Goal: Task Accomplishment & Management: Use online tool/utility

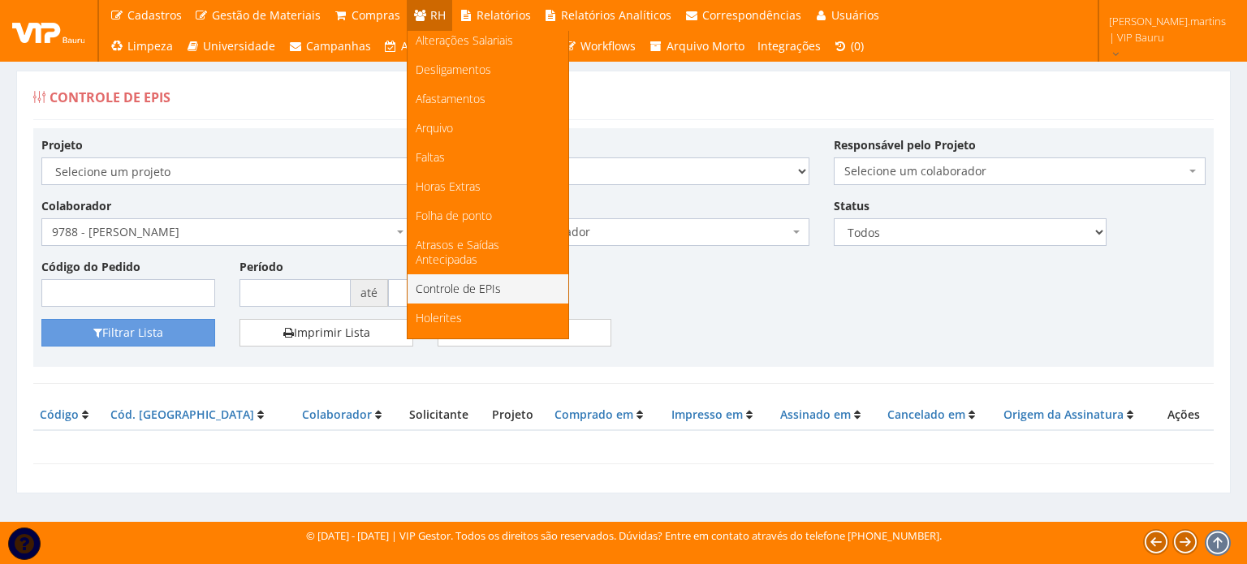
scroll to position [162, 0]
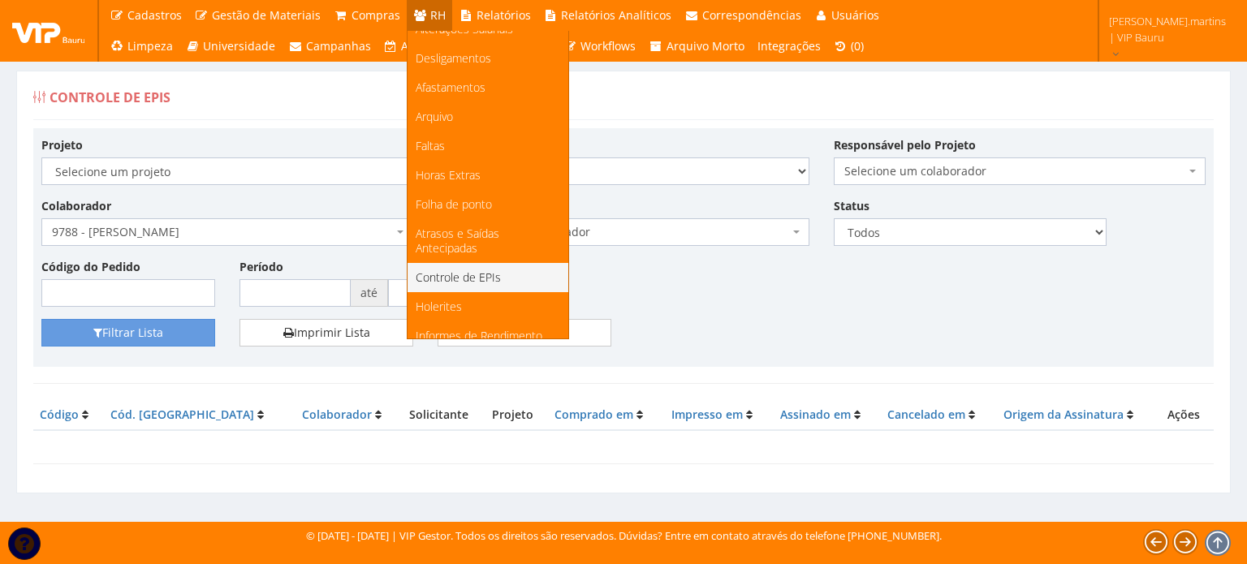
click at [472, 276] on span "Controle de EPIs" at bounding box center [458, 277] width 85 height 15
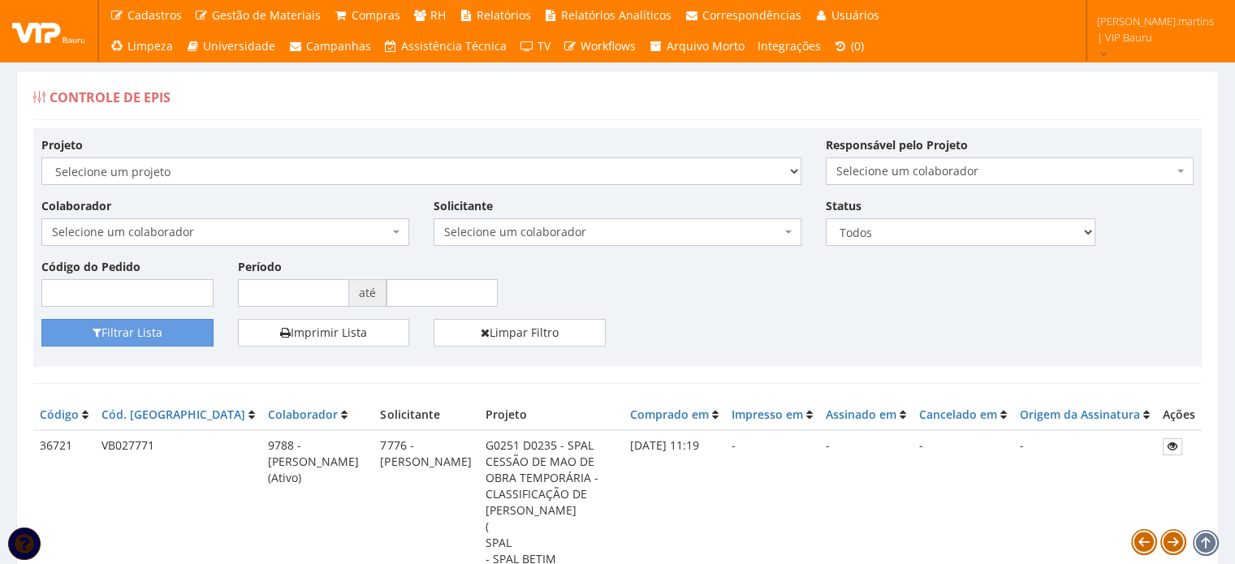
click at [309, 227] on span "Selecione um colaborador" at bounding box center [220, 232] width 337 height 16
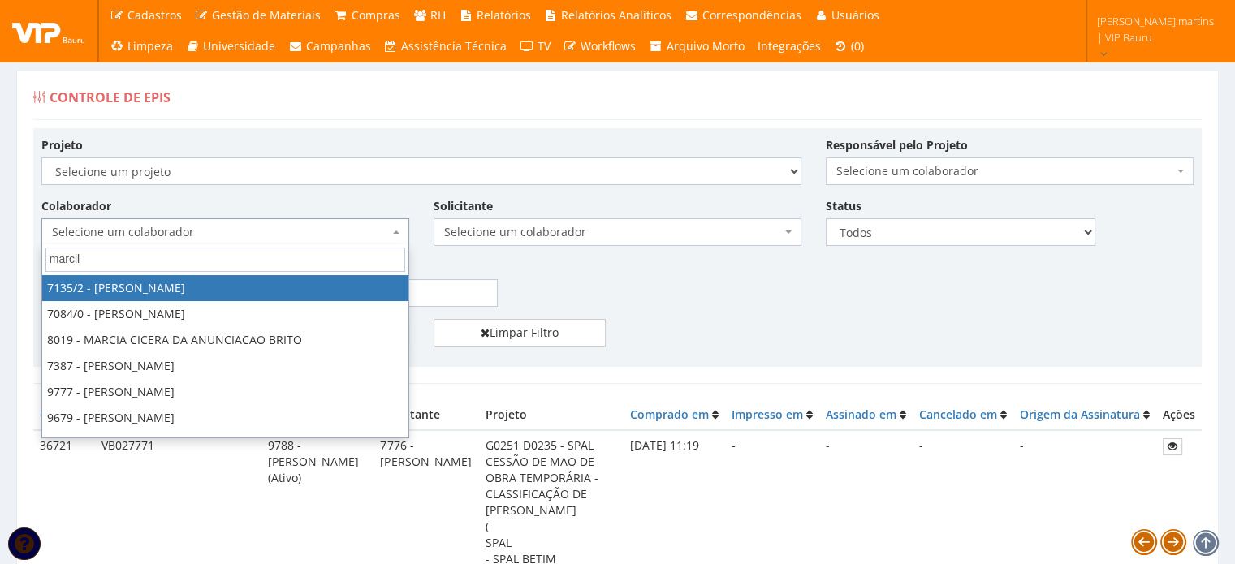
type input "marcile"
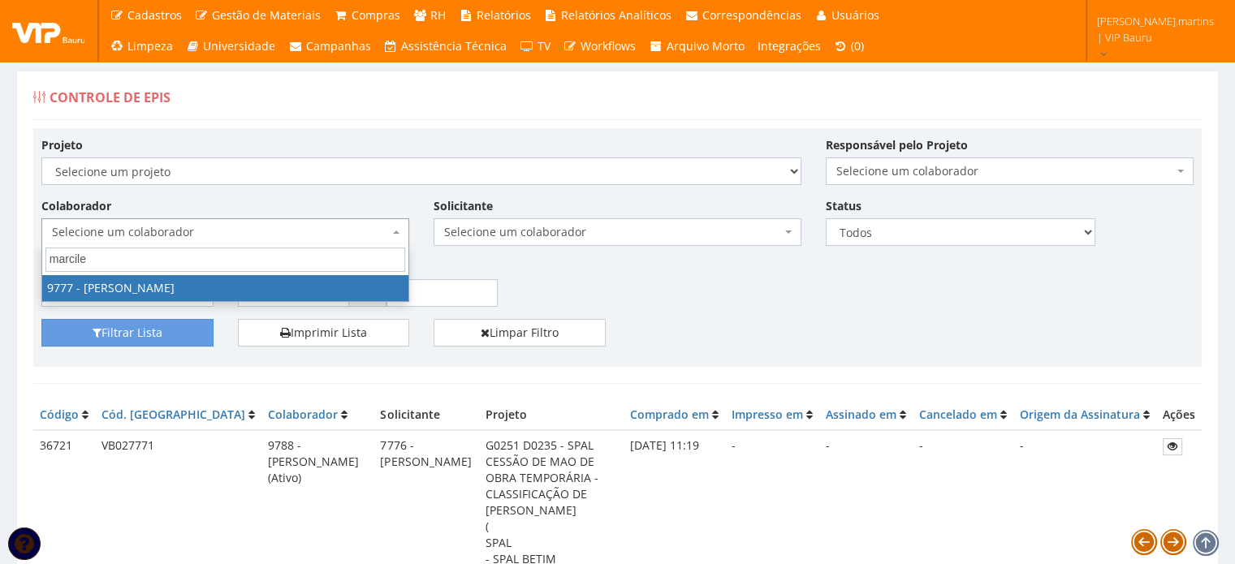
select select "4103"
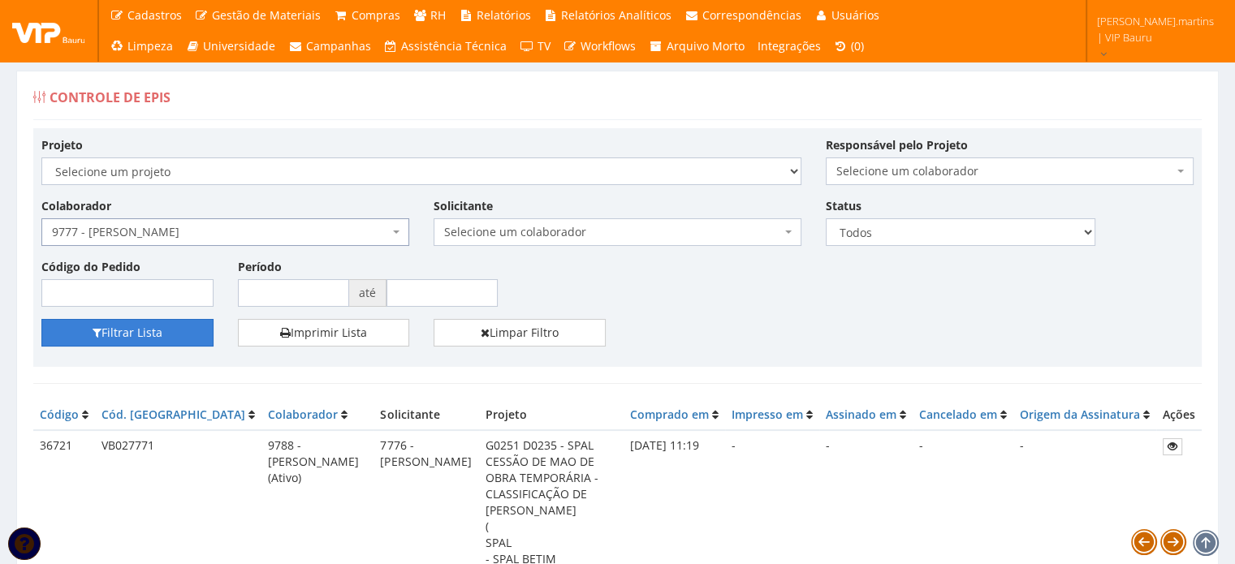
click at [160, 335] on button "Filtrar Lista" at bounding box center [127, 333] width 172 height 28
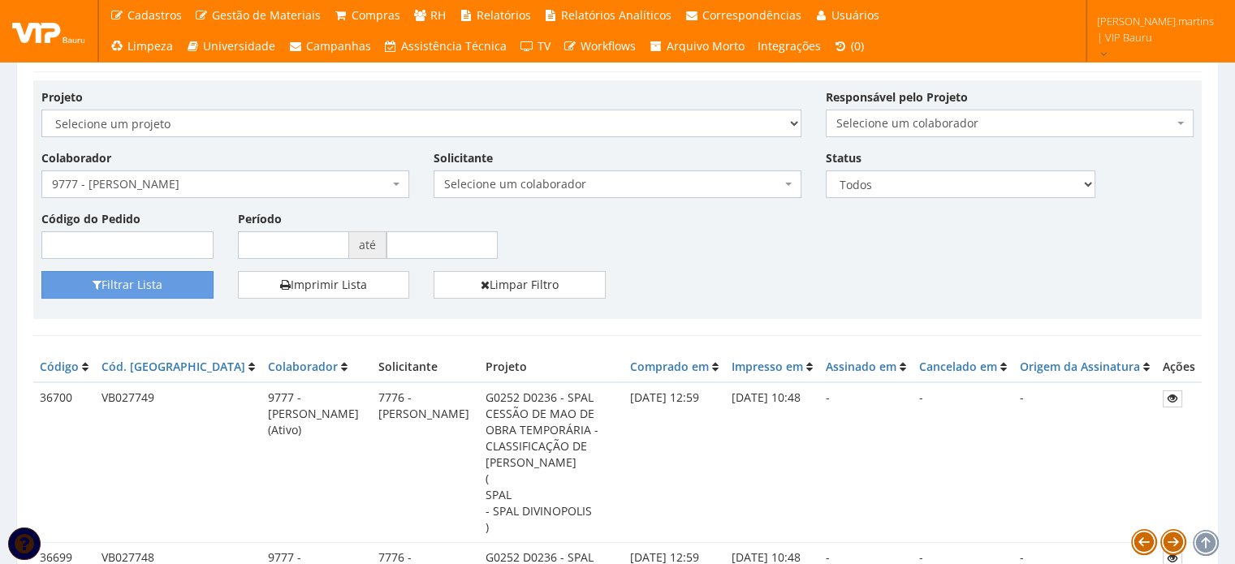
scroll to position [108, 0]
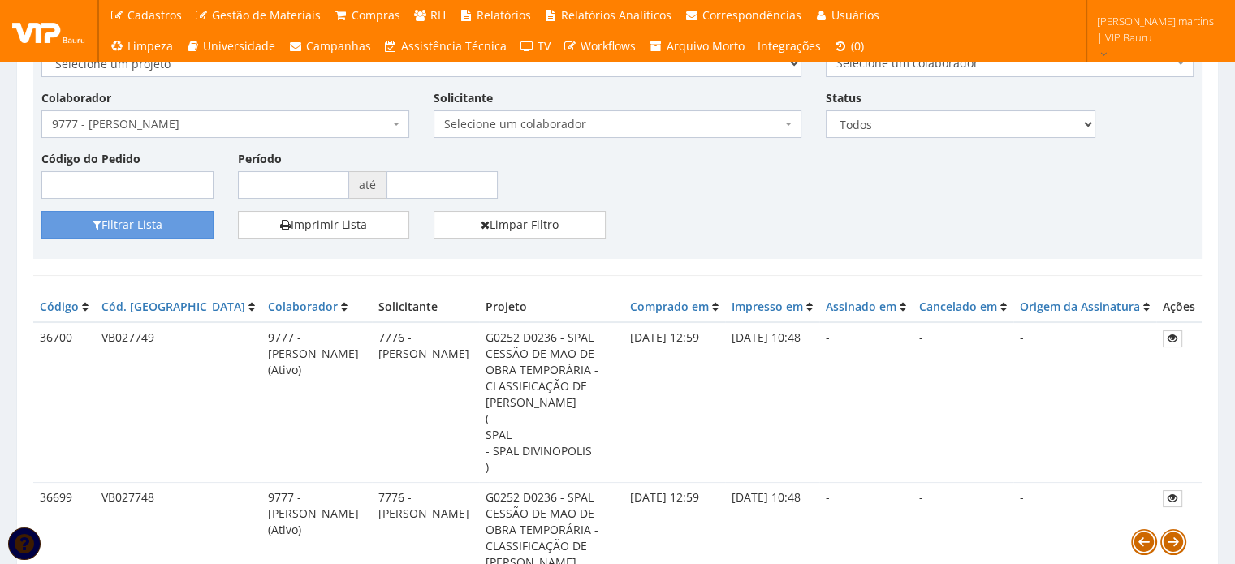
click at [210, 119] on span "9777 - [PERSON_NAME]" at bounding box center [220, 124] width 337 height 16
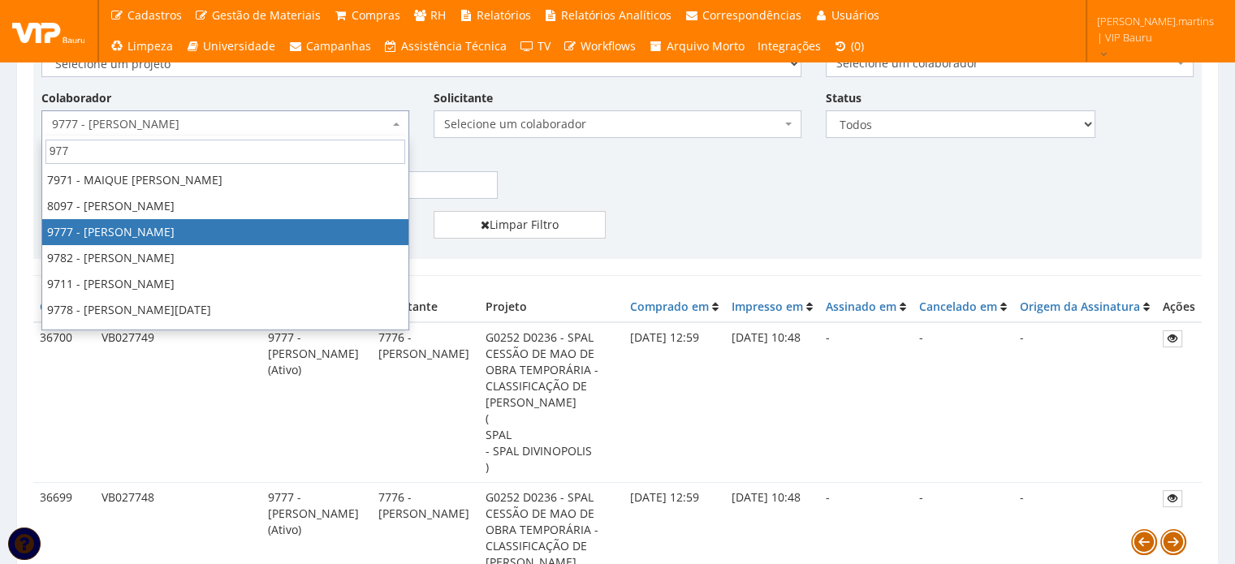
scroll to position [97, 0]
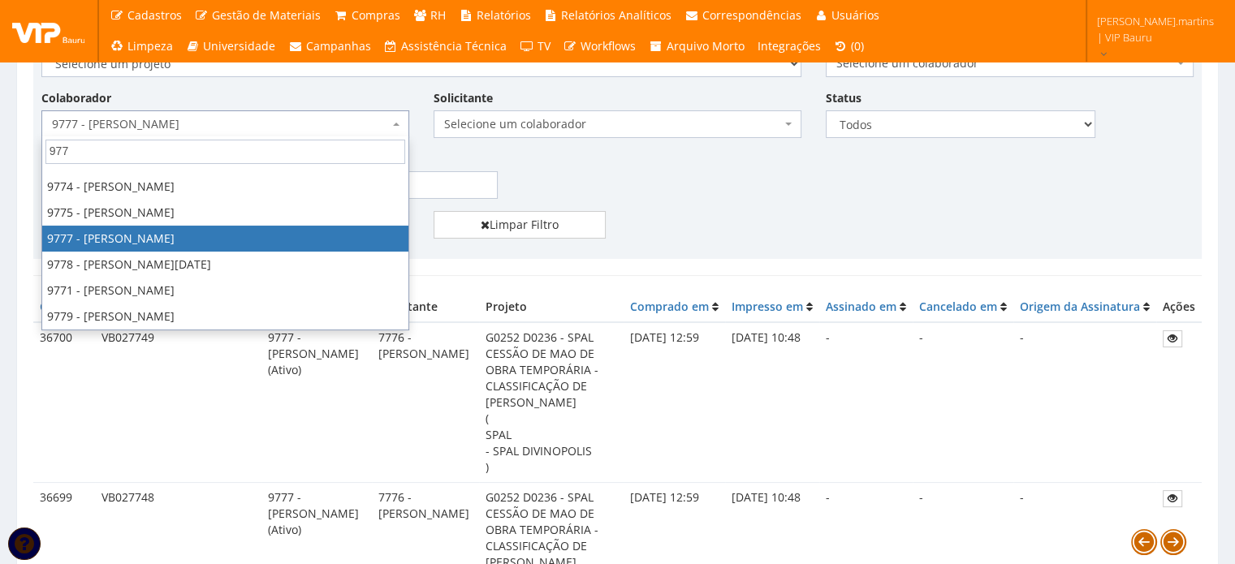
type input "9778"
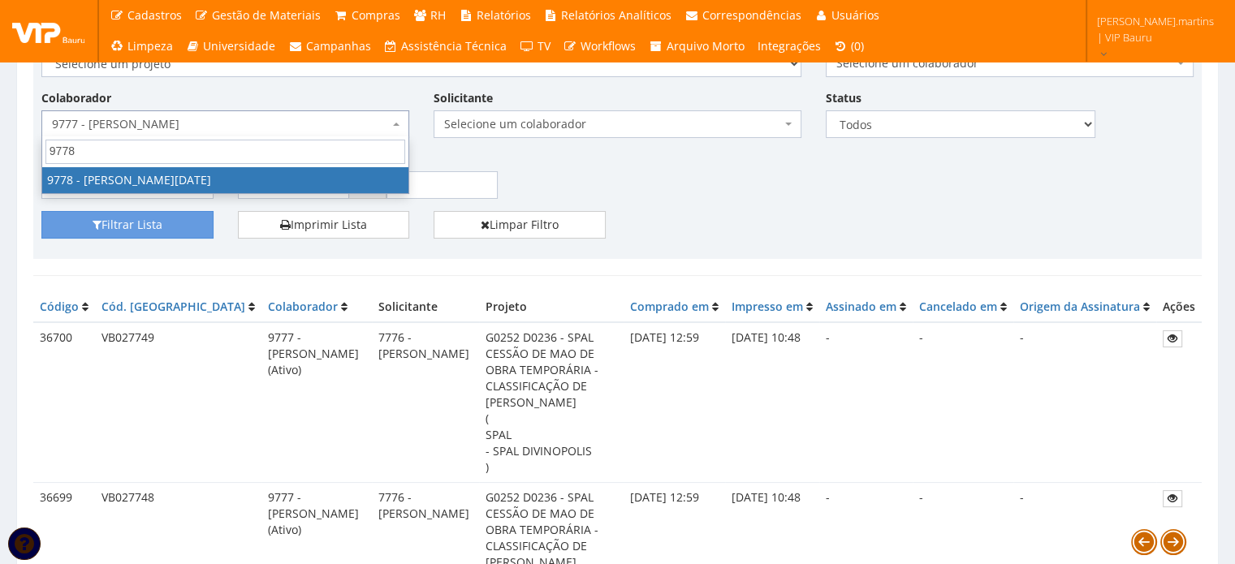
select select "4104"
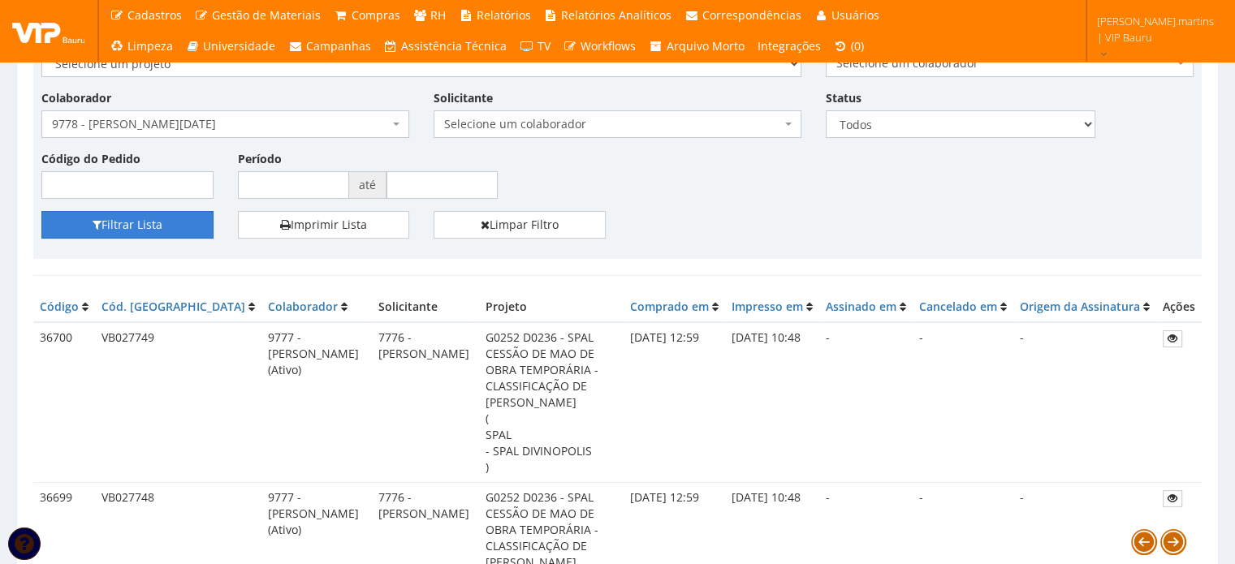
click at [123, 226] on button "Filtrar Lista" at bounding box center [127, 225] width 172 height 28
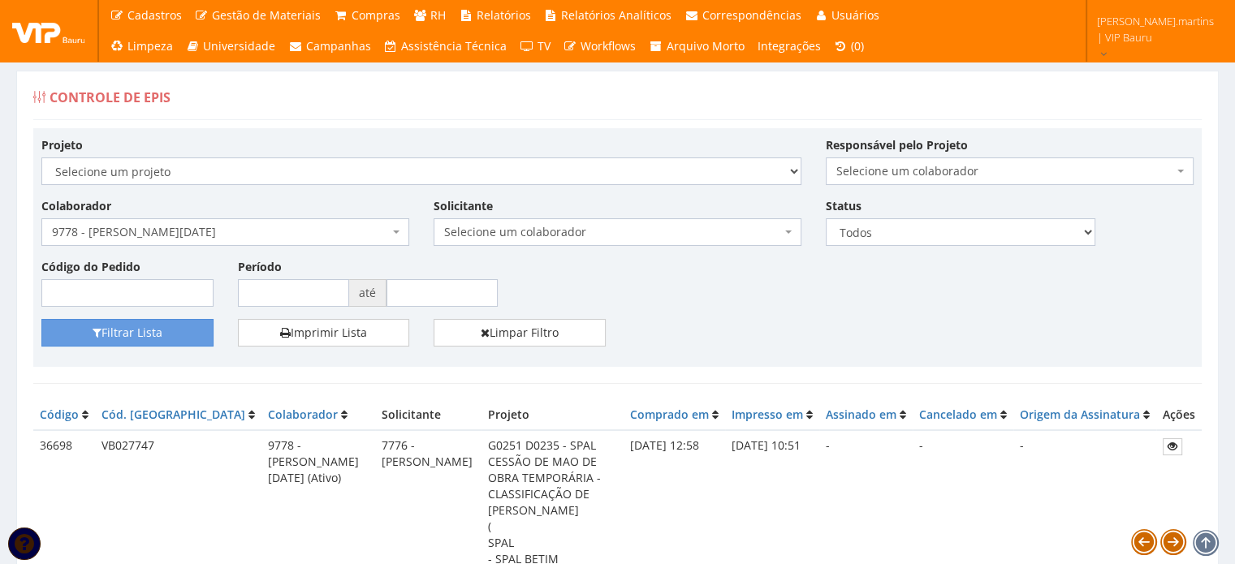
click at [238, 235] on span "9778 - [PERSON_NAME][DATE]" at bounding box center [220, 232] width 337 height 16
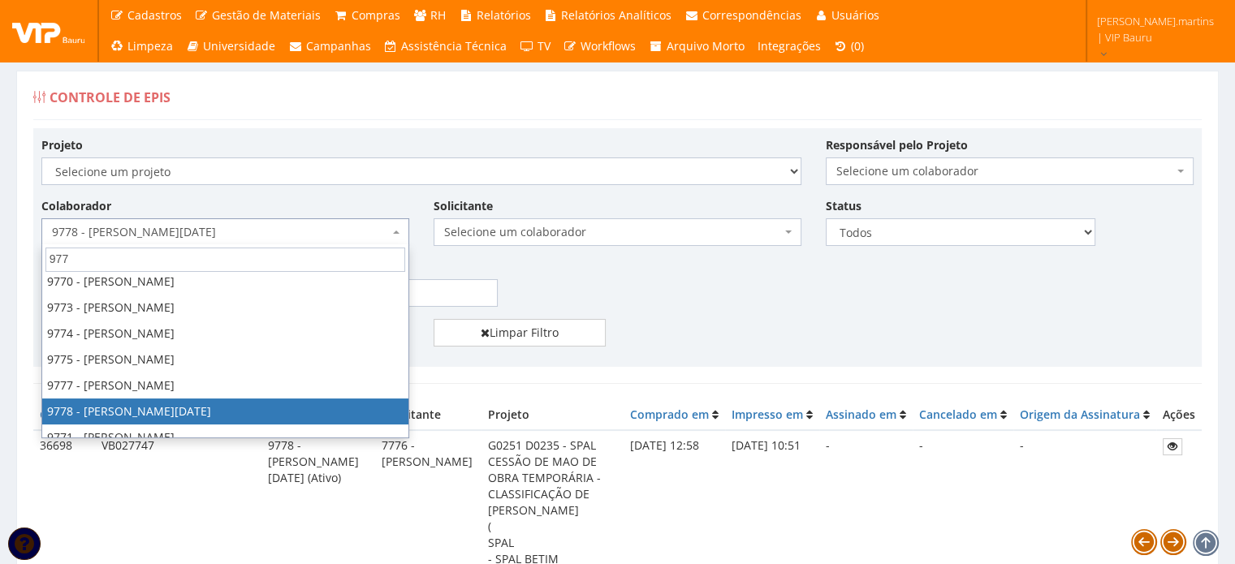
type input "9779"
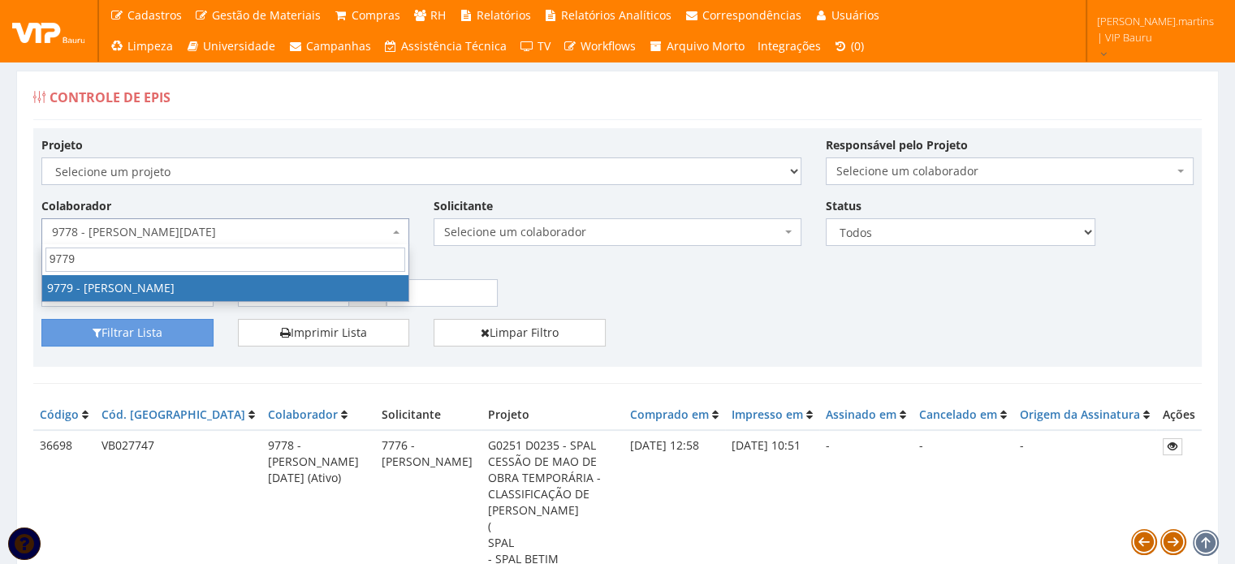
select select "4105"
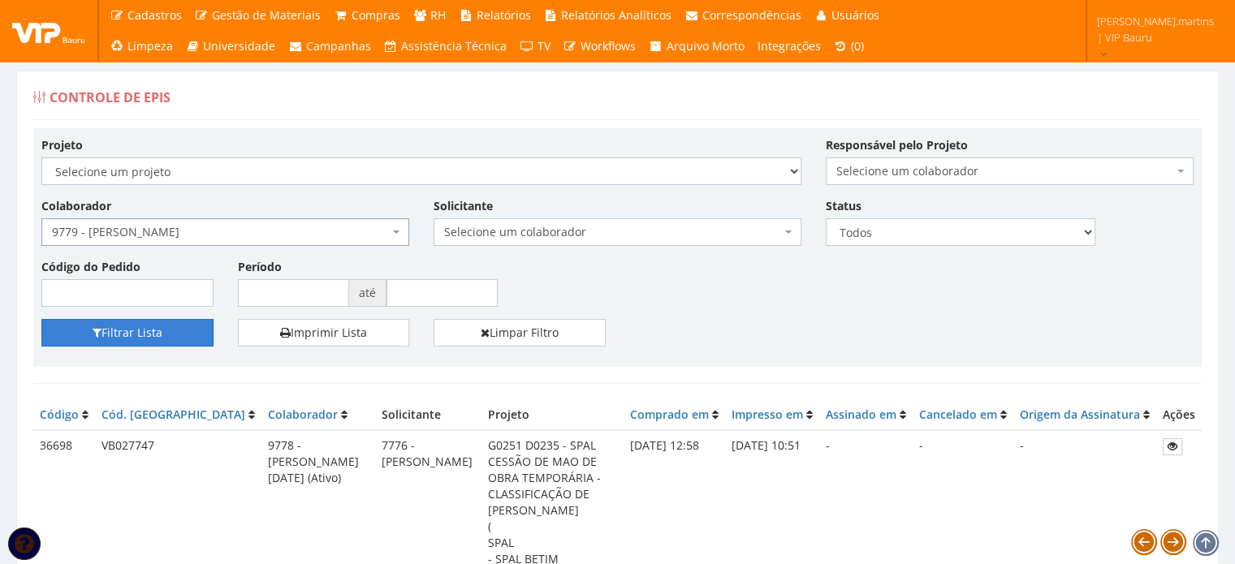
click at [156, 320] on button "Filtrar Lista" at bounding box center [127, 333] width 172 height 28
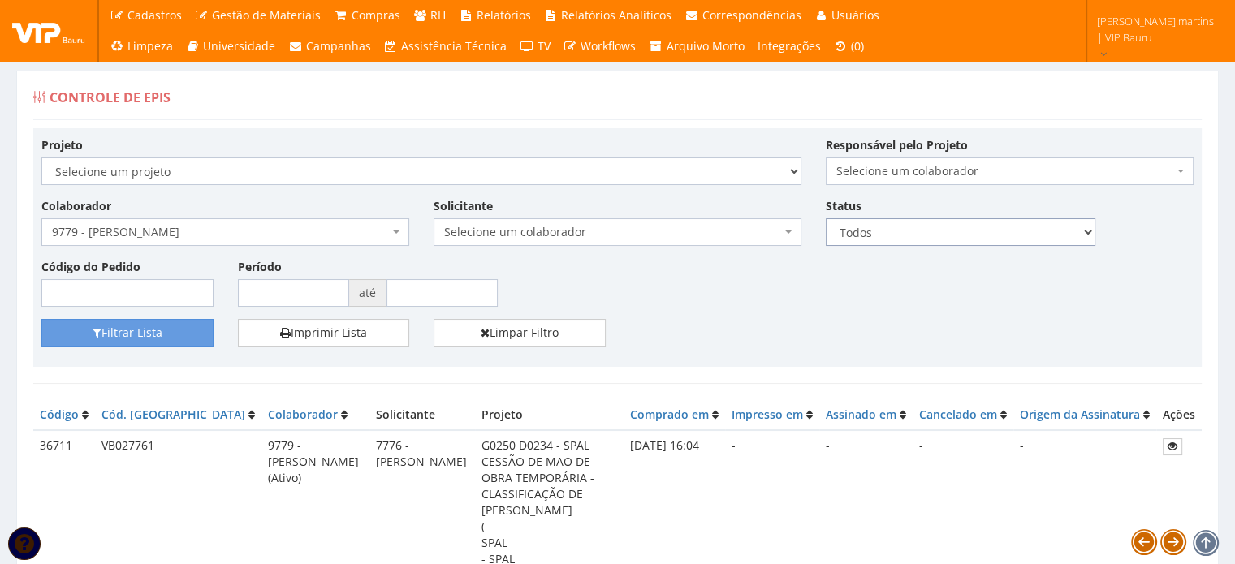
click at [846, 240] on select "Todos Novos Impressos Assinados" at bounding box center [961, 232] width 270 height 28
click at [855, 235] on select "Todos Novos Impressos Assinados" at bounding box center [961, 232] width 270 height 28
select select "1"
click at [826, 218] on select "Todos Novos Impressos Assinados" at bounding box center [961, 232] width 270 height 28
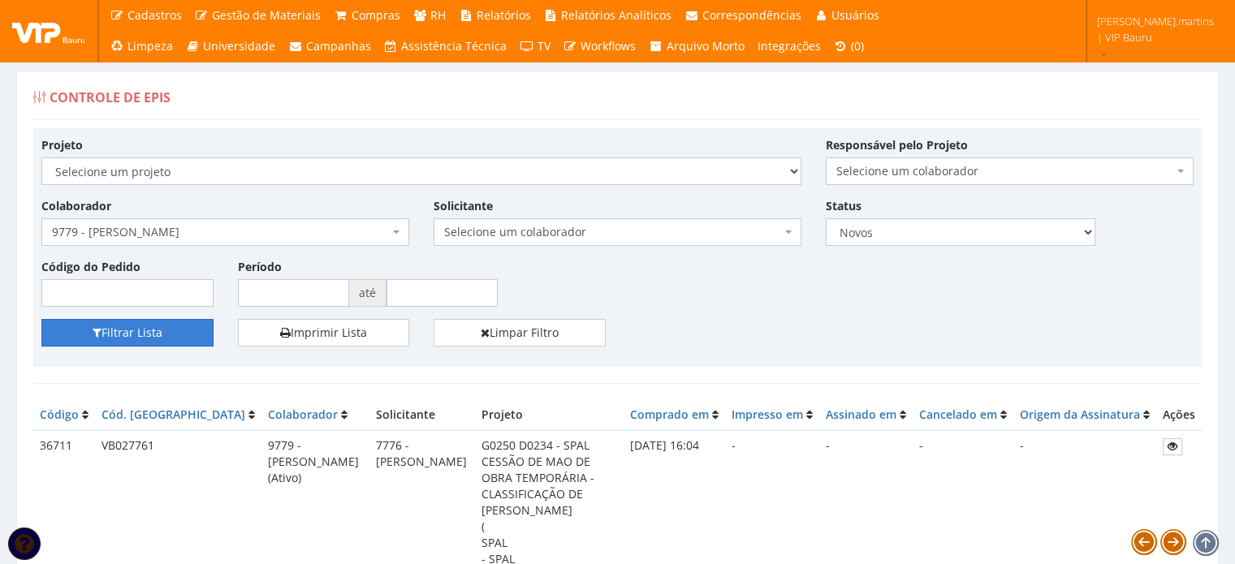
click at [126, 335] on button "Filtrar Lista" at bounding box center [127, 333] width 172 height 28
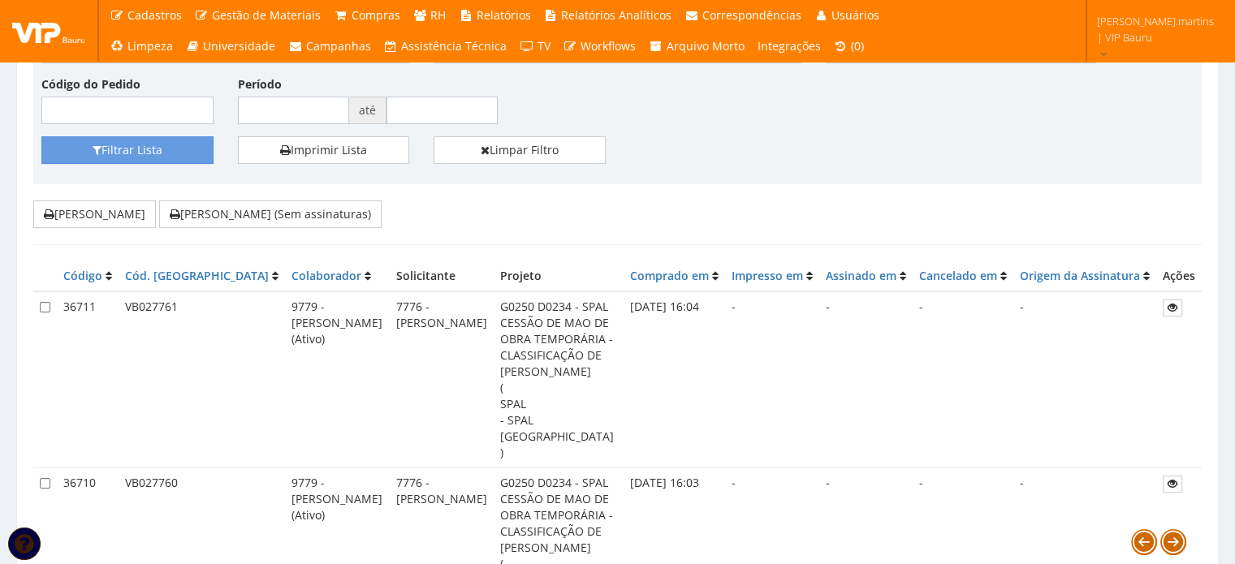
scroll to position [270, 0]
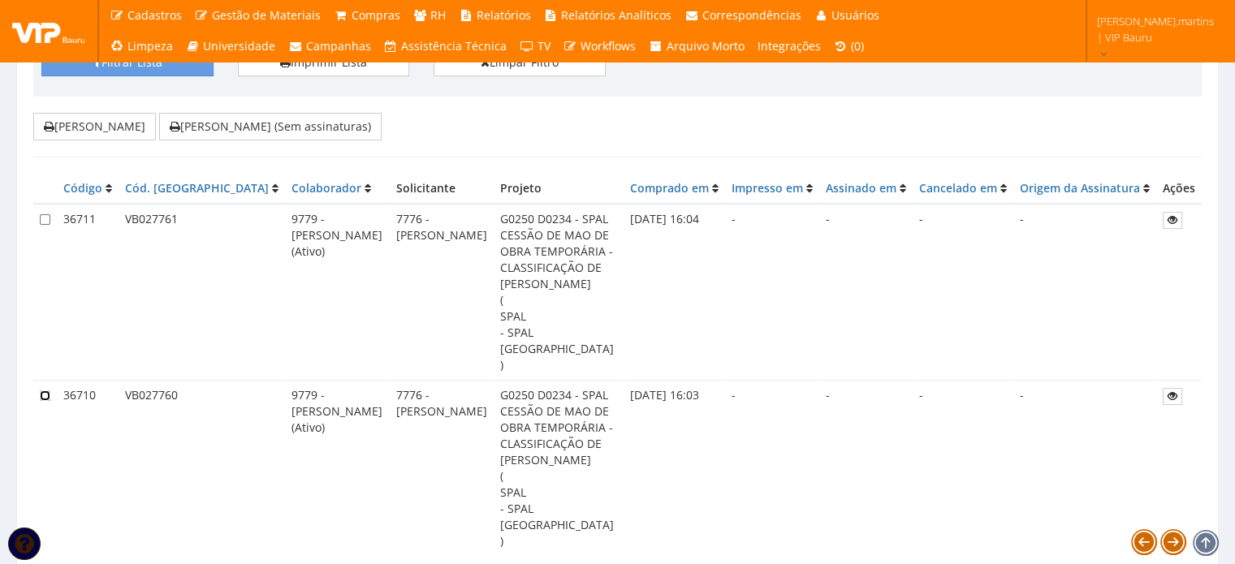
click at [43, 391] on input "checkbox" at bounding box center [45, 396] width 11 height 11
checkbox input "true"
click at [41, 217] on input "checkbox" at bounding box center [45, 219] width 11 height 11
checkbox input "true"
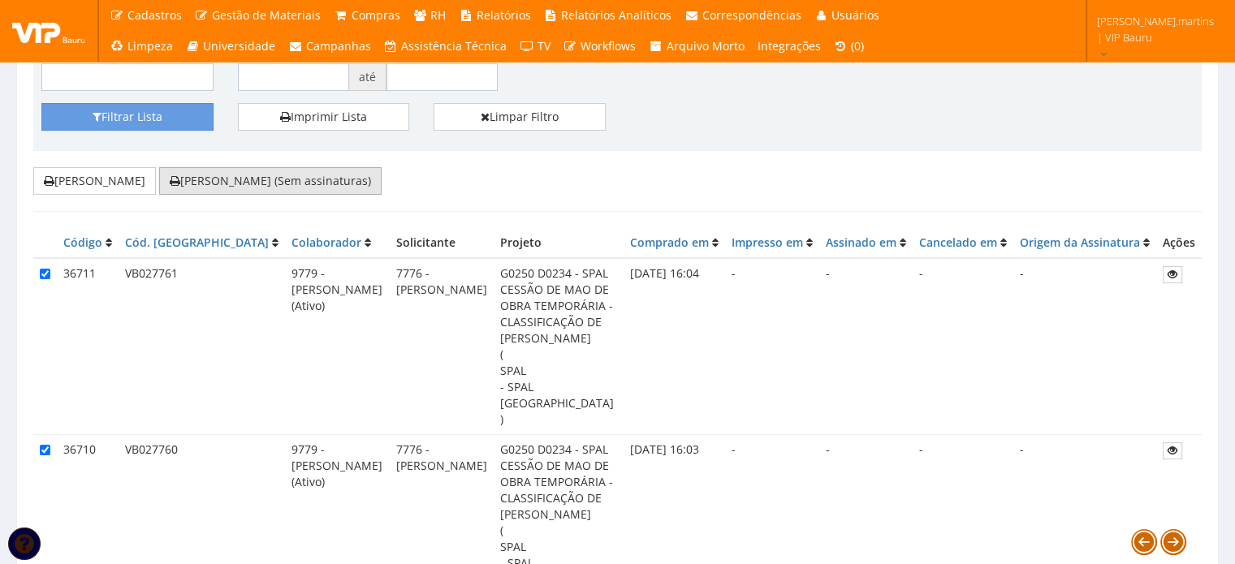
click at [270, 185] on button "Imprimir Fichas (Sem assinaturas)" at bounding box center [270, 181] width 222 height 28
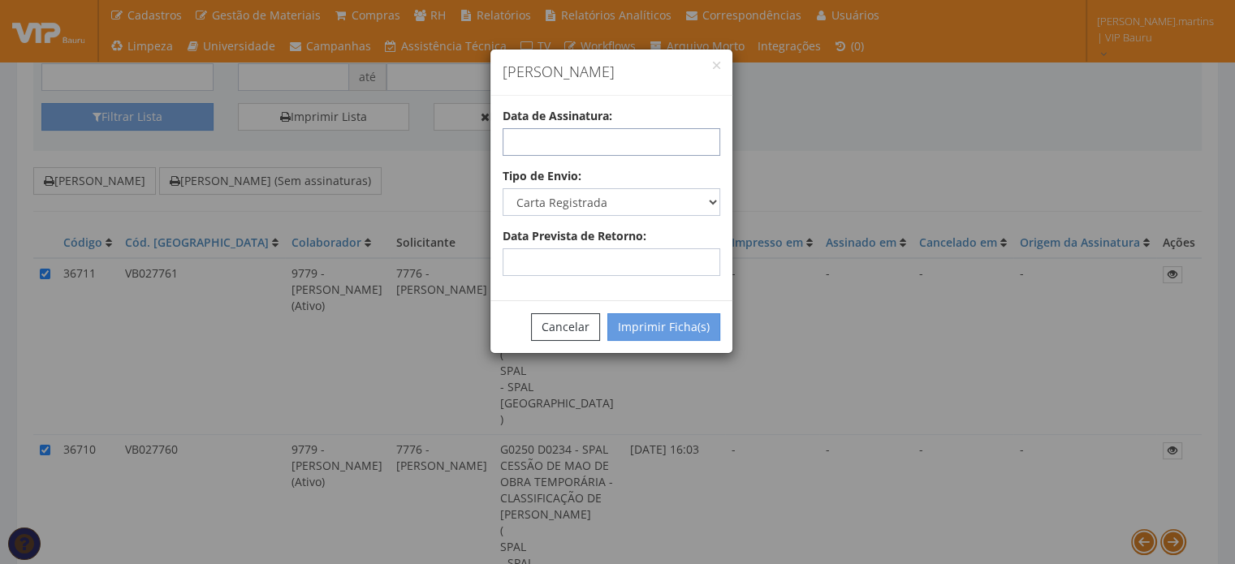
click at [515, 149] on input "text" at bounding box center [612, 142] width 218 height 28
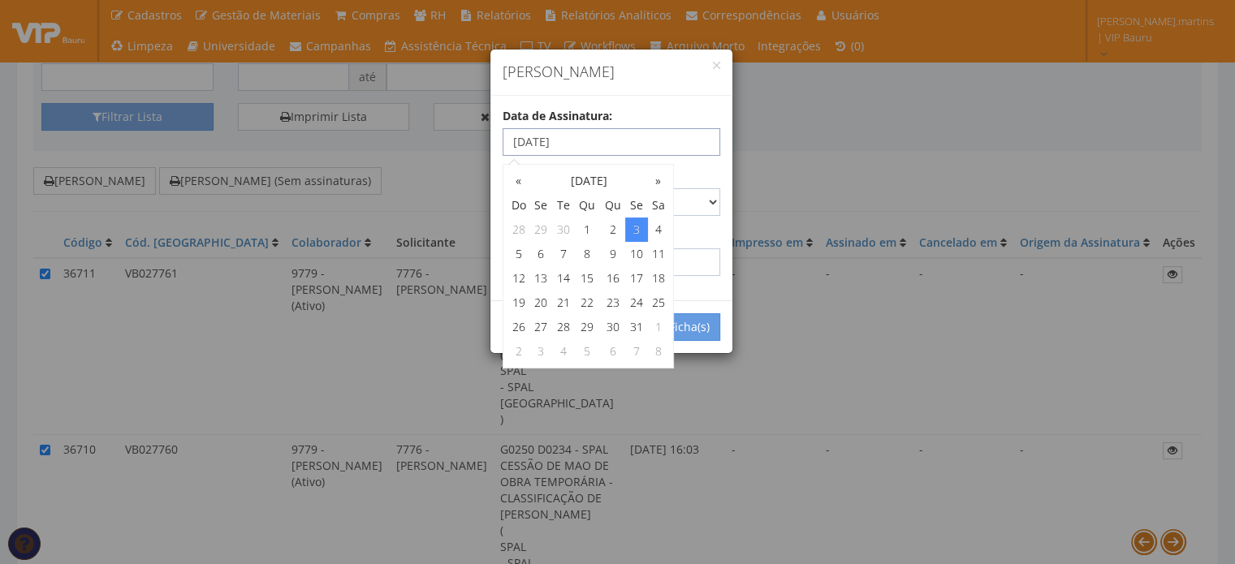
type input "03/10/2025"
click at [708, 168] on div "Tipo de Envio: Carta Registrada Carta Simples PAC Sedex Sedex 10 Sedex 12 Sedex…" at bounding box center [611, 192] width 242 height 48
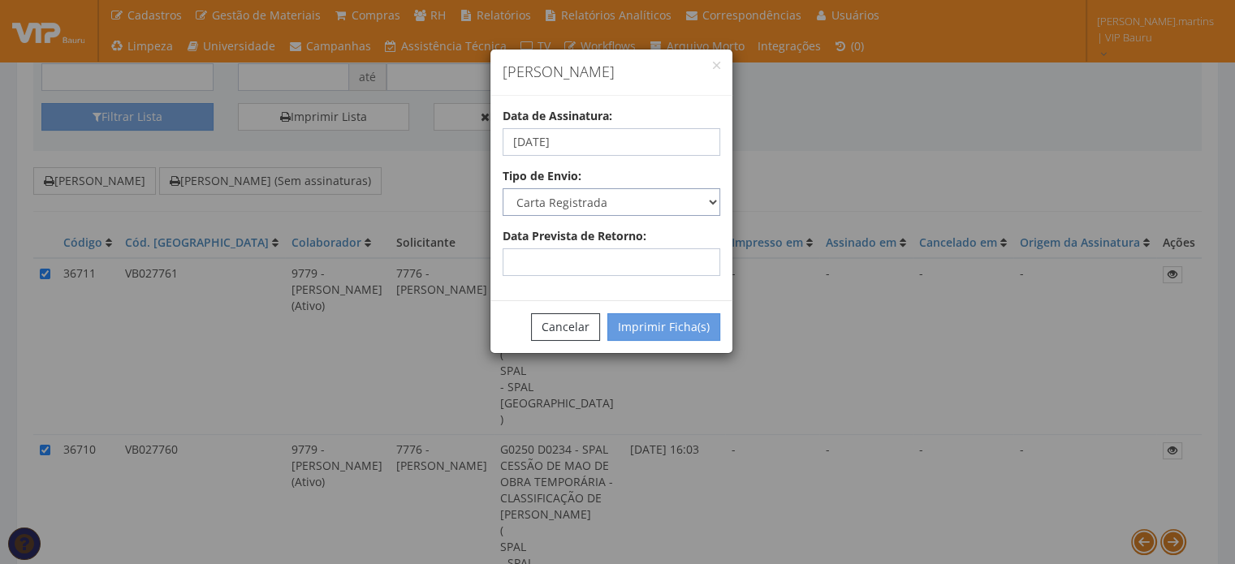
click at [671, 193] on select "Carta Registrada Carta Simples PAC Sedex Sedex 10 Sedex 12 Sedex Hoje E-mail Tr…" at bounding box center [612, 202] width 218 height 28
select select "email"
click at [503, 188] on select "Carta Registrada Carta Simples PAC Sedex Sedex 10 Sedex 12 Sedex Hoje E-mail Tr…" at bounding box center [612, 202] width 218 height 28
click at [650, 334] on button "Imprimir Ficha(s)" at bounding box center [663, 327] width 113 height 28
select select "2"
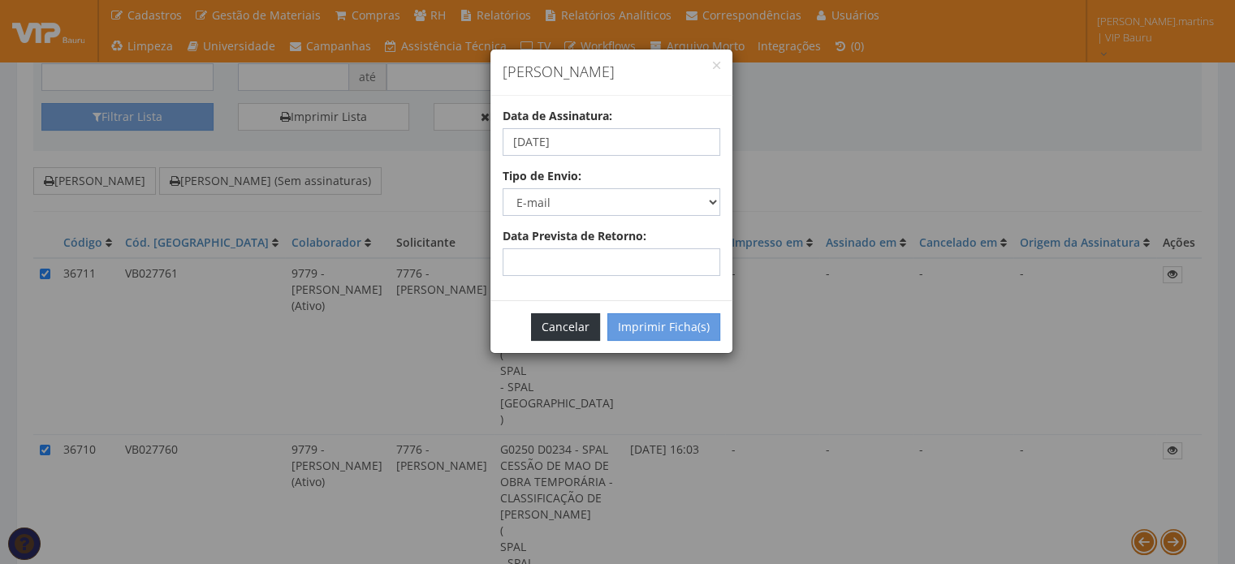
click at [550, 322] on button "Cancelar" at bounding box center [565, 327] width 69 height 28
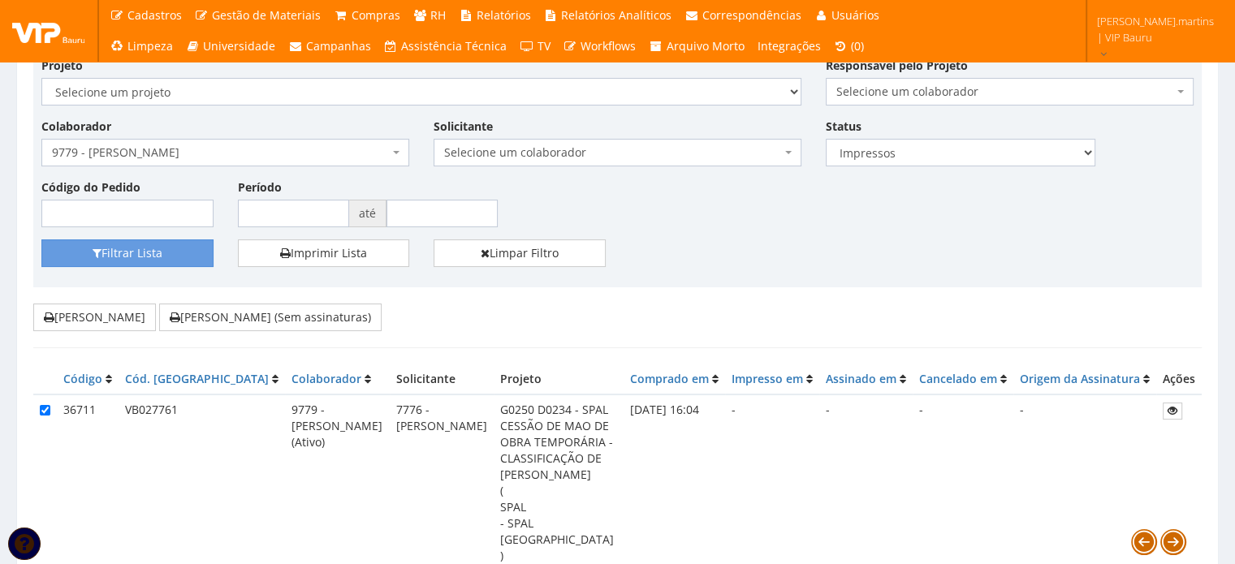
scroll to position [54, 0]
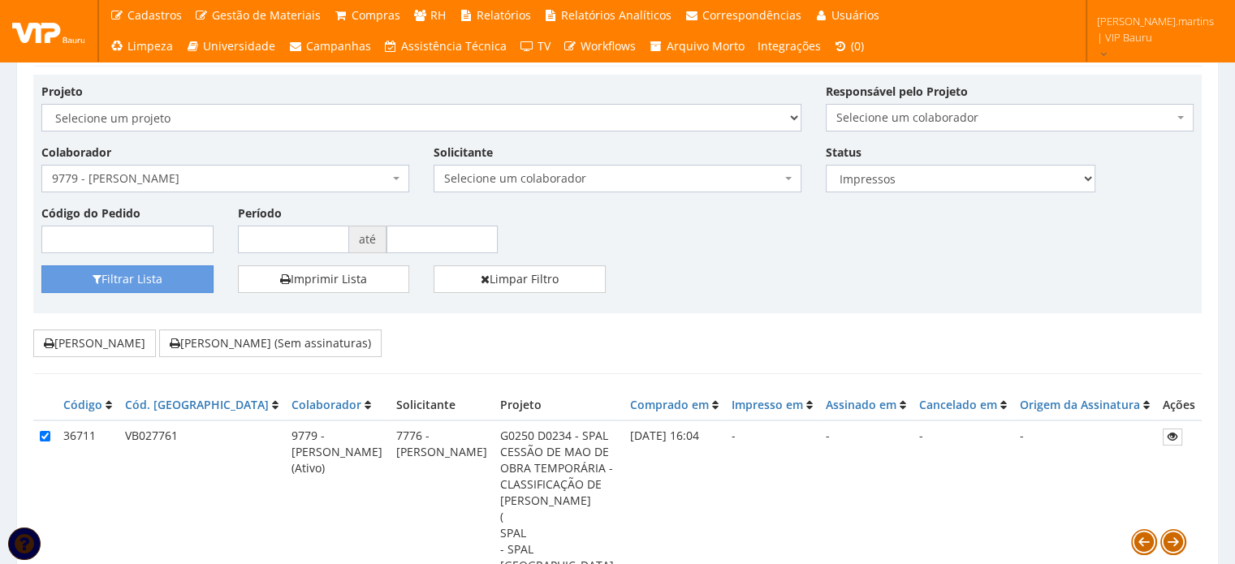
click at [129, 178] on span "9779 - [PERSON_NAME]" at bounding box center [220, 179] width 337 height 16
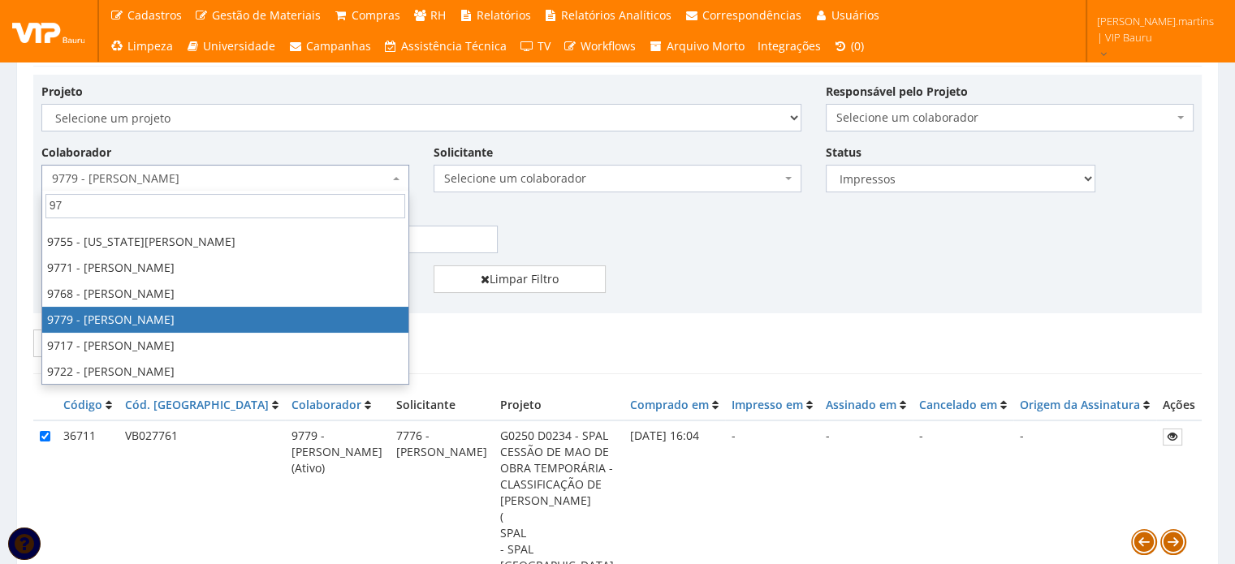
scroll to position [2850, 0]
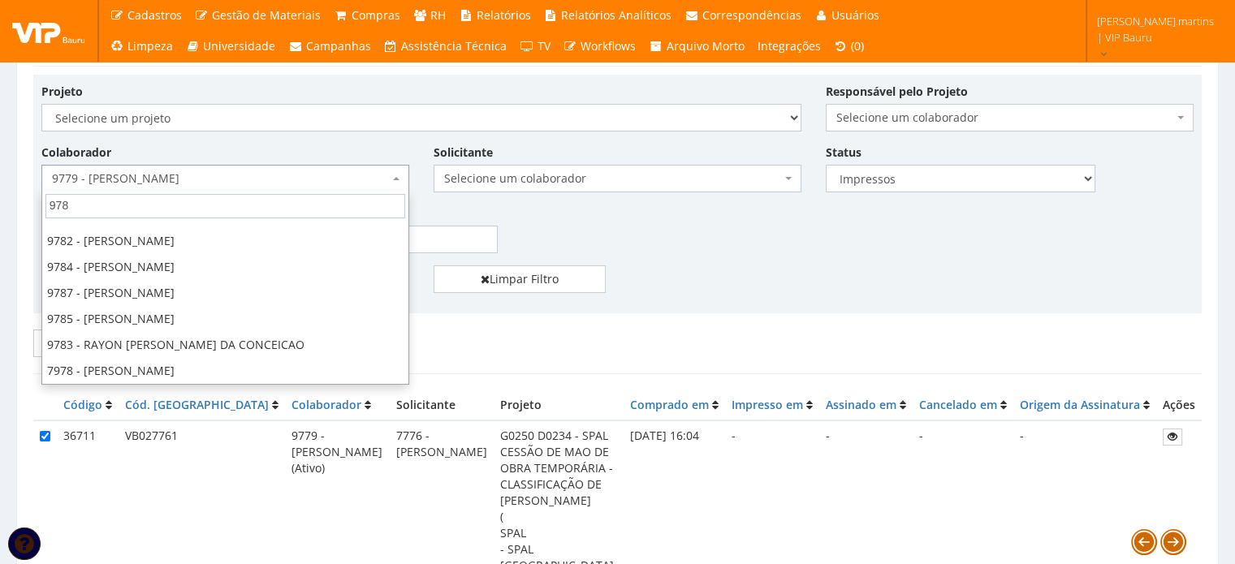
type input "9780"
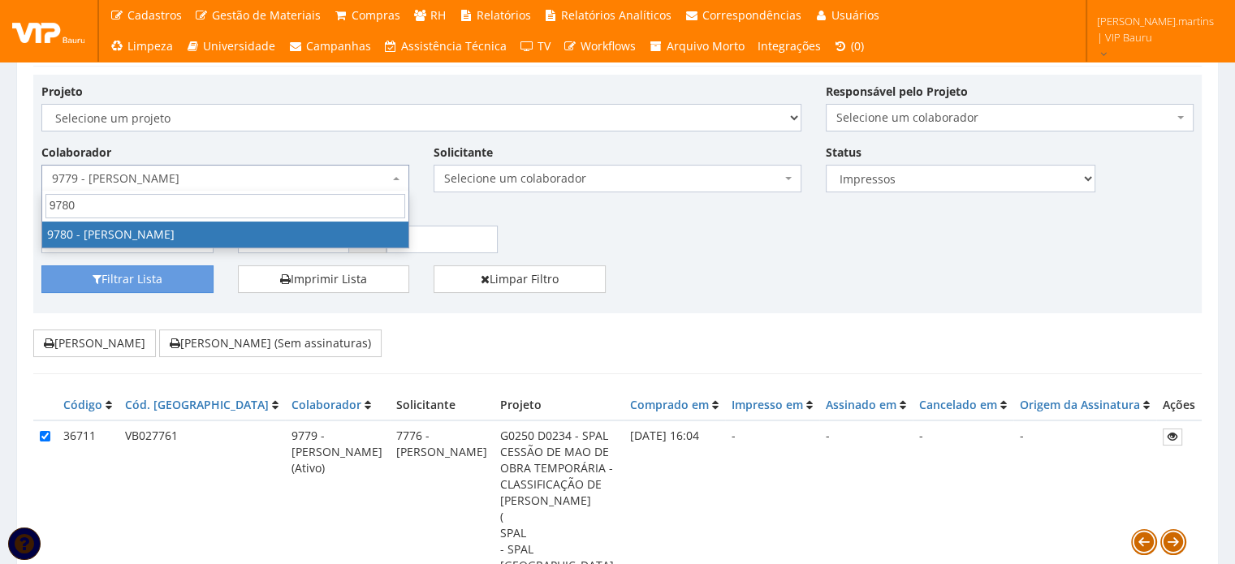
select select "4106"
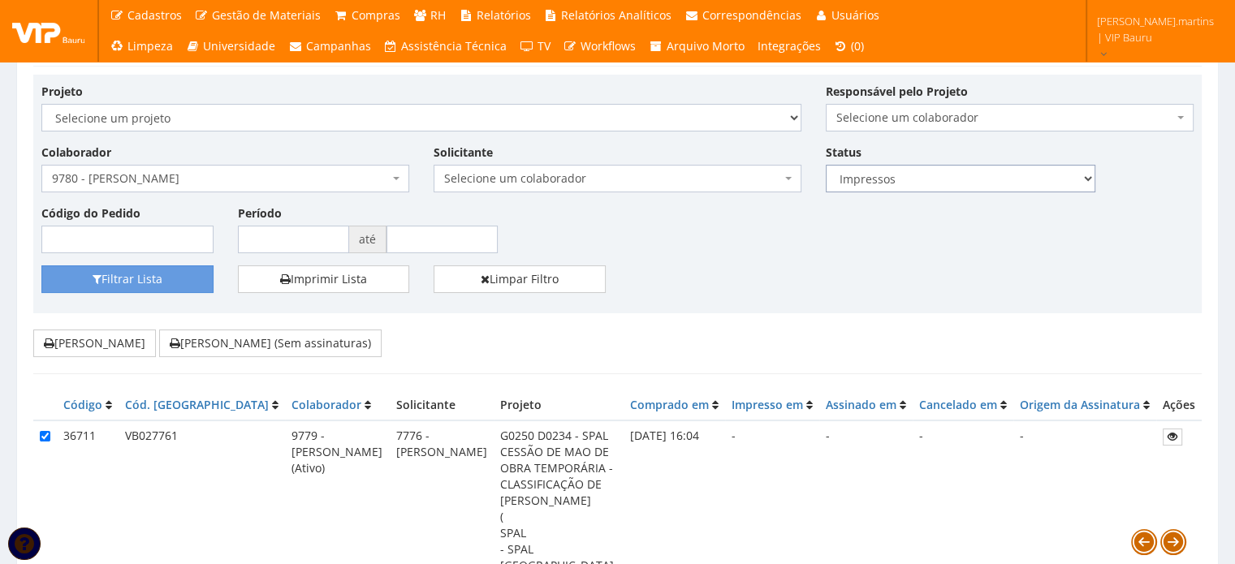
click at [877, 179] on select "Todos Novos Impressos Assinados" at bounding box center [961, 179] width 270 height 28
drag, startPoint x: 867, startPoint y: 167, endPoint x: 686, endPoint y: 210, distance: 186.1
click at [867, 166] on select "Todos Novos Impressos Assinados" at bounding box center [961, 179] width 270 height 28
click at [169, 272] on button "Filtrar Lista" at bounding box center [127, 279] width 172 height 28
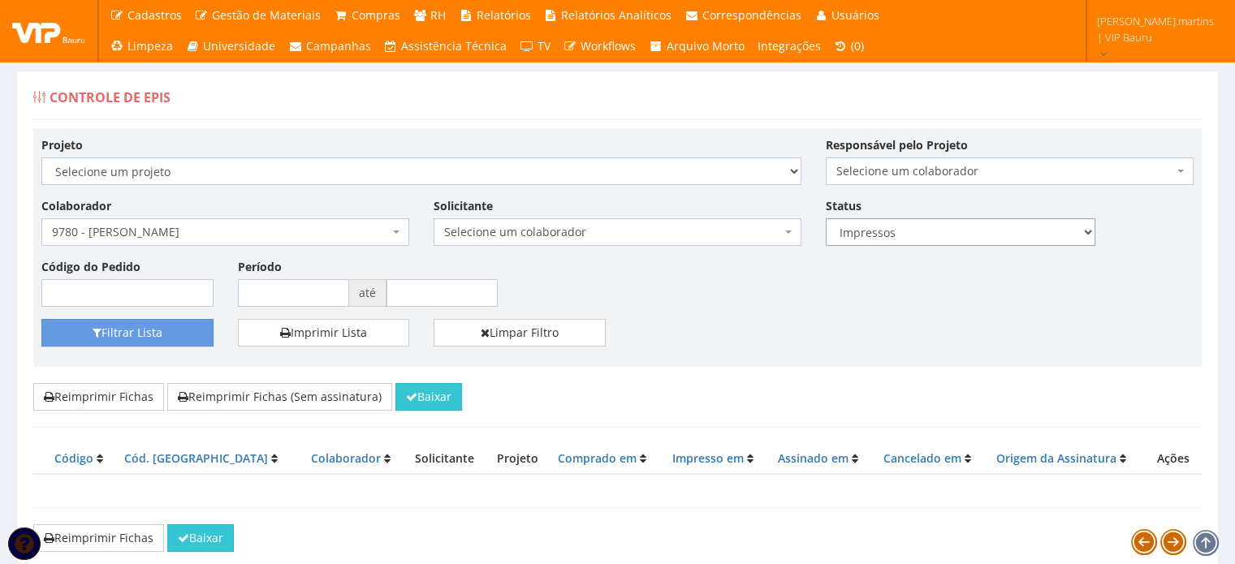
click at [926, 232] on select "Todos Novos Impressos Assinados" at bounding box center [961, 232] width 270 height 28
select select
click at [826, 218] on select "Todos Novos Impressos Assinados" at bounding box center [961, 232] width 270 height 28
click at [138, 336] on button "Filtrar Lista" at bounding box center [127, 333] width 172 height 28
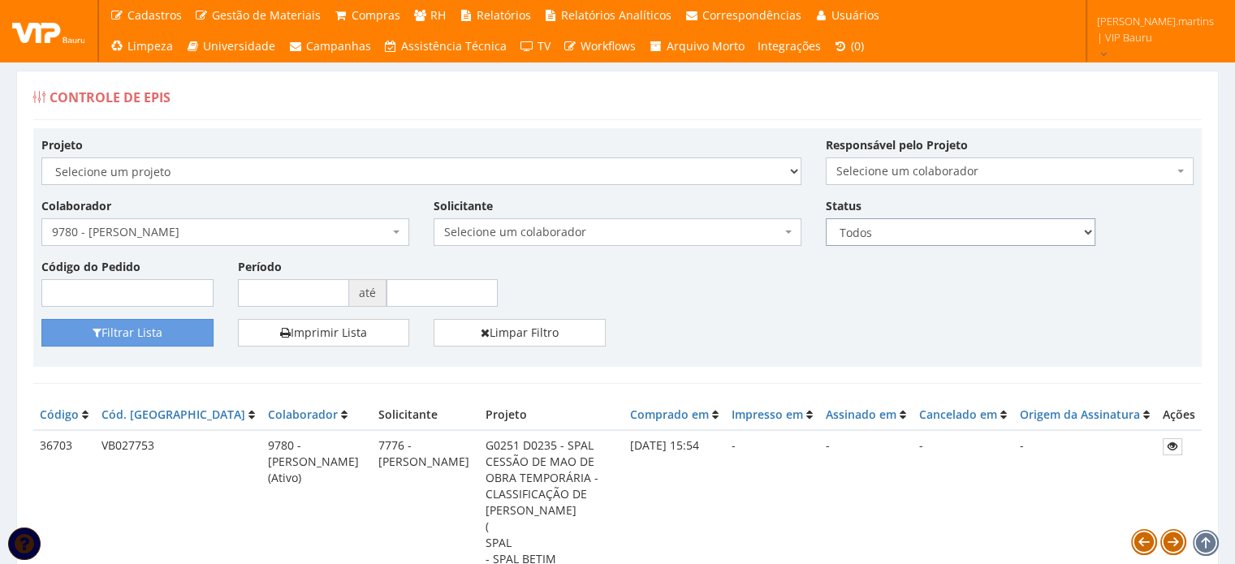
click at [909, 240] on select "Todos Novos Impressos Assinados" at bounding box center [961, 232] width 270 height 28
click at [909, 236] on select "Todos Novos Impressos Assinados" at bounding box center [961, 232] width 270 height 28
select select "1"
click at [826, 218] on select "Todos Novos Impressos Assinados" at bounding box center [961, 232] width 270 height 28
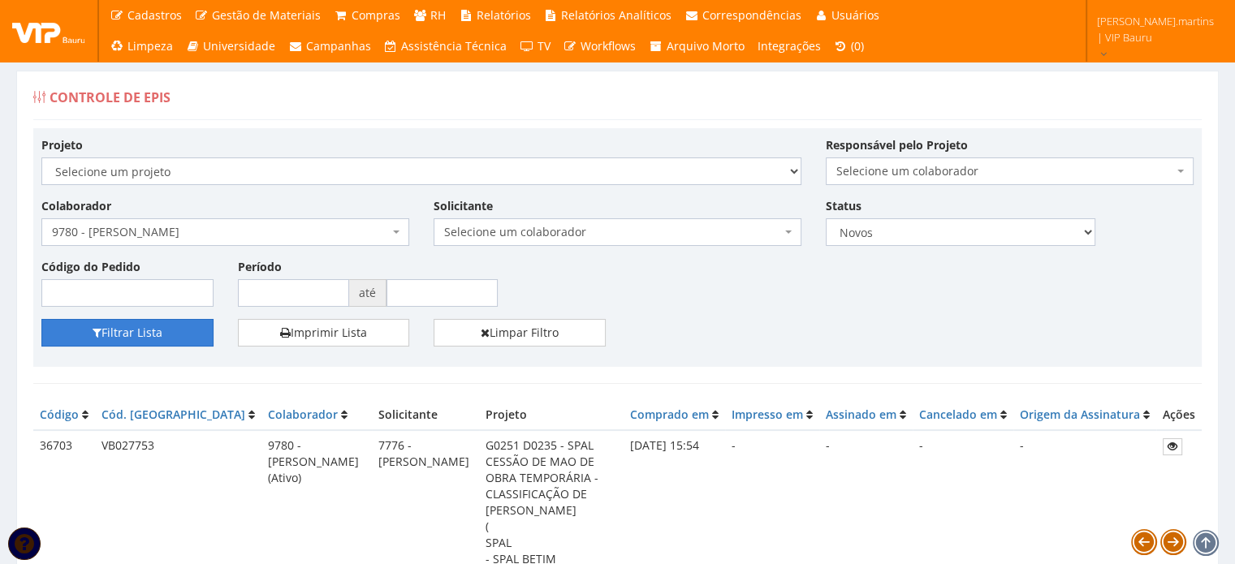
click at [146, 334] on button "Filtrar Lista" at bounding box center [127, 333] width 172 height 28
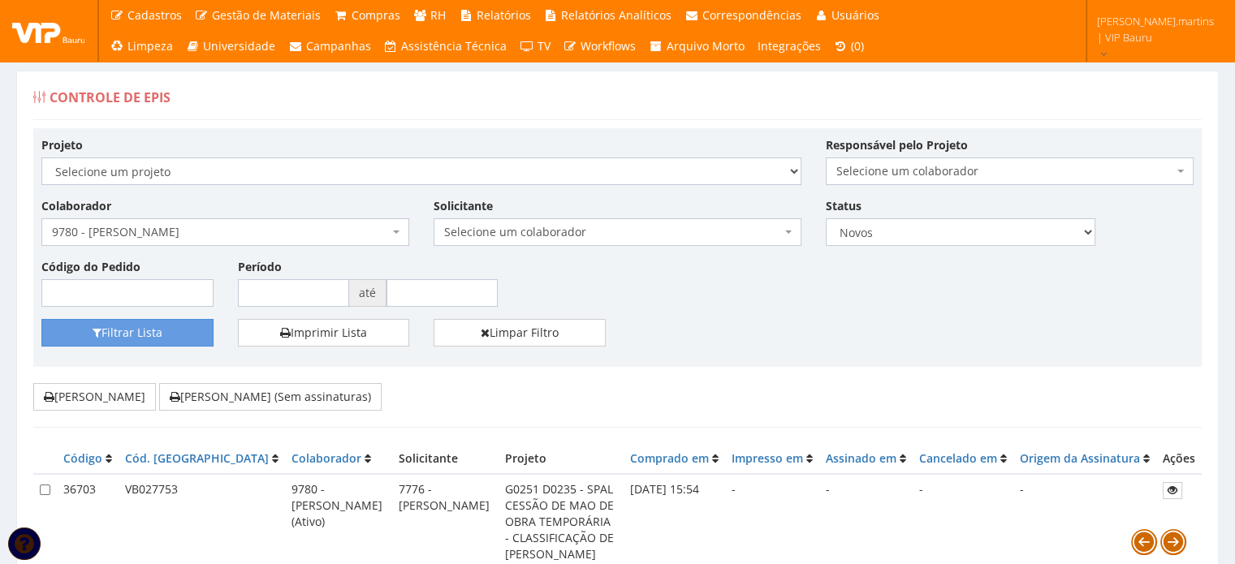
click at [192, 232] on span "9780 - [PERSON_NAME]" at bounding box center [220, 232] width 337 height 16
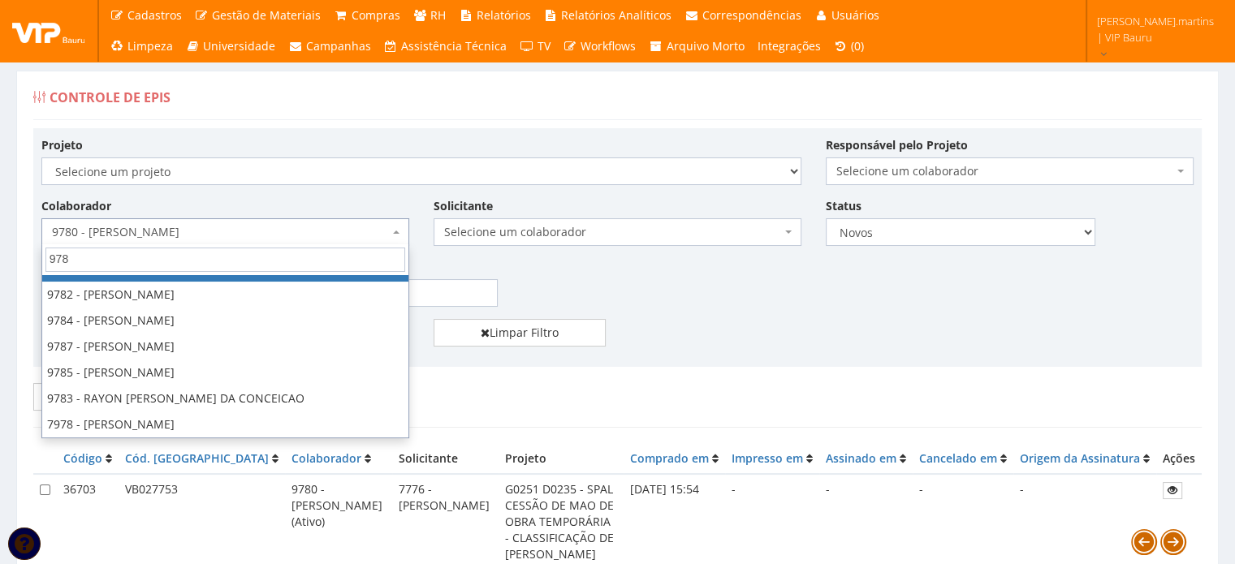
scroll to position [26, 0]
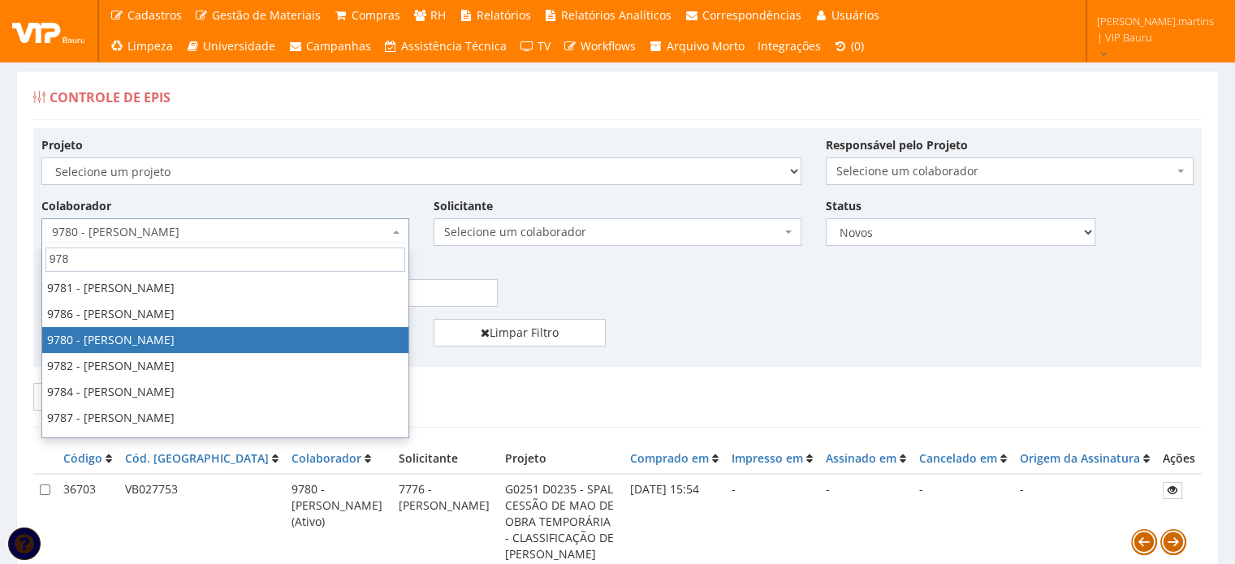
type input "9781"
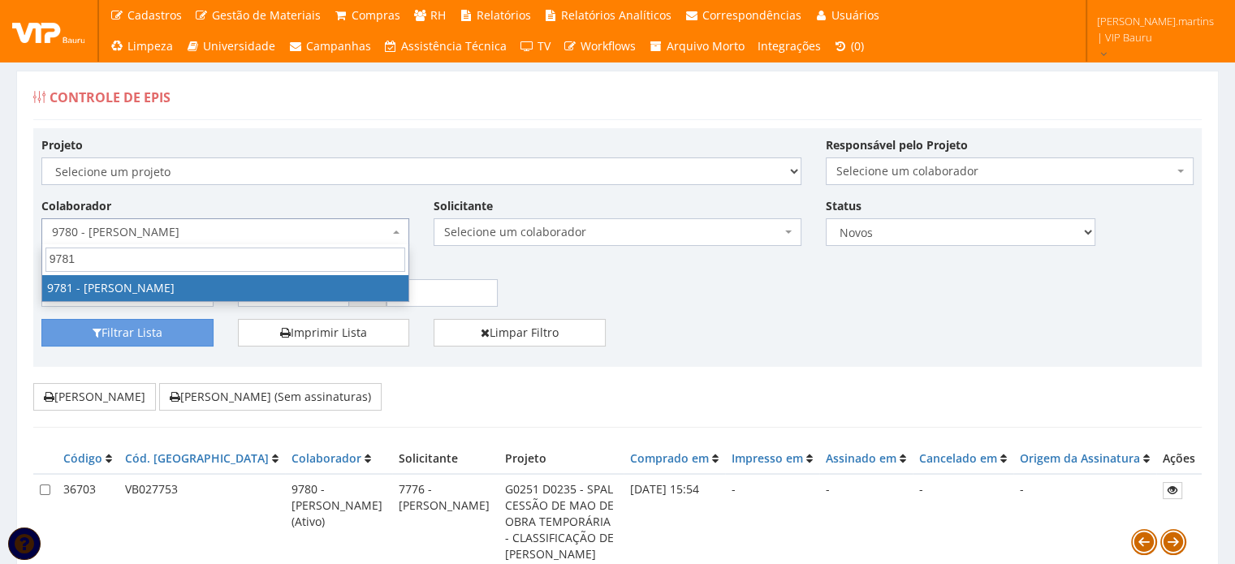
select select "4107"
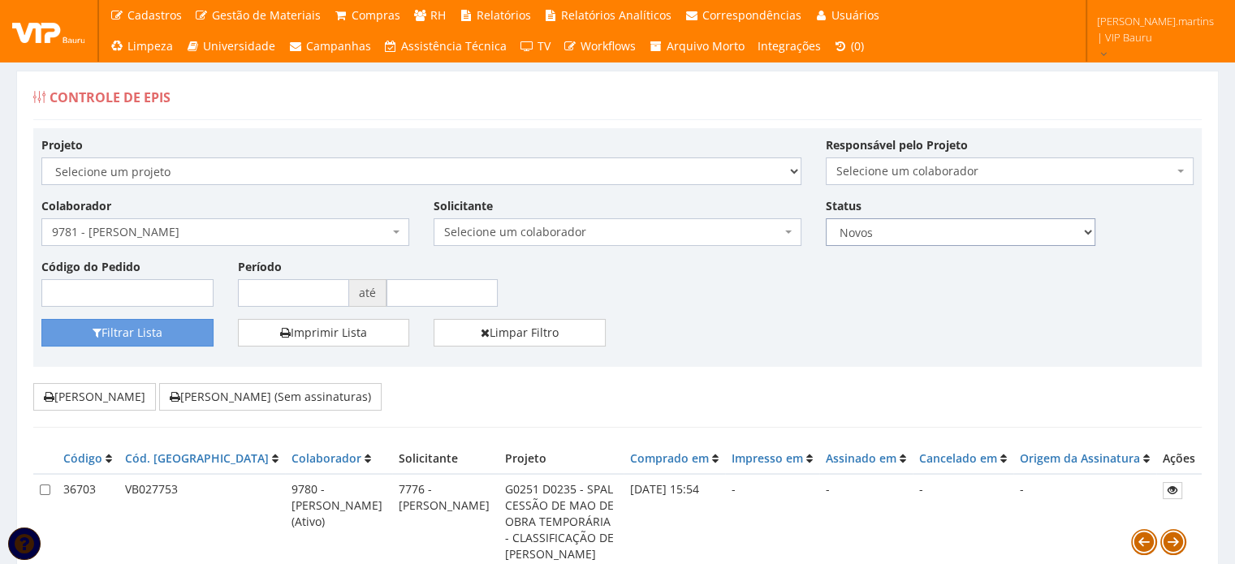
drag, startPoint x: 900, startPoint y: 229, endPoint x: 893, endPoint y: 237, distance: 10.4
click at [900, 228] on select "Todos Novos Impressos Assinados" at bounding box center [961, 232] width 270 height 28
select select
click at [826, 218] on select "Todos Novos Impressos Assinados" at bounding box center [961, 232] width 270 height 28
click at [166, 337] on button "Filtrar Lista" at bounding box center [127, 333] width 172 height 28
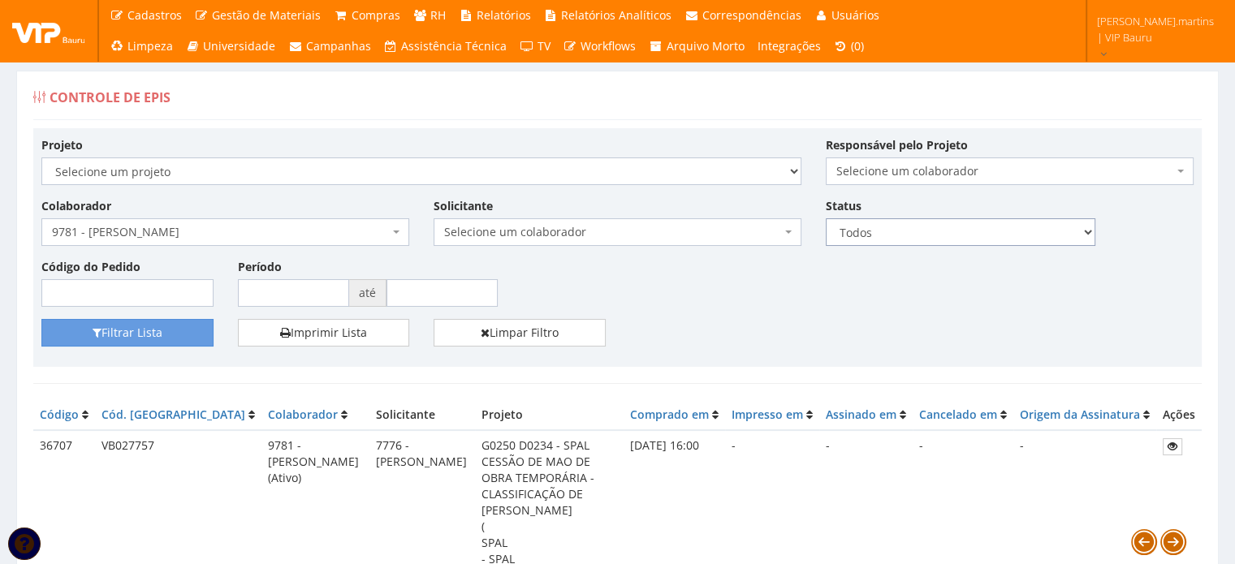
click at [854, 236] on select "Todos Novos Impressos Assinados" at bounding box center [961, 232] width 270 height 28
click at [826, 218] on select "Todos Novos Impressos Assinados" at bounding box center [961, 232] width 270 height 28
click at [851, 231] on select "Todos Novos Impressos Assinados" at bounding box center [961, 232] width 270 height 28
select select "2"
click at [826, 218] on select "Todos Novos Impressos Assinados" at bounding box center [961, 232] width 270 height 28
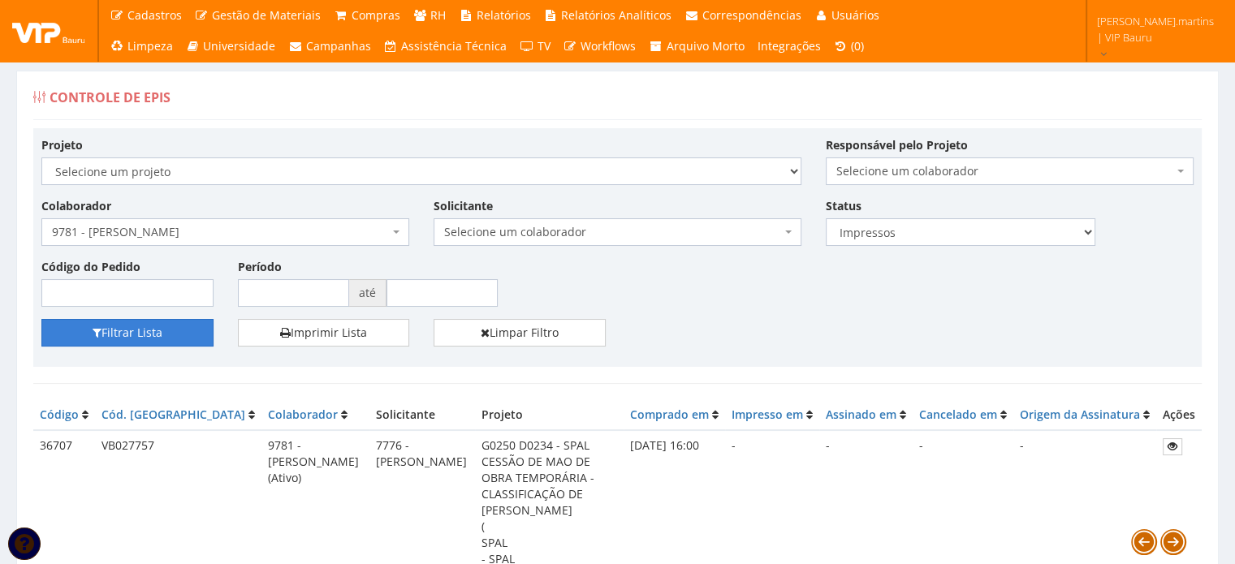
click at [158, 339] on button "Filtrar Lista" at bounding box center [127, 333] width 172 height 28
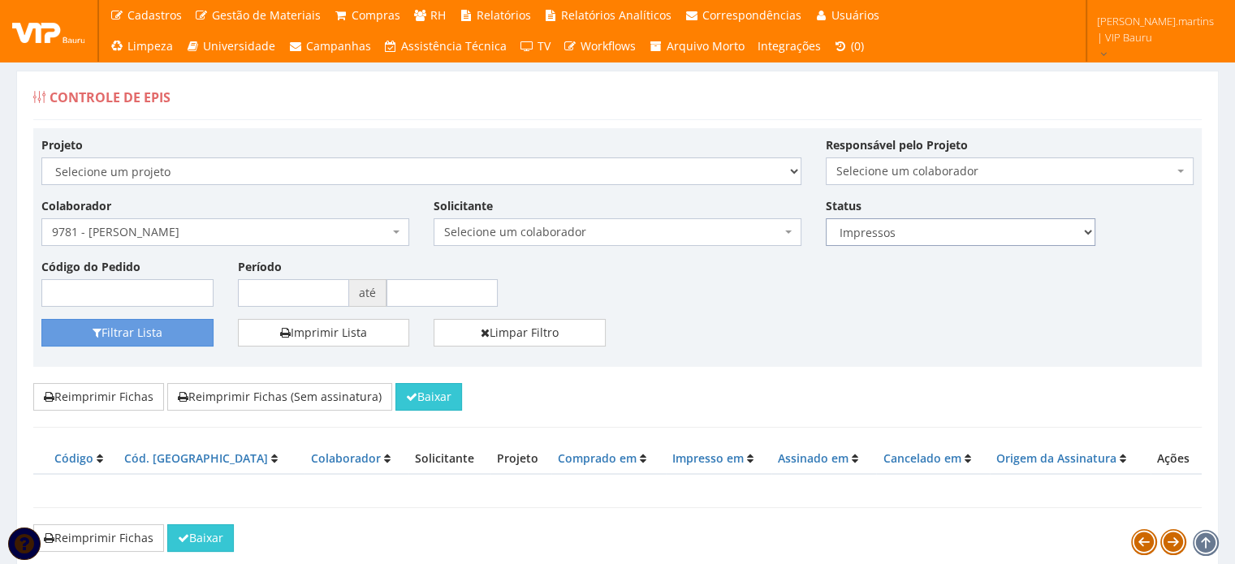
click at [880, 239] on select "Todos Novos Impressos Assinados" at bounding box center [961, 232] width 270 height 28
select select "1"
click at [826, 218] on select "Todos Novos Impressos Assinados" at bounding box center [961, 232] width 270 height 28
click at [162, 334] on button "Filtrar Lista" at bounding box center [127, 333] width 172 height 28
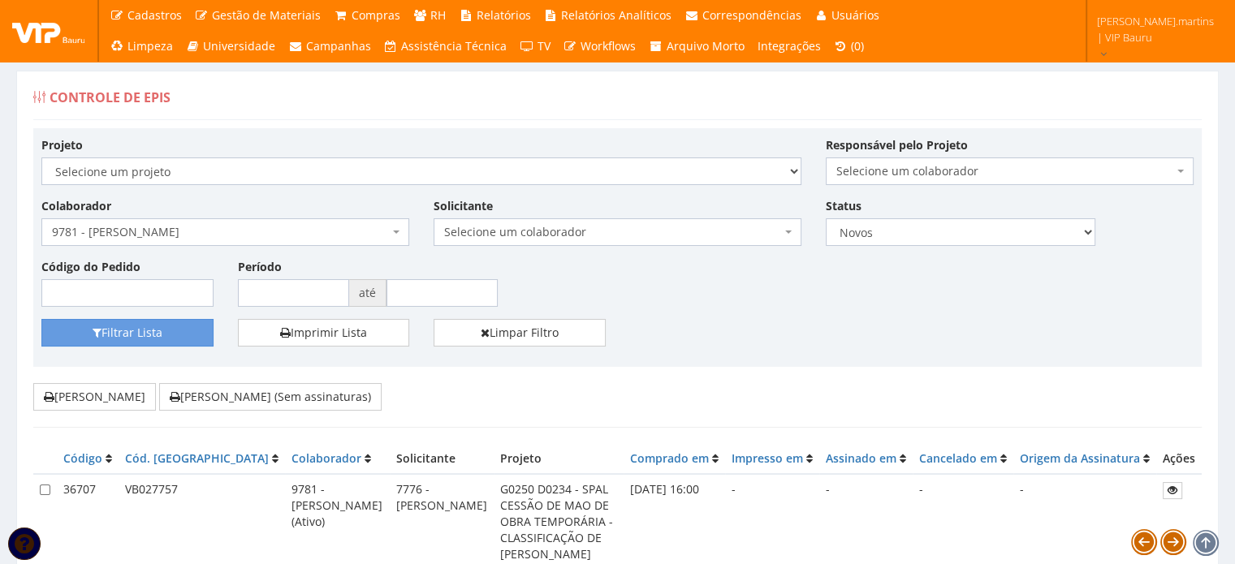
scroll to position [162, 0]
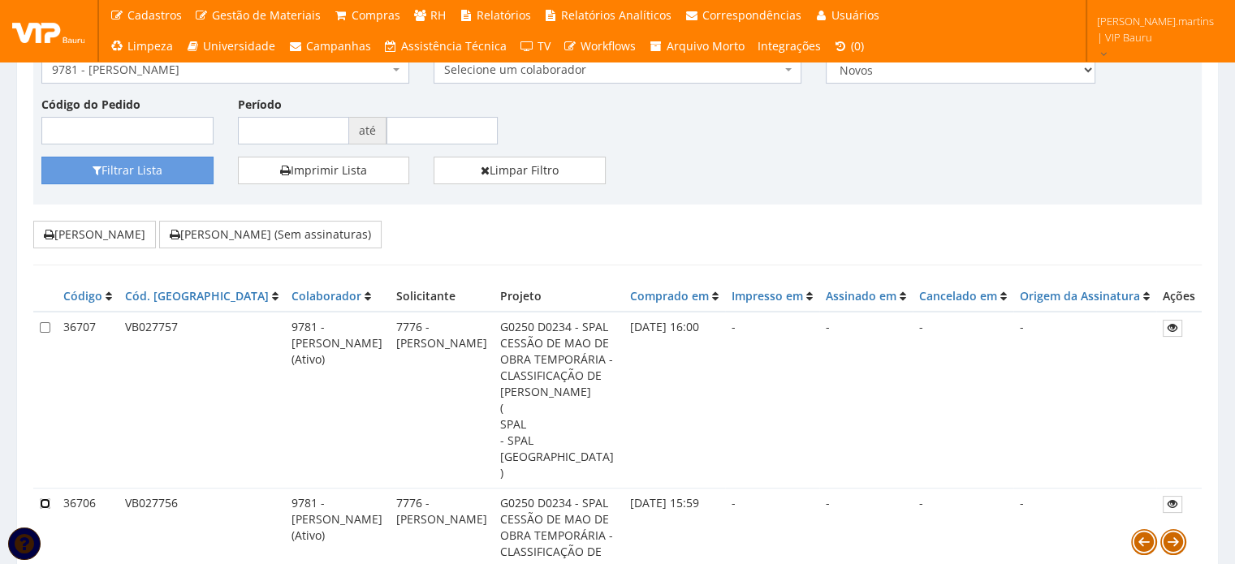
click at [45, 499] on input "checkbox" at bounding box center [45, 504] width 11 height 11
checkbox input "true"
click at [42, 325] on input "checkbox" at bounding box center [45, 327] width 11 height 11
checkbox input "true"
click at [257, 235] on button "[PERSON_NAME] (Sem assinaturas)" at bounding box center [270, 235] width 222 height 28
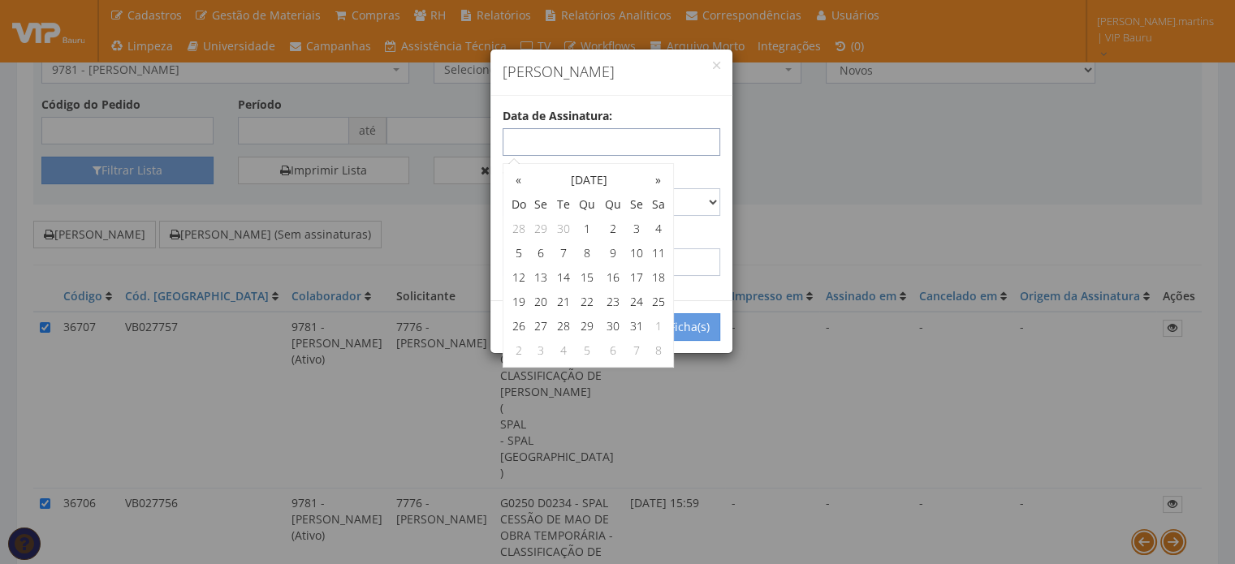
click at [628, 148] on input "text" at bounding box center [612, 142] width 218 height 28
type input "03/10/2025"
click at [708, 192] on select "Carta Registrada Carta Simples PAC Sedex Sedex 10 Sedex 12 Sedex Hoje E-mail Tr…" at bounding box center [612, 202] width 218 height 28
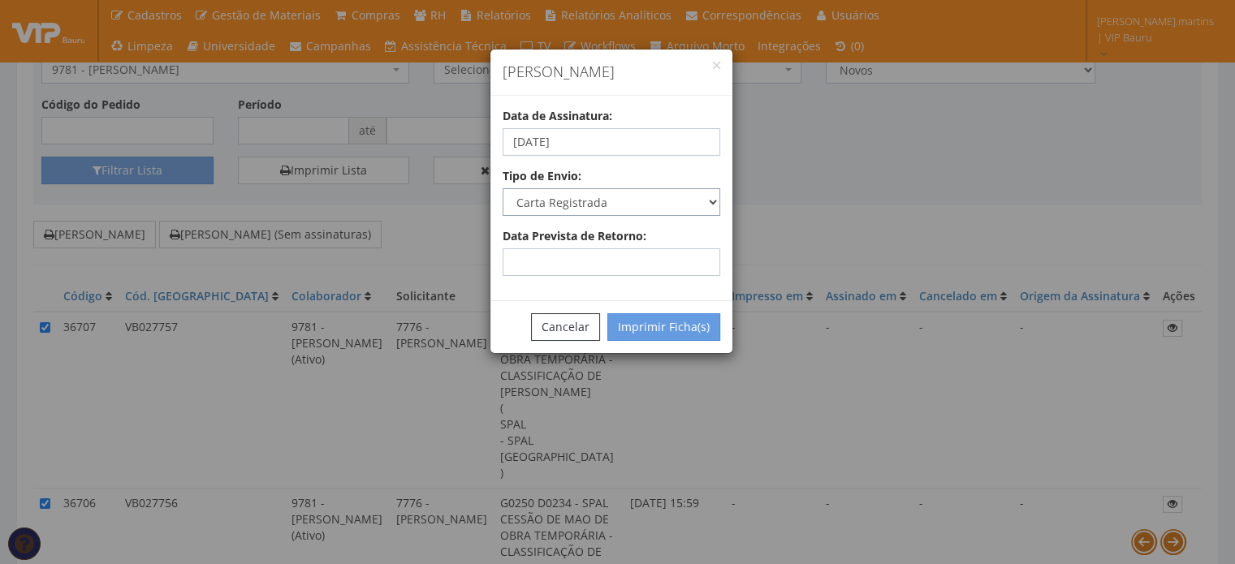
select select "email"
click at [503, 188] on select "Carta Registrada Carta Simples PAC Sedex Sedex 10 Sedex 12 Sedex Hoje E-mail Tr…" at bounding box center [612, 202] width 218 height 28
click at [647, 331] on button "Imprimir Ficha(s)" at bounding box center [663, 327] width 113 height 28
select select "2"
click at [559, 330] on button "Cancelar" at bounding box center [565, 327] width 69 height 28
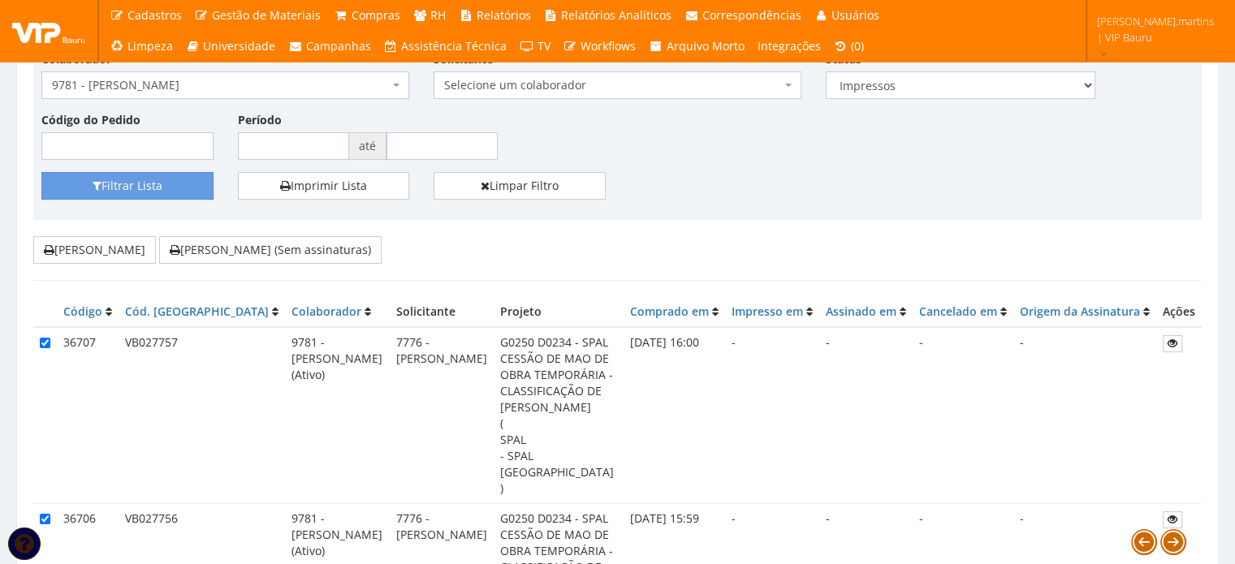
scroll to position [108, 0]
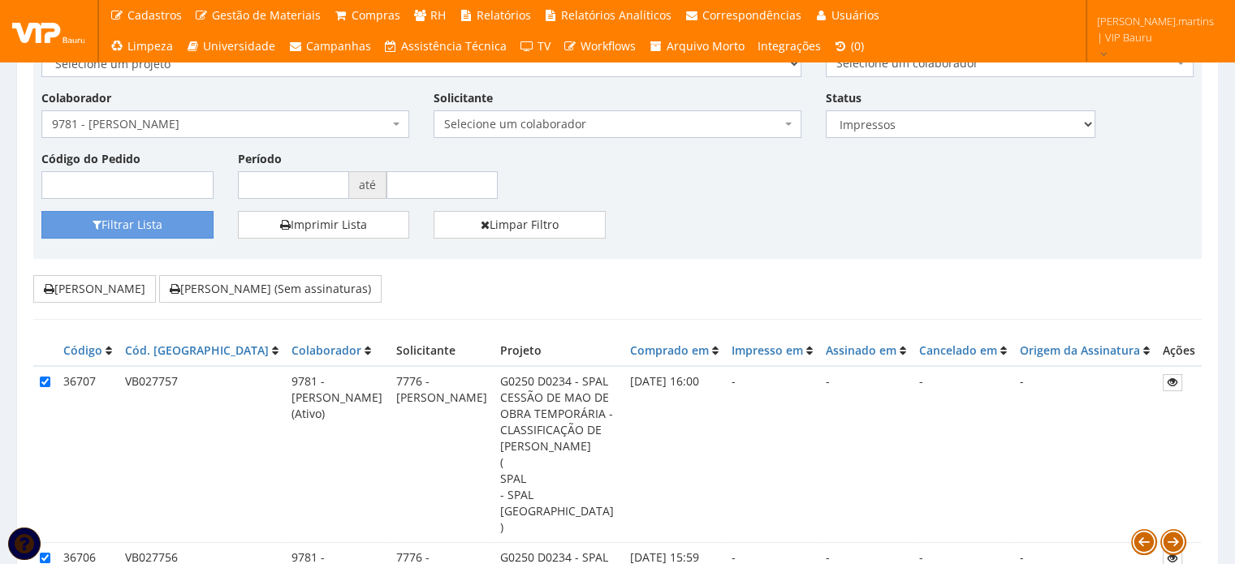
click at [231, 123] on span "9781 - [PERSON_NAME]" at bounding box center [220, 124] width 337 height 16
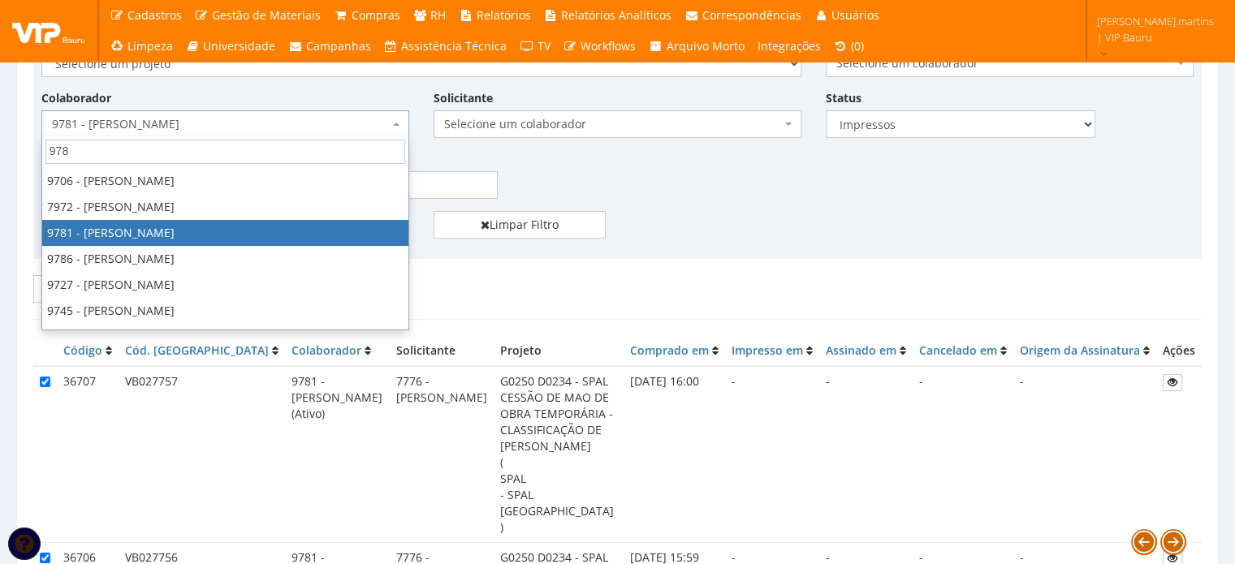
scroll to position [0, 0]
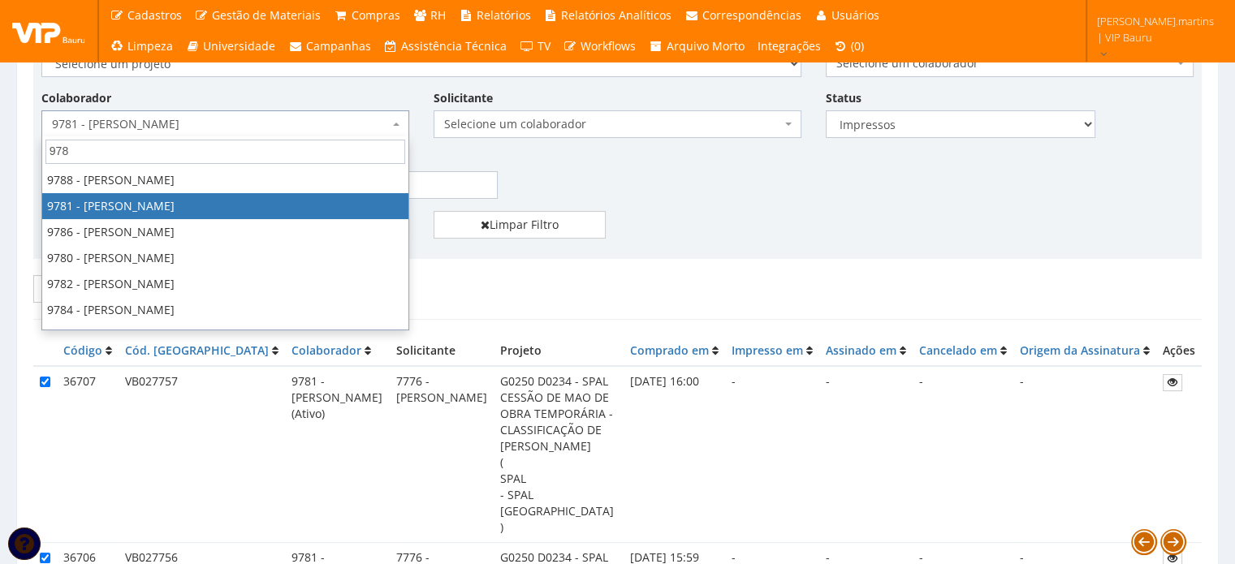
type input "9782"
select select "4108"
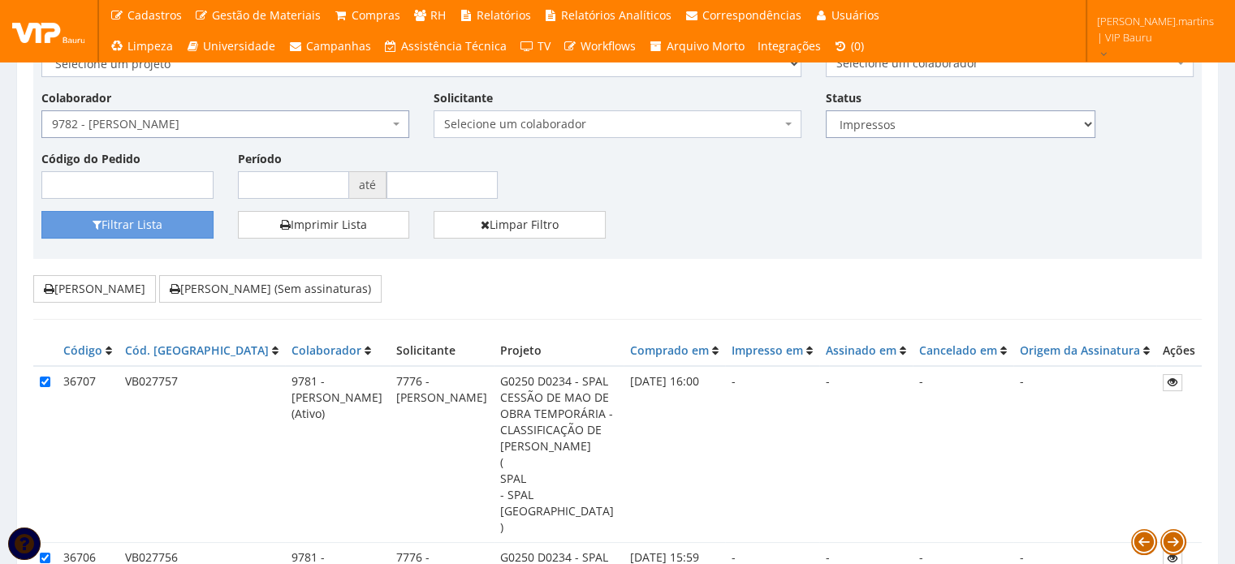
click at [898, 113] on select "Todos Novos Impressos Assinados" at bounding box center [961, 124] width 270 height 28
select select
click at [826, 110] on select "Todos Novos Impressos Assinados" at bounding box center [961, 124] width 270 height 28
click at [170, 222] on button "Filtrar Lista" at bounding box center [127, 225] width 172 height 28
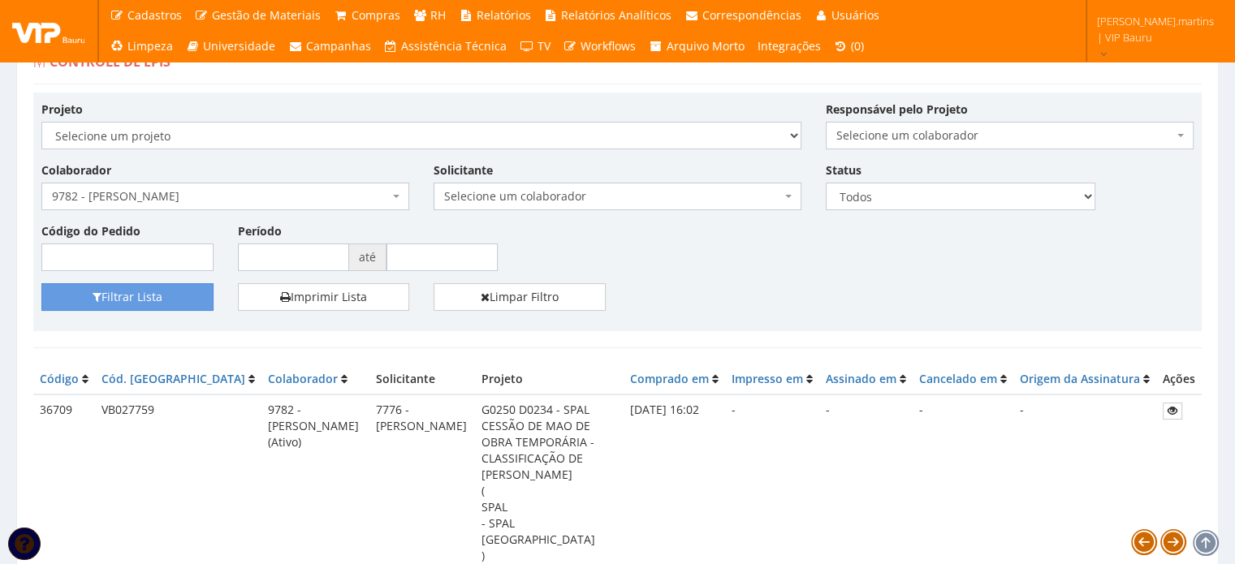
scroll to position [54, 0]
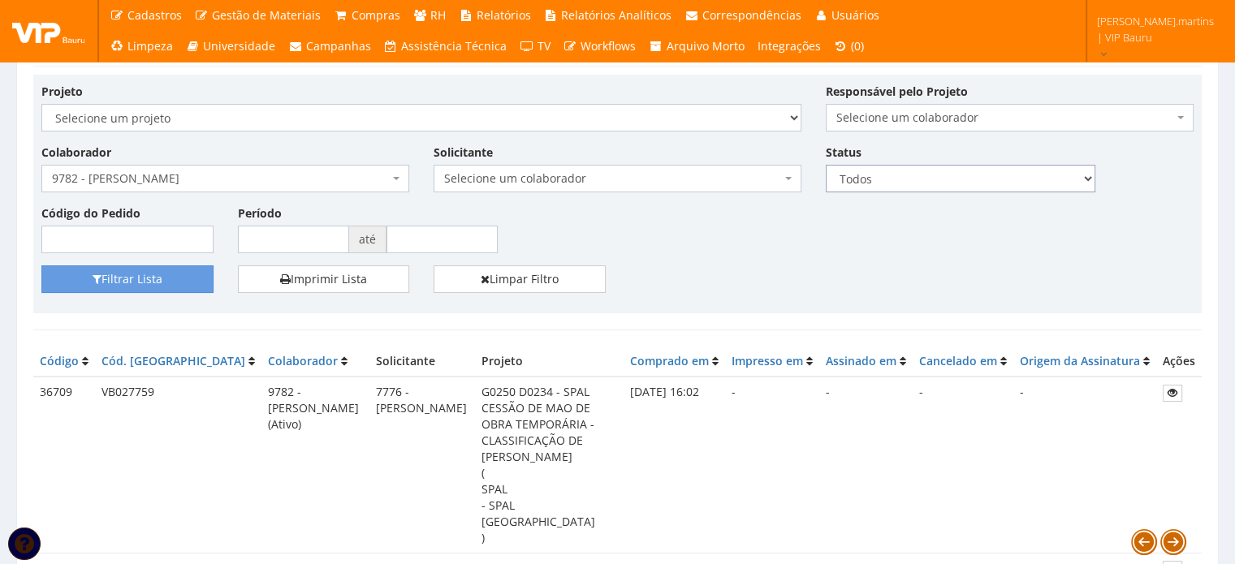
click at [871, 178] on select "Todos Novos Impressos Assinados" at bounding box center [961, 179] width 270 height 28
click at [872, 179] on select "Todos Novos Impressos Assinados" at bounding box center [961, 179] width 270 height 28
select select "1"
click at [826, 165] on select "Todos Novos Impressos Assinados" at bounding box center [961, 179] width 270 height 28
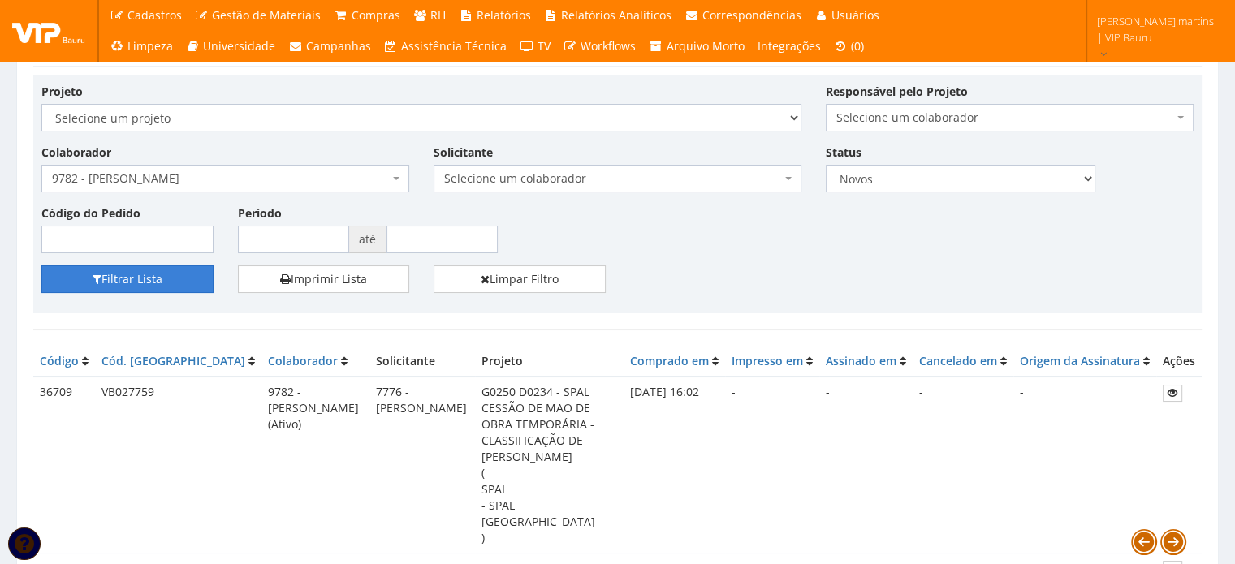
click at [149, 278] on button "Filtrar Lista" at bounding box center [127, 279] width 172 height 28
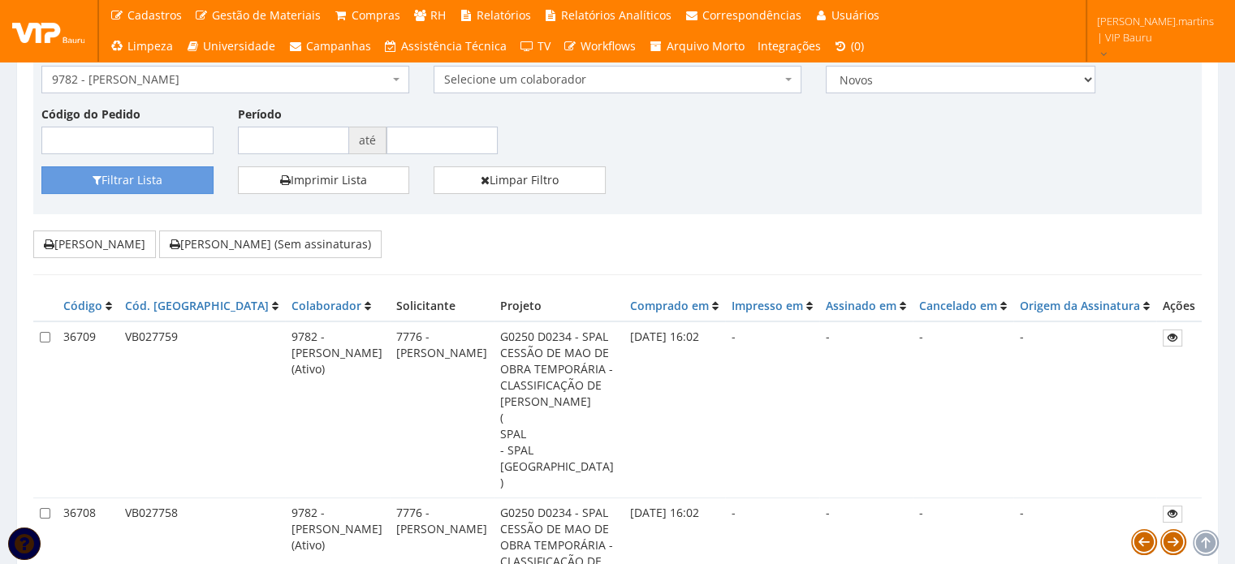
scroll to position [162, 0]
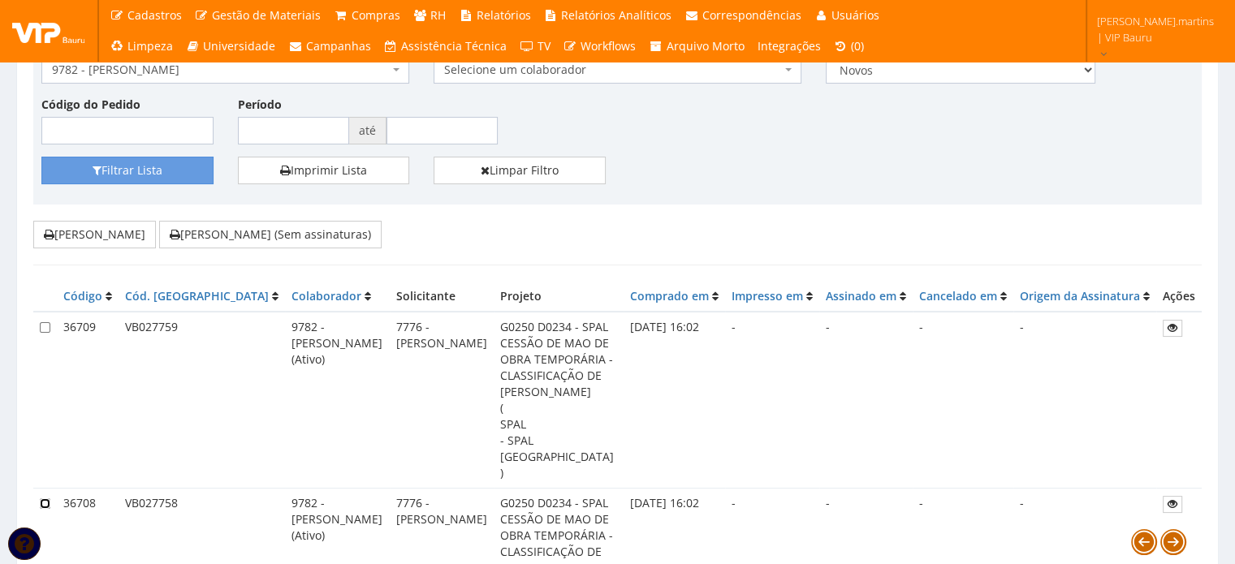
click at [42, 499] on input "checkbox" at bounding box center [45, 504] width 11 height 11
checkbox input "true"
click at [44, 325] on input "checkbox" at bounding box center [45, 327] width 11 height 11
checkbox input "true"
click at [239, 238] on button "[PERSON_NAME] (Sem assinaturas)" at bounding box center [270, 235] width 222 height 28
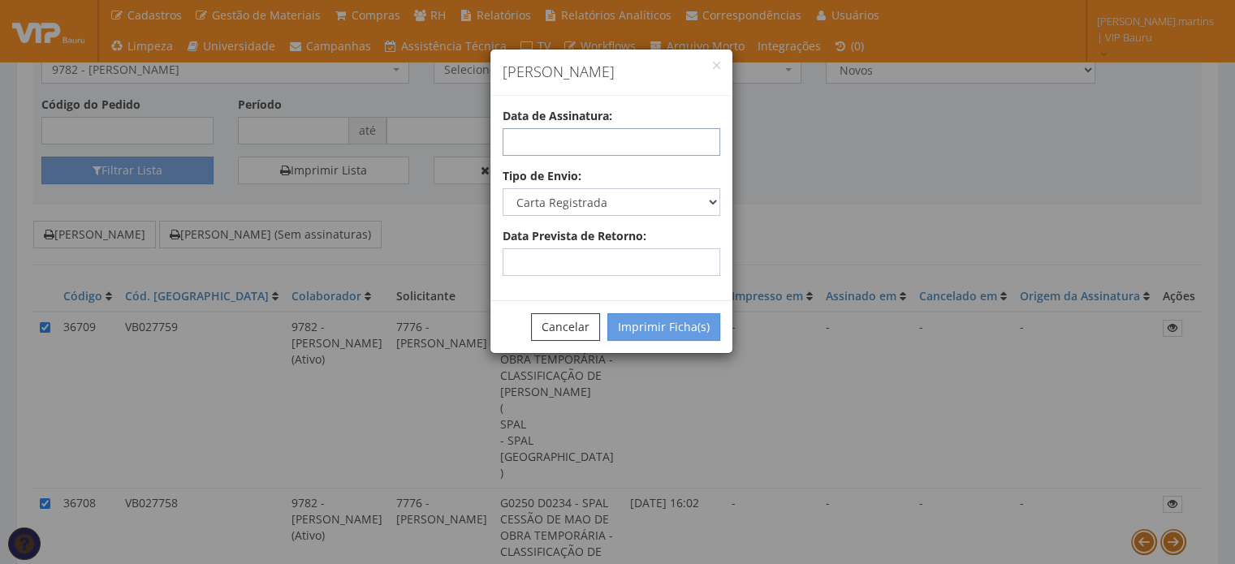
click at [644, 139] on input "text" at bounding box center [612, 142] width 218 height 28
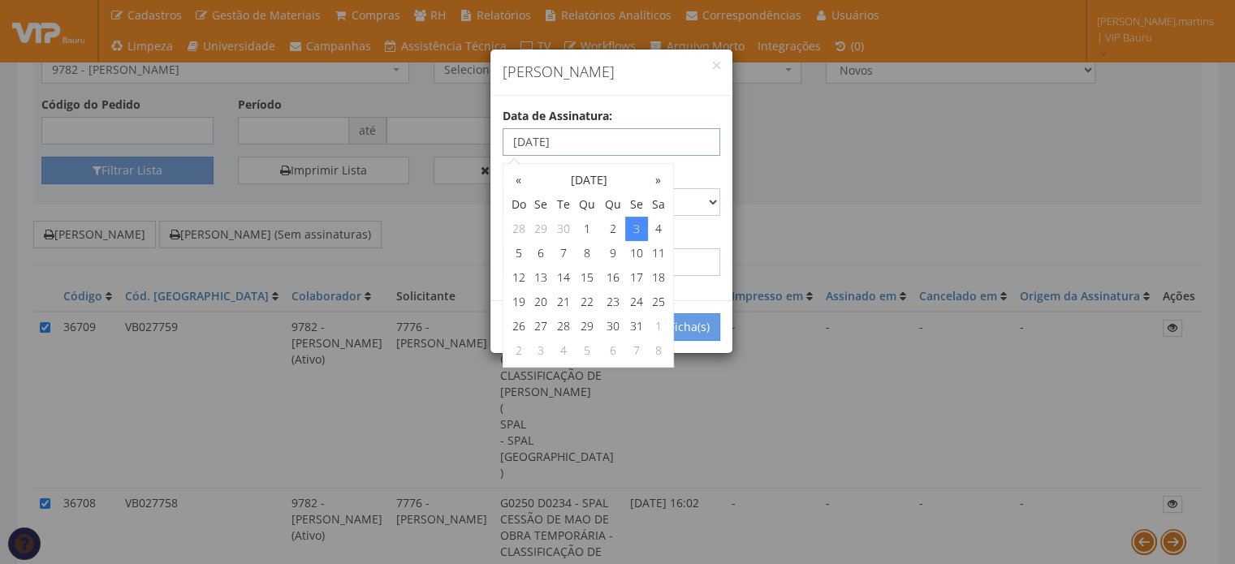
type input "[DATE]"
click at [693, 209] on select "Carta Registrada Carta Simples PAC Sedex Sedex 10 Sedex 12 Sedex Hoje E-mail Tr…" at bounding box center [612, 202] width 218 height 28
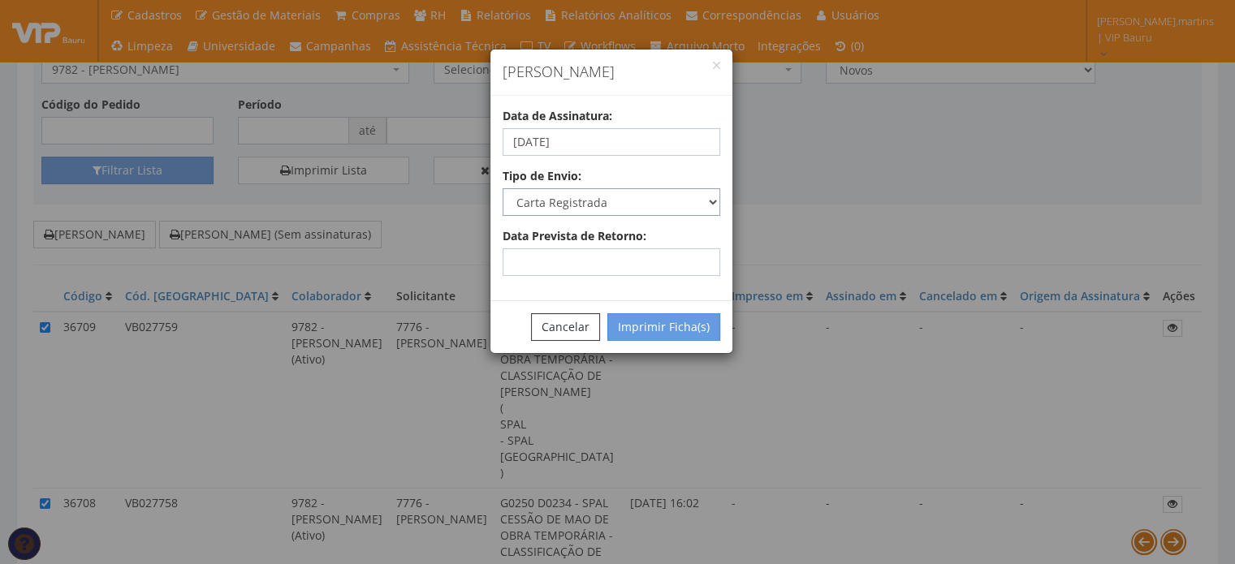
select select "email"
click at [503, 188] on select "Carta Registrada Carta Simples PAC Sedex Sedex 10 Sedex 12 Sedex Hoje E-mail Tr…" at bounding box center [612, 202] width 218 height 28
click at [650, 337] on button "Imprimir Ficha(s)" at bounding box center [663, 327] width 113 height 28
select select "2"
click at [563, 318] on button "Cancelar" at bounding box center [565, 327] width 69 height 28
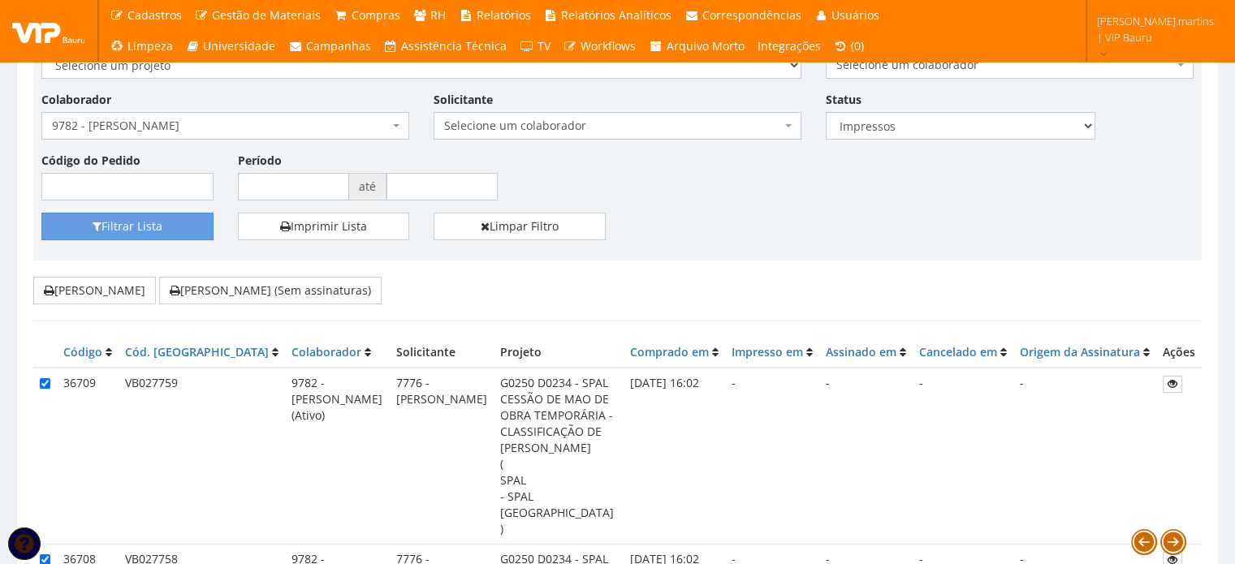
scroll to position [54, 0]
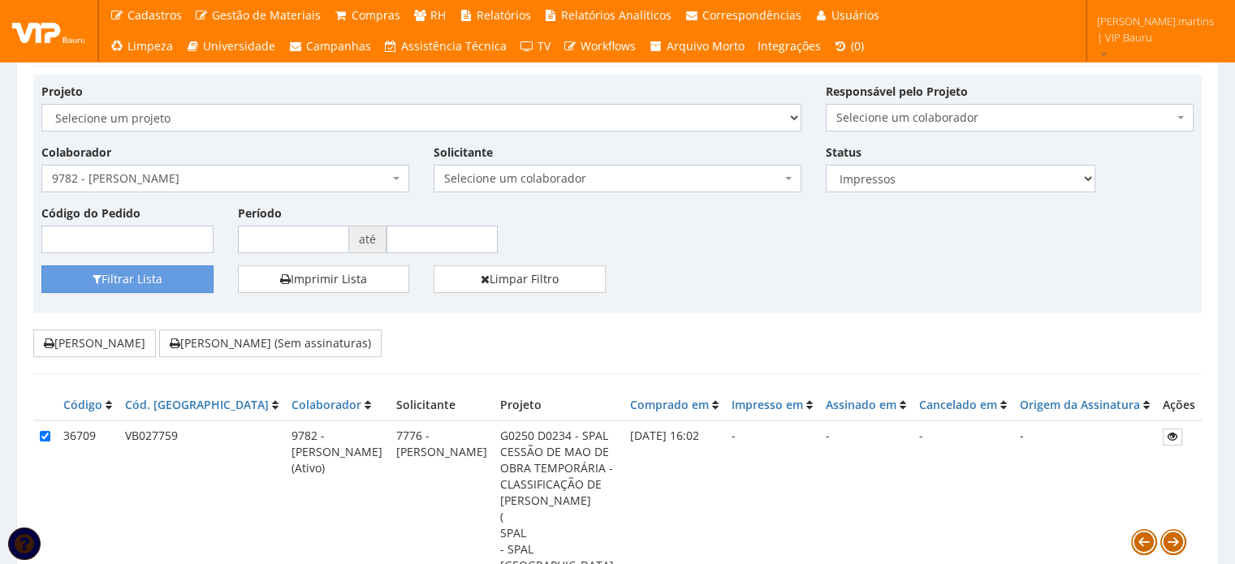
click at [150, 178] on span "9782 - [PERSON_NAME]" at bounding box center [220, 179] width 337 height 16
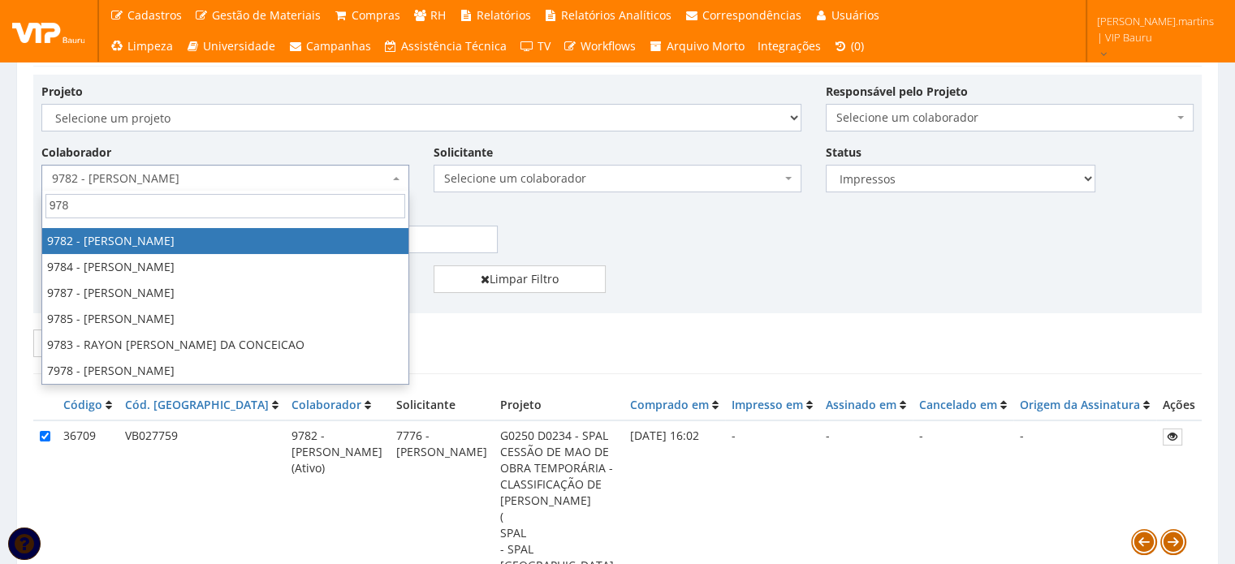
scroll to position [97, 0]
type input "9783"
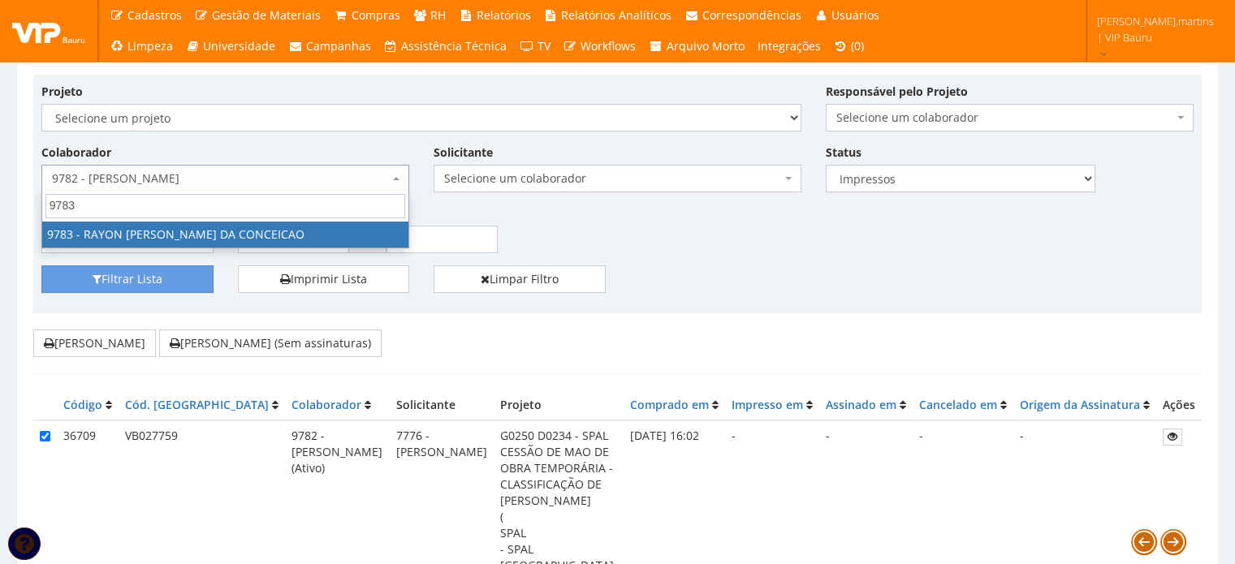
select select "4109"
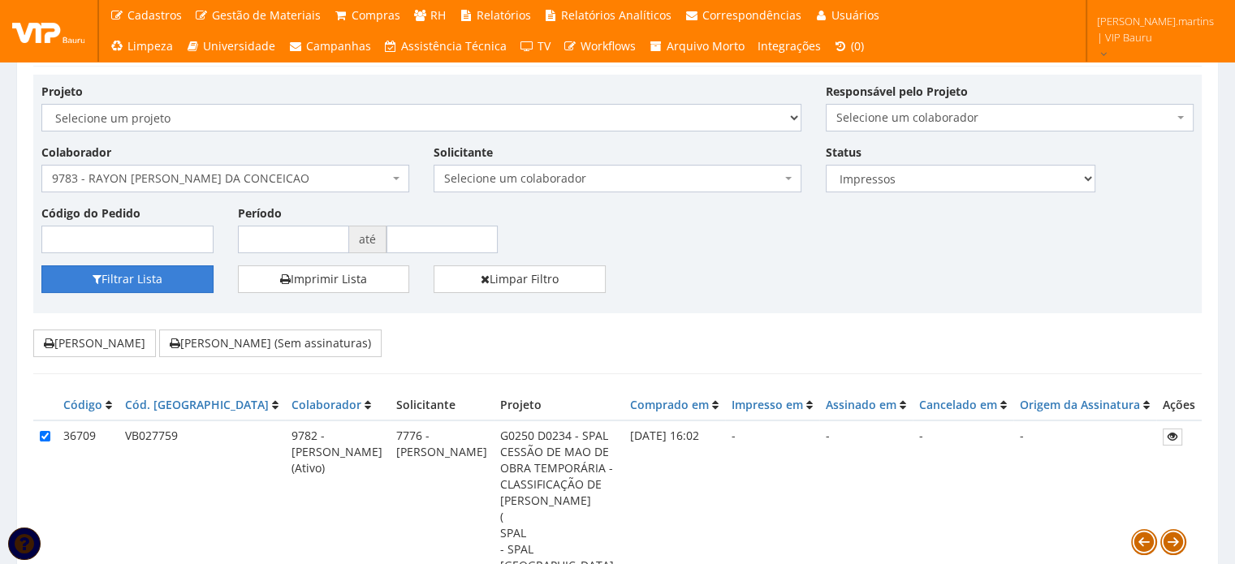
click at [136, 283] on button "Filtrar Lista" at bounding box center [127, 279] width 172 height 28
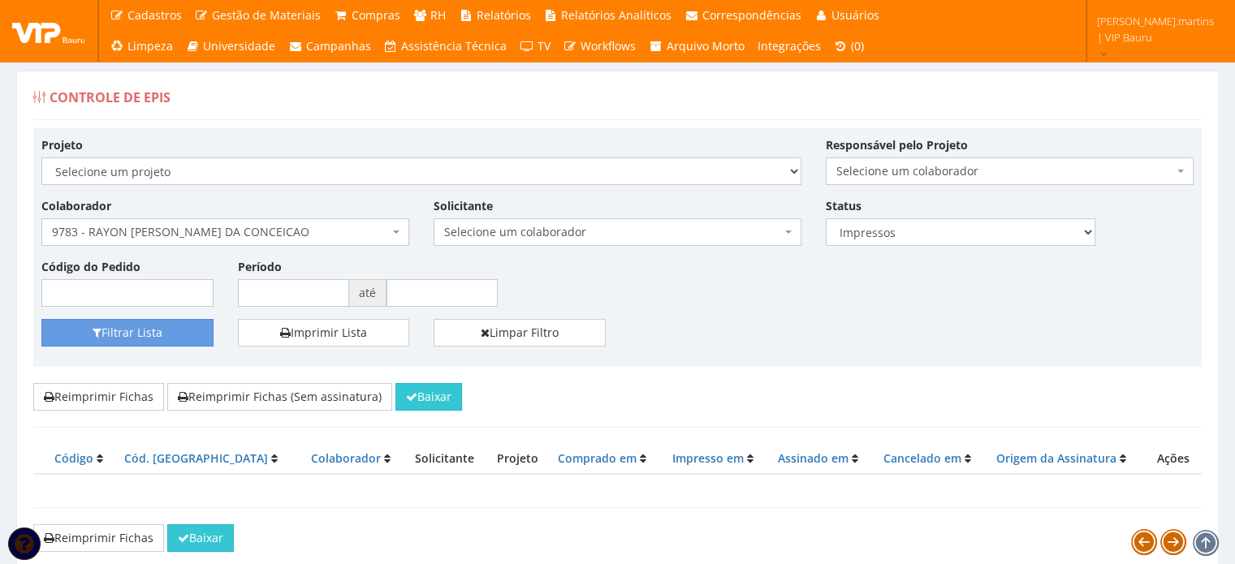
click at [870, 183] on span "Selecione um colaborador" at bounding box center [1010, 172] width 368 height 28
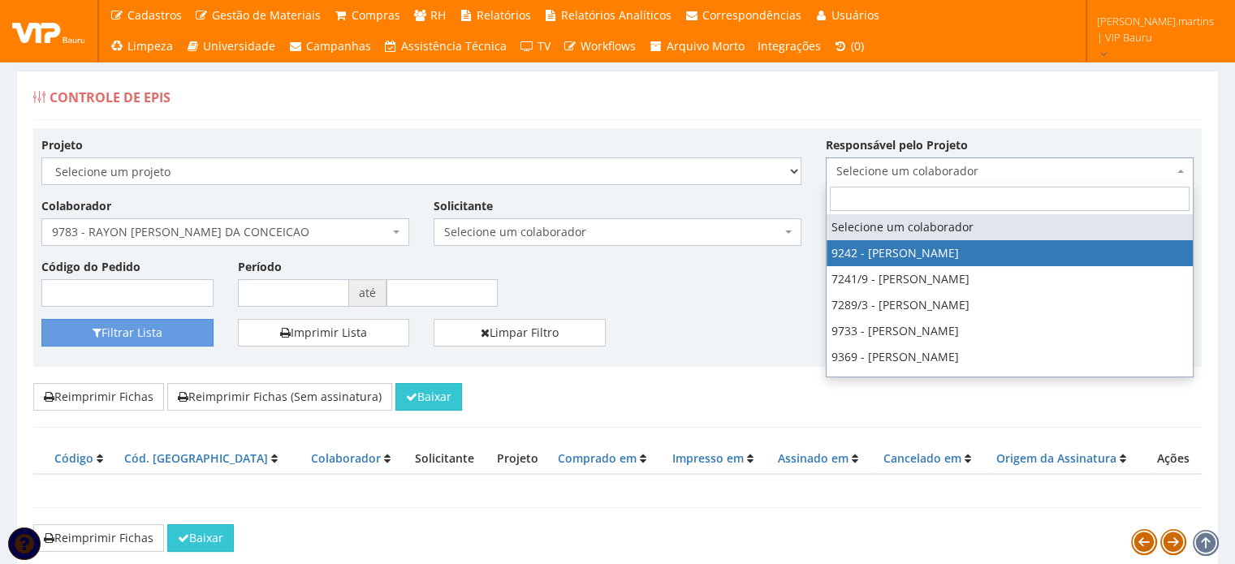
click at [799, 244] on body "Cadastros Clientes Unidades Subclientes Unidades de Subclientes Projetos Vagas …" at bounding box center [617, 310] width 1235 height 620
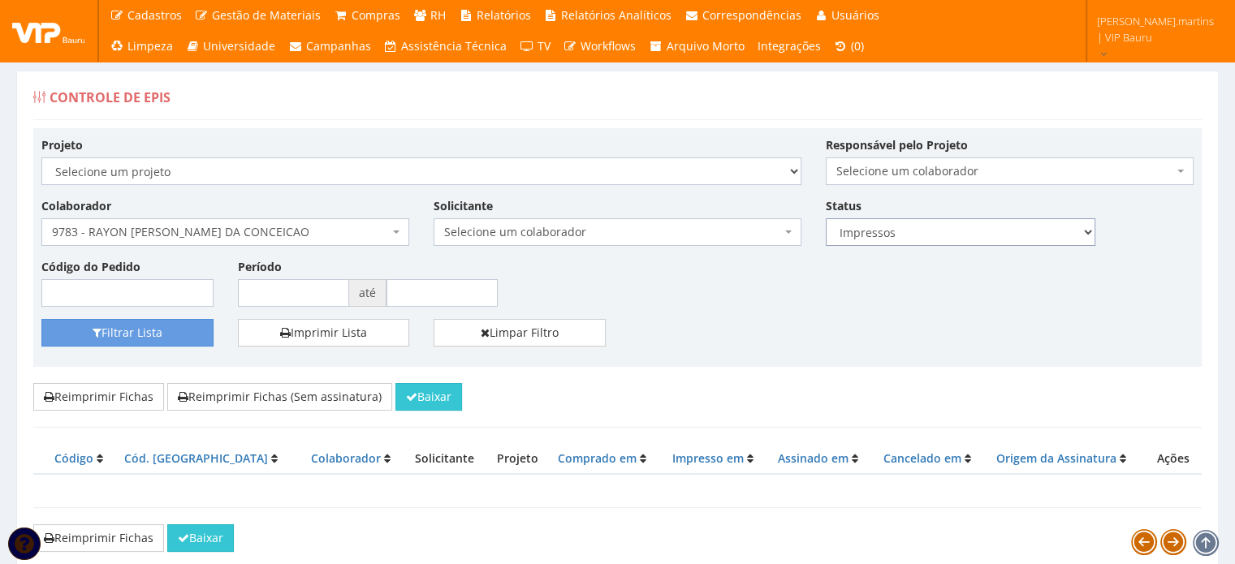
click at [845, 220] on select "Todos Novos Impressos Assinados" at bounding box center [961, 232] width 270 height 28
select select
click at [826, 218] on select "Todos Novos Impressos Assinados" at bounding box center [961, 232] width 270 height 28
click at [173, 334] on button "Filtrar Lista" at bounding box center [127, 333] width 172 height 28
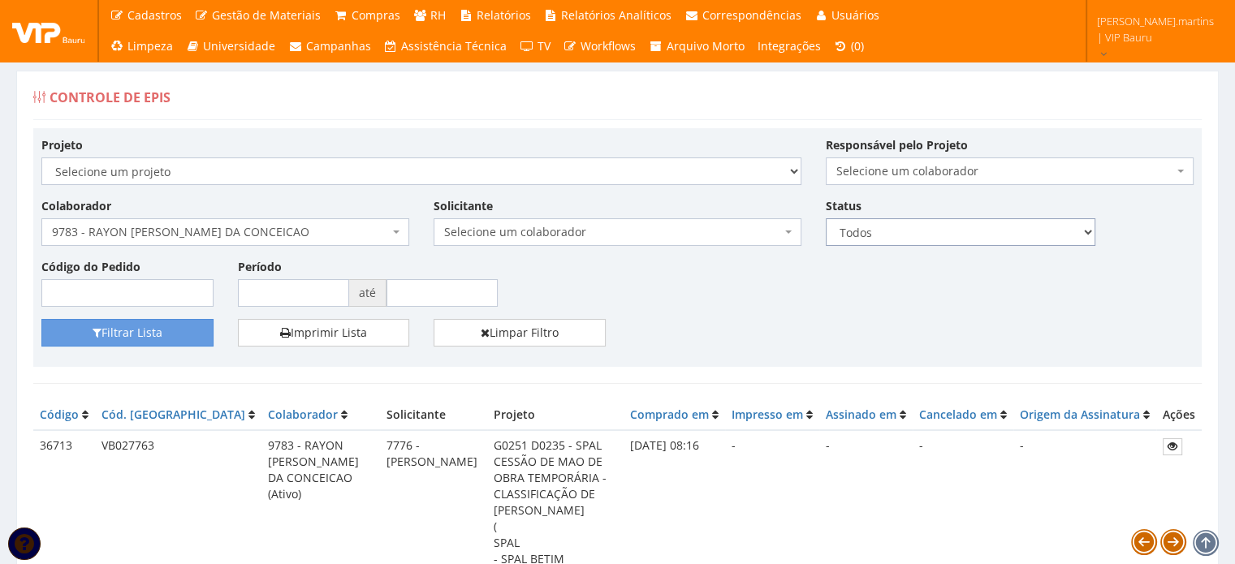
click at [867, 227] on select "Todos Novos Impressos Assinados" at bounding box center [961, 232] width 270 height 28
drag, startPoint x: 867, startPoint y: 239, endPoint x: 870, endPoint y: 281, distance: 42.3
click at [867, 238] on select "Todos Novos Impressos Assinados" at bounding box center [961, 232] width 270 height 28
click at [868, 236] on select "Todos Novos Impressos Assinados" at bounding box center [961, 232] width 270 height 28
select select "1"
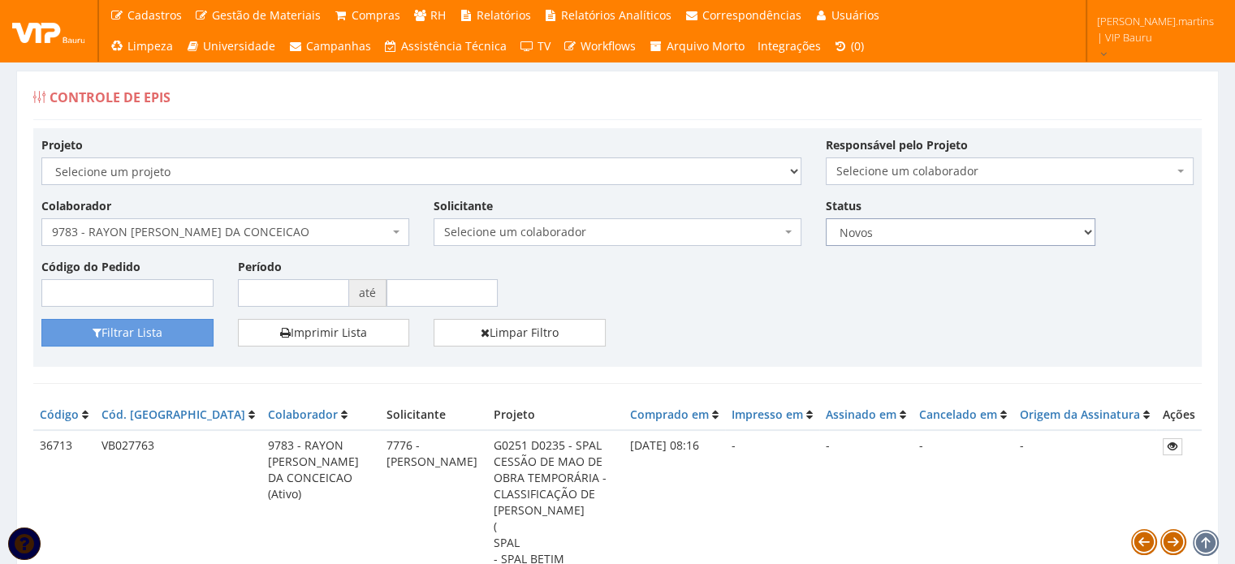
click at [826, 218] on select "Todos Novos Impressos Assinados" at bounding box center [961, 232] width 270 height 28
click at [94, 336] on icon "submit" at bounding box center [97, 332] width 9 height 11
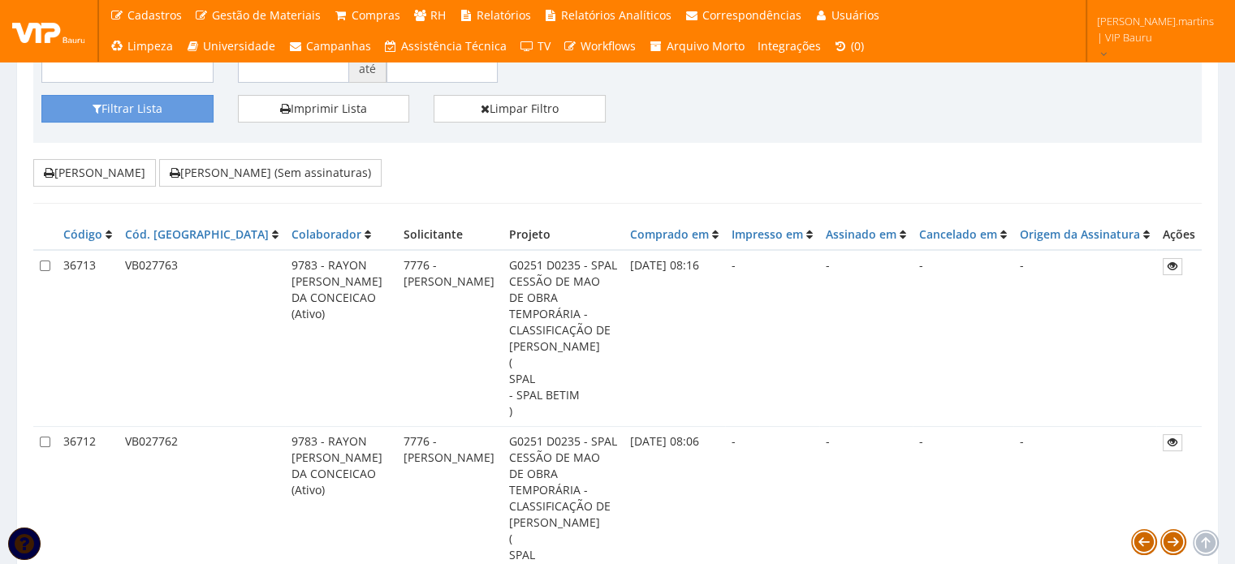
scroll to position [270, 0]
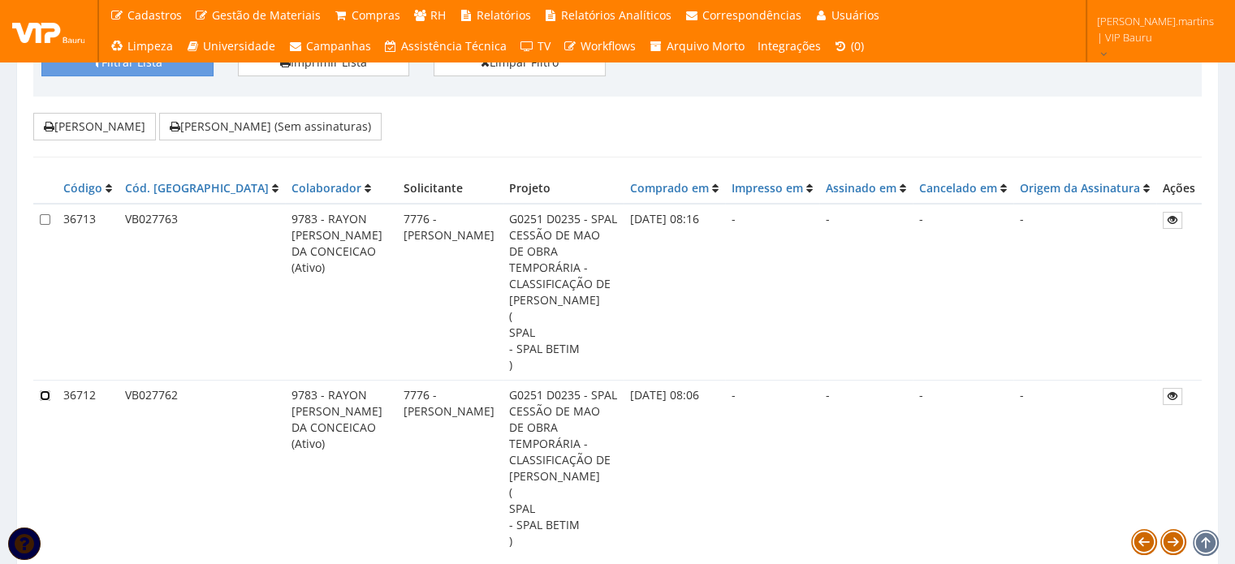
click at [42, 391] on input "checkbox" at bounding box center [45, 396] width 11 height 11
checkbox input "true"
click at [42, 217] on input "checkbox" at bounding box center [45, 219] width 11 height 11
checkbox input "true"
click at [203, 128] on button "Imprimir Fichas (Sem assinaturas)" at bounding box center [270, 127] width 222 height 28
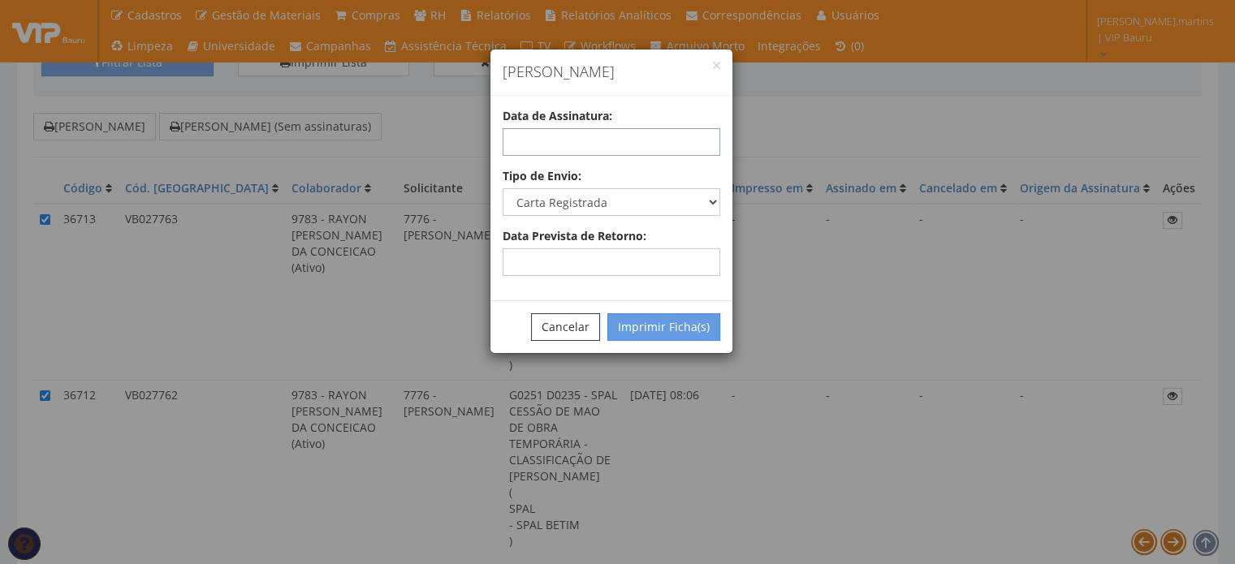
click at [624, 146] on input "text" at bounding box center [612, 142] width 218 height 28
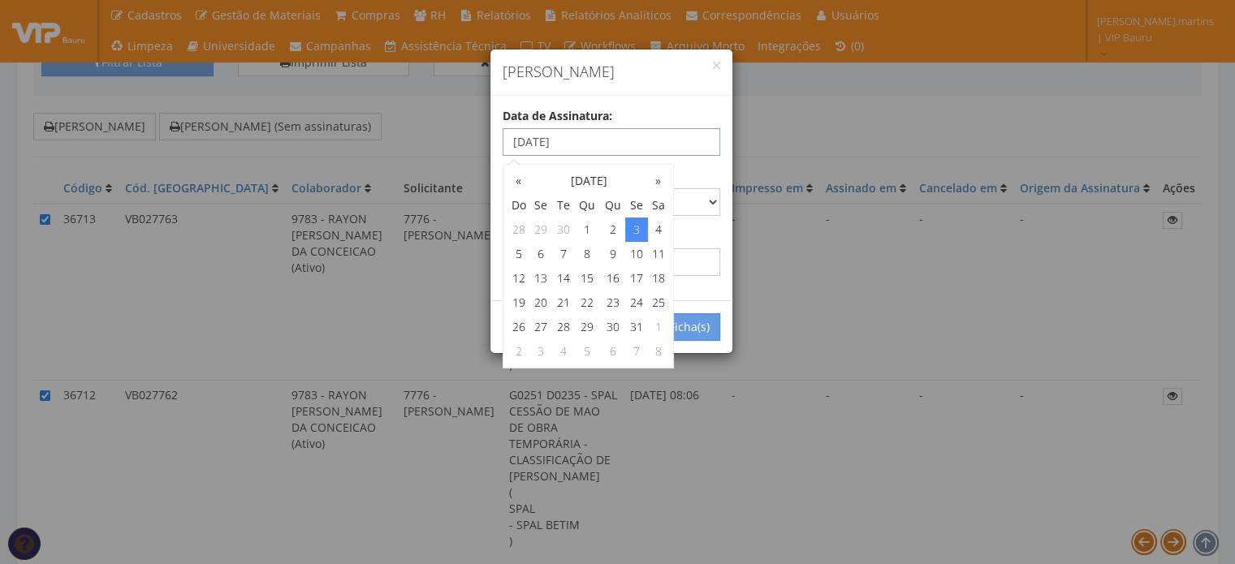
type input "03/10/2025"
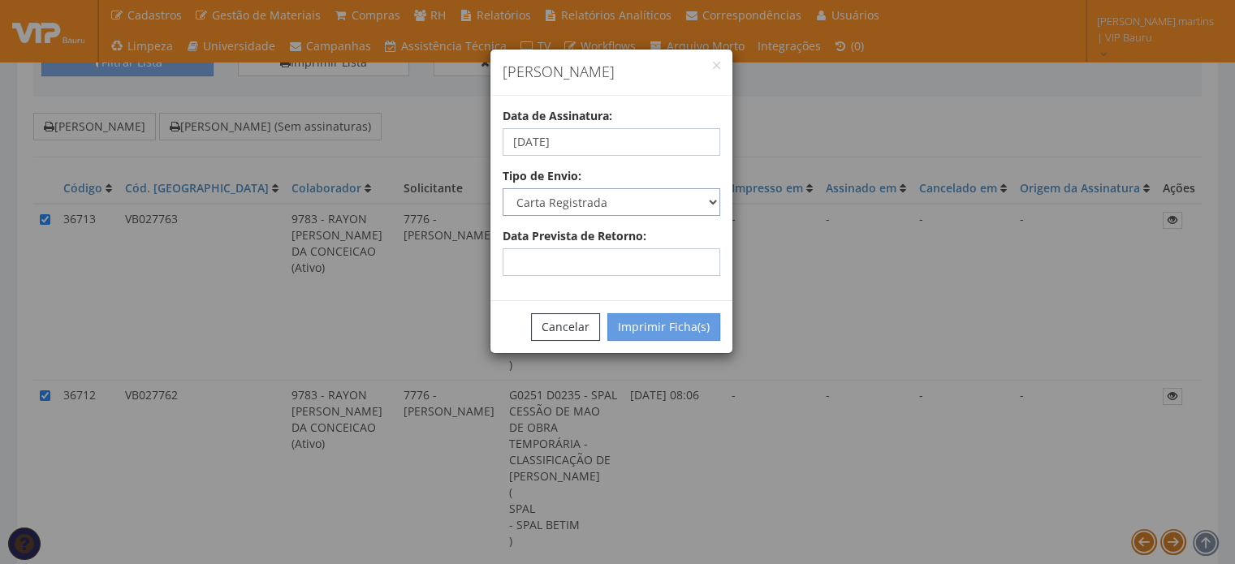
click at [705, 201] on select "Carta Registrada Carta Simples PAC Sedex Sedex 10 Sedex 12 Sedex Hoje E-mail Tr…" at bounding box center [612, 202] width 218 height 28
select select "email"
click at [503, 188] on select "Carta Registrada Carta Simples PAC Sedex Sedex 10 Sedex 12 Sedex Hoje E-mail Tr…" at bounding box center [612, 202] width 218 height 28
click at [684, 321] on button "Imprimir Ficha(s)" at bounding box center [663, 327] width 113 height 28
select select "2"
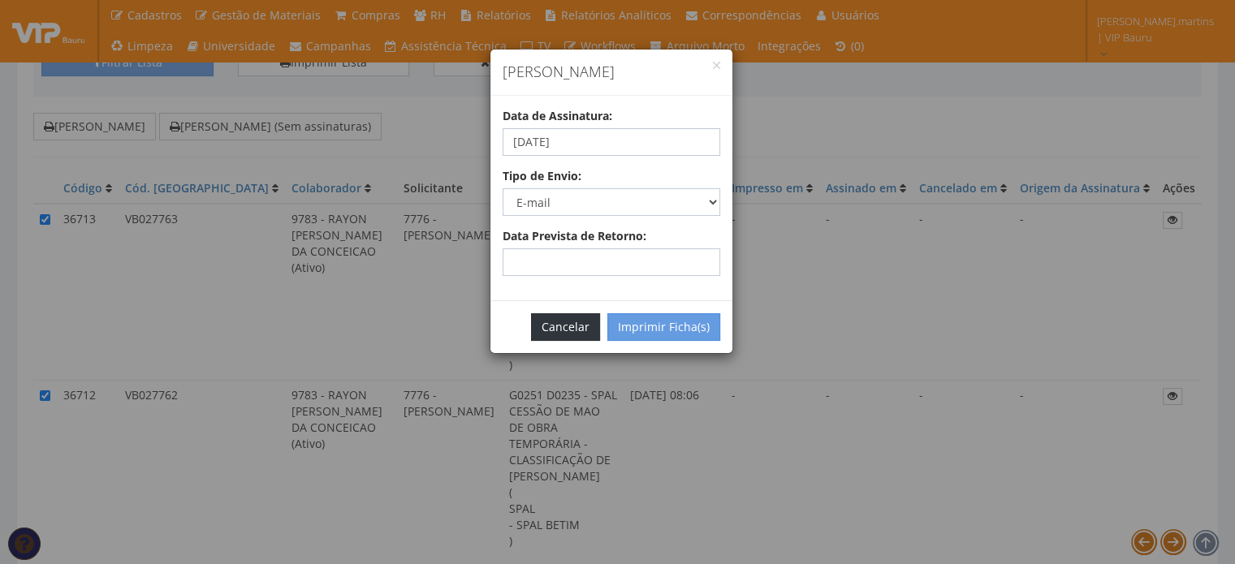
click at [565, 326] on button "Cancelar" at bounding box center [565, 327] width 69 height 28
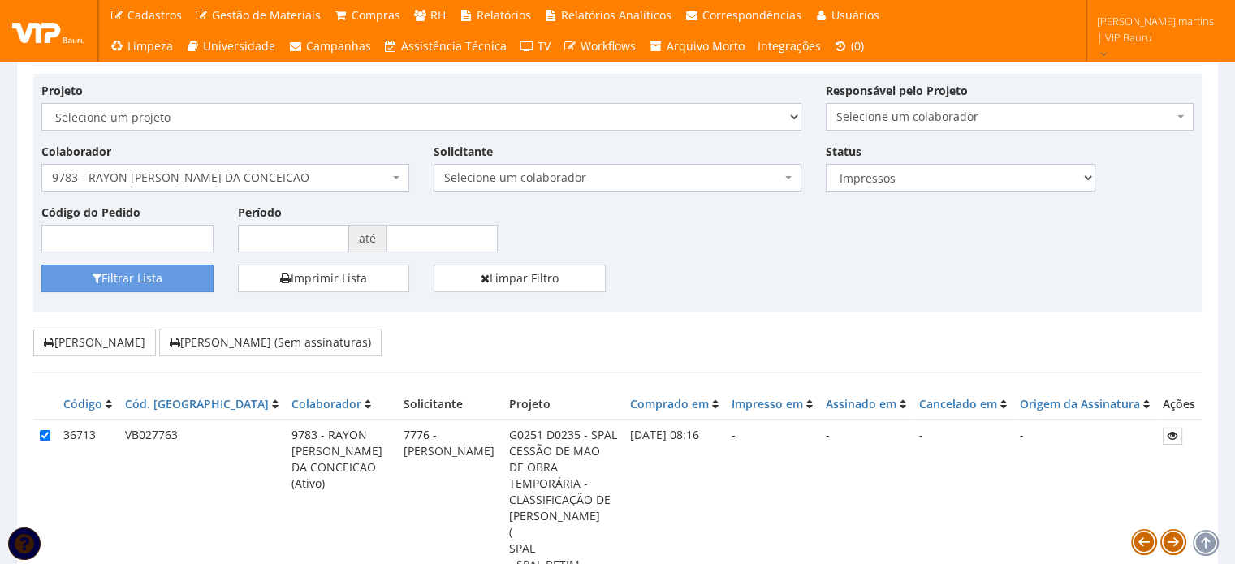
scroll to position [54, 0]
click at [233, 166] on span "9783 - RAYON [PERSON_NAME] DA CONCEICAO" at bounding box center [225, 179] width 368 height 28
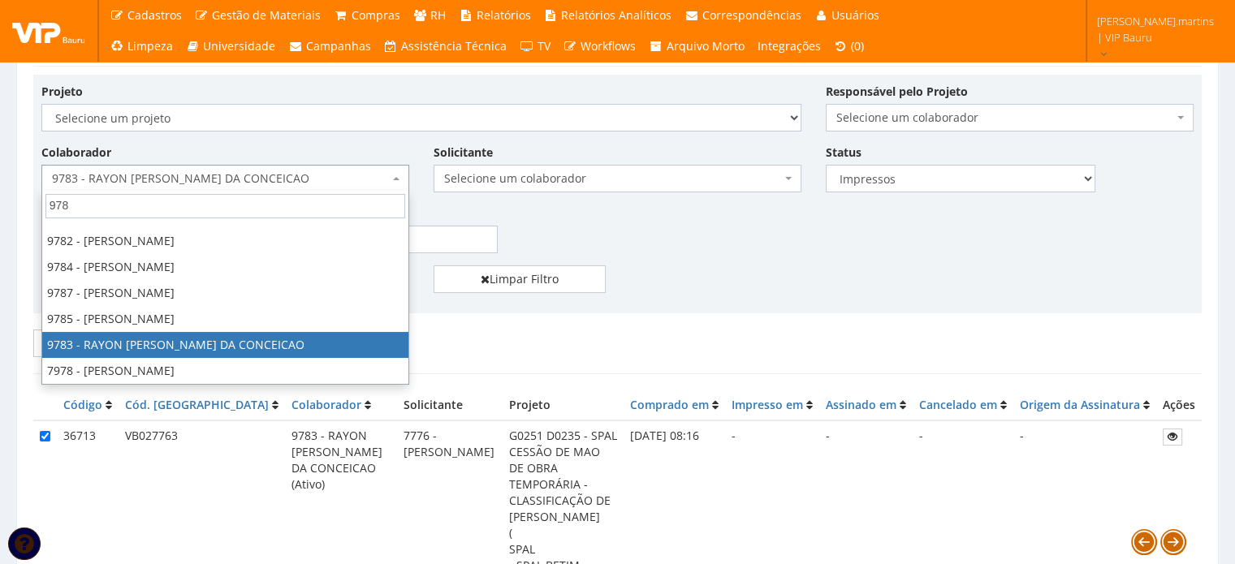
scroll to position [97, 0]
type input "9784"
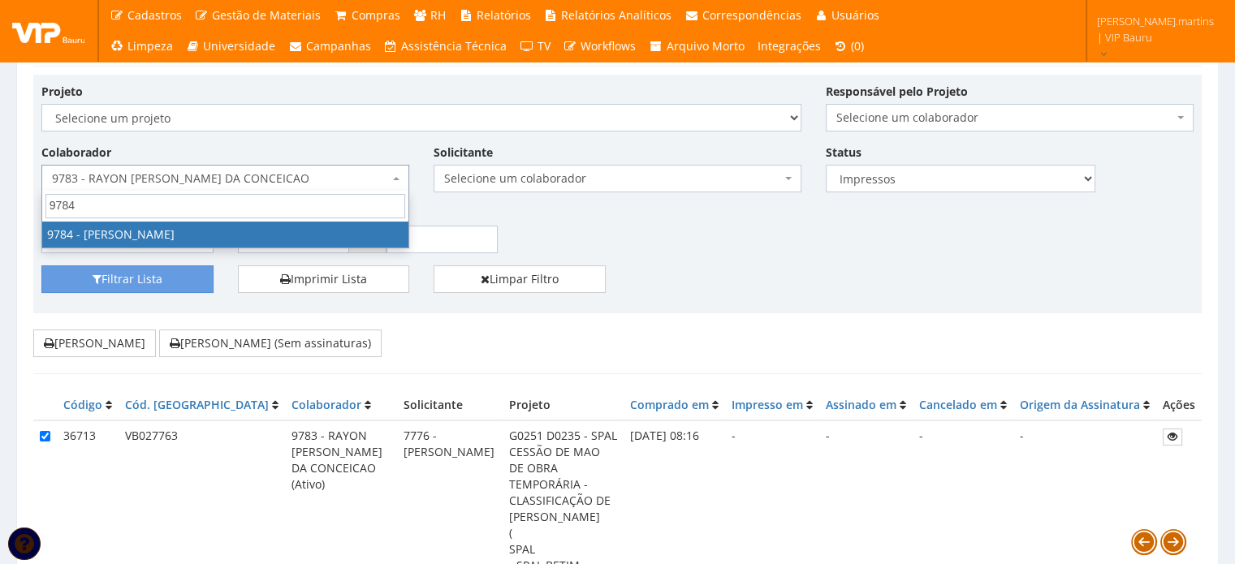
select select "4110"
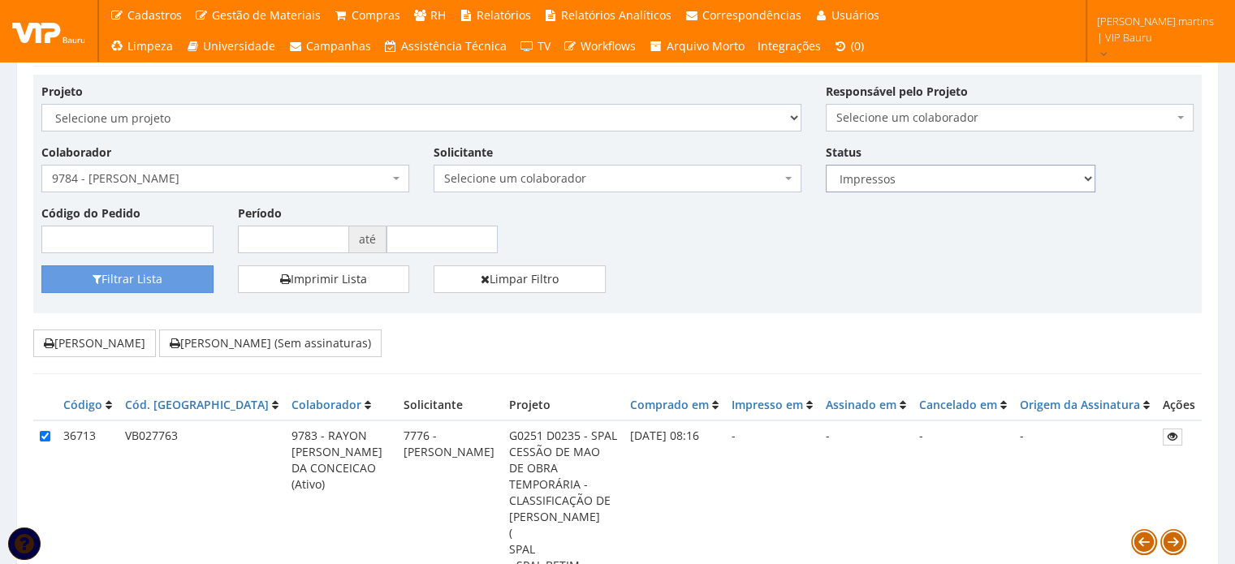
click at [895, 185] on select "Todos Novos Impressos Assinados" at bounding box center [961, 179] width 270 height 28
select select
click at [826, 165] on select "Todos Novos Impressos Assinados" at bounding box center [961, 179] width 270 height 28
click at [151, 284] on button "Filtrar Lista" at bounding box center [127, 279] width 172 height 28
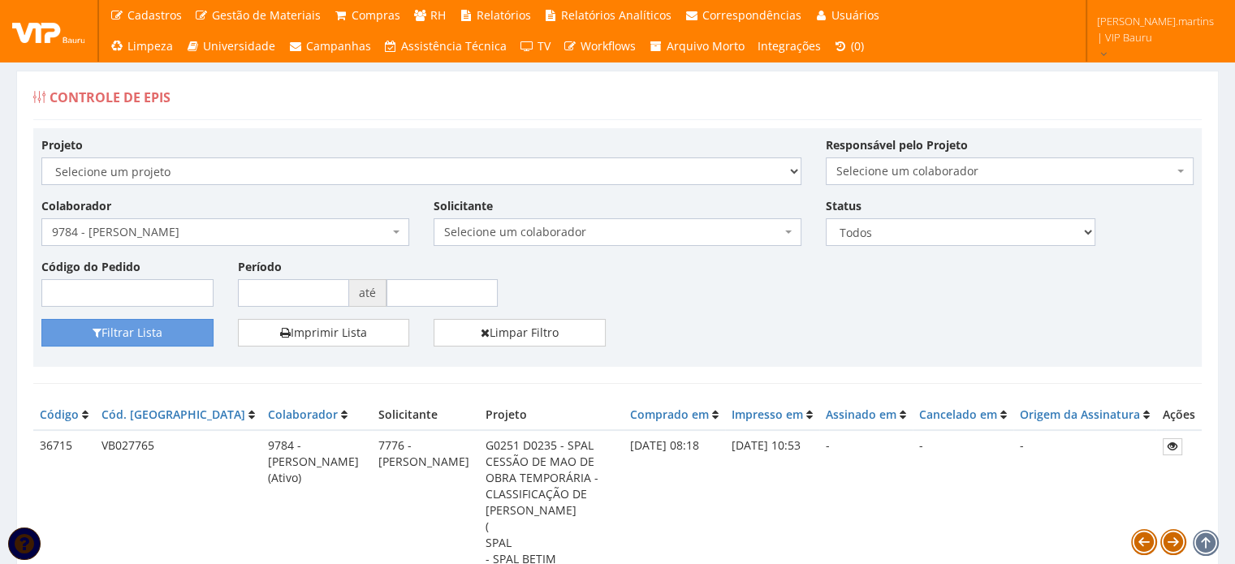
click at [227, 231] on span "9784 - [PERSON_NAME]" at bounding box center [220, 232] width 337 height 16
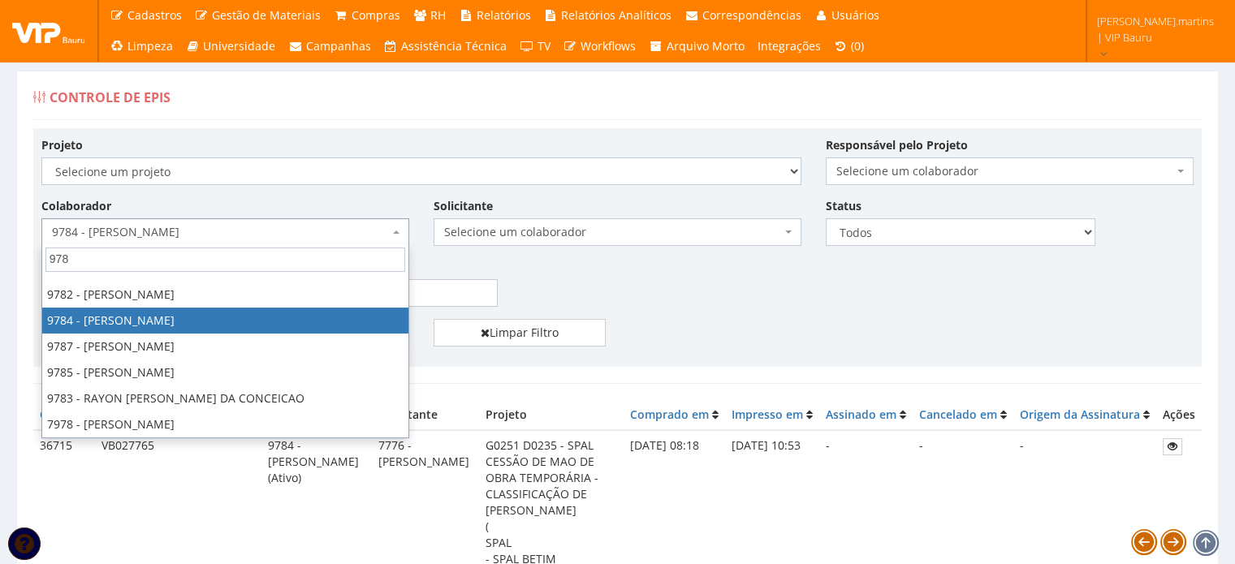
scroll to position [97, 0]
type input "9785"
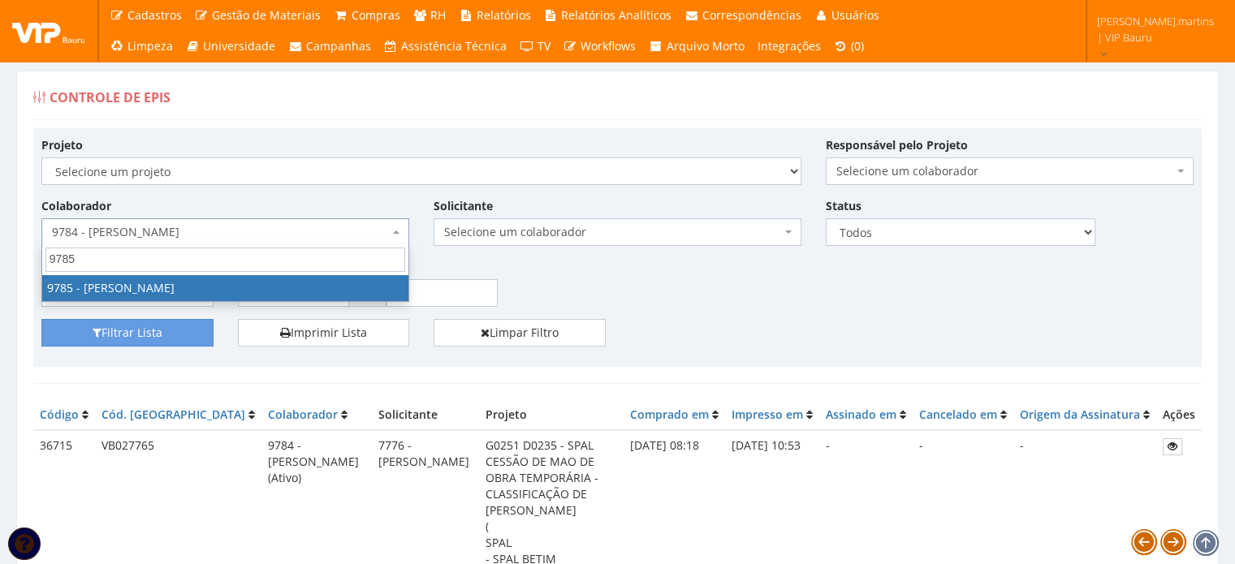
scroll to position [0, 0]
select select "4111"
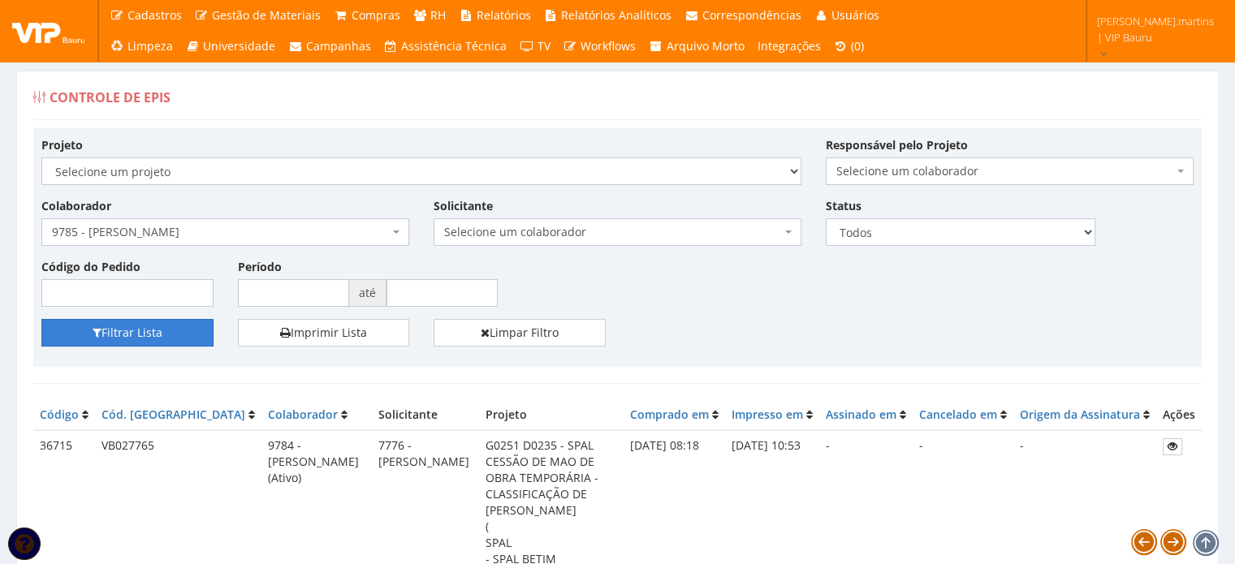
click at [132, 330] on button "Filtrar Lista" at bounding box center [127, 333] width 172 height 28
click at [307, 229] on span "9785 - [PERSON_NAME]" at bounding box center [220, 232] width 337 height 16
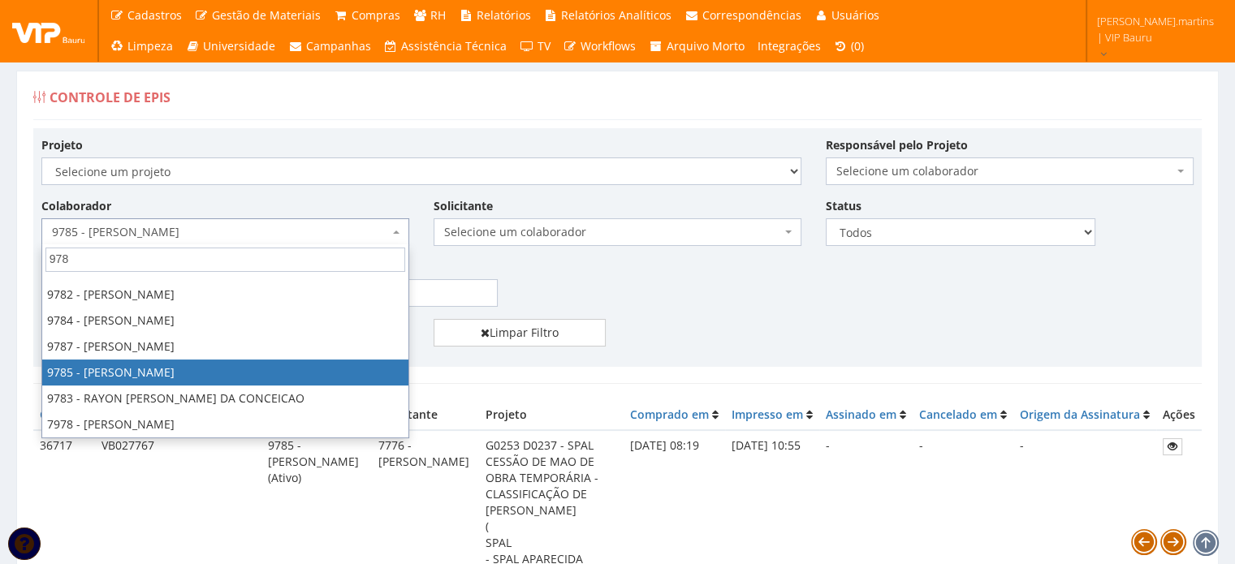
scroll to position [97, 0]
type input "9786"
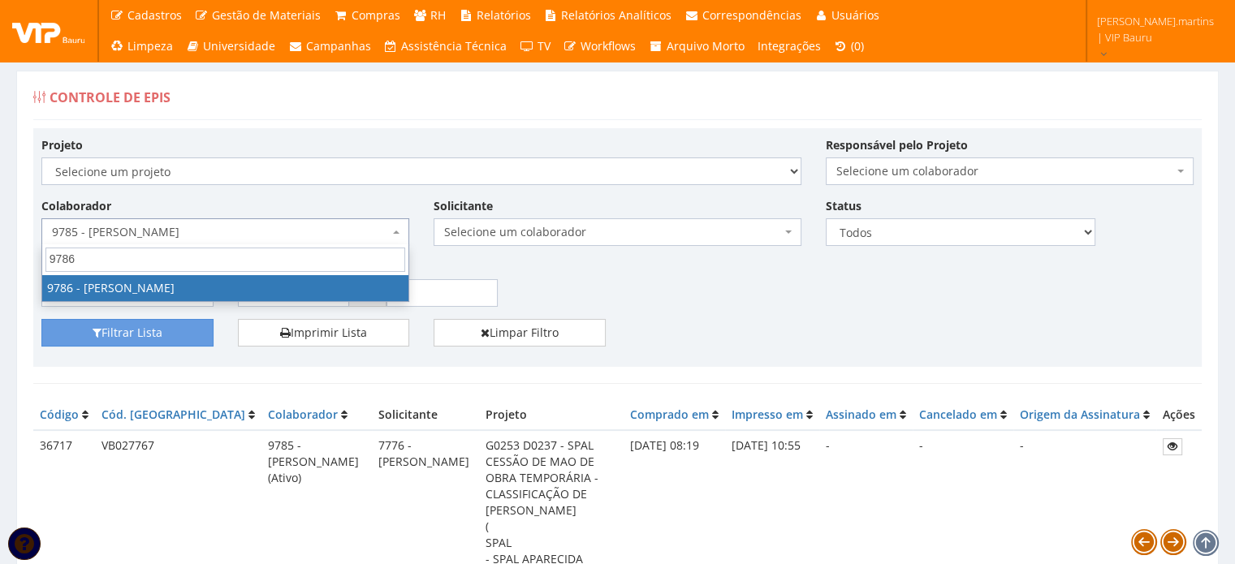
scroll to position [0, 0]
select select "4112"
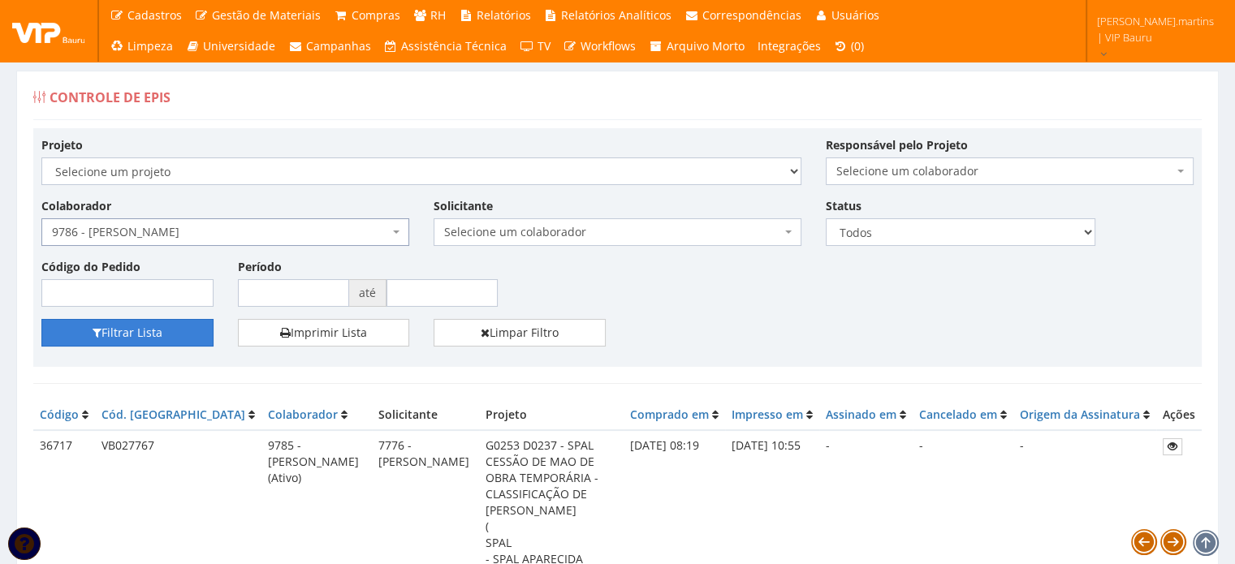
click at [156, 333] on button "Filtrar Lista" at bounding box center [127, 333] width 172 height 28
click at [905, 230] on select "Todos Novos Impressos Assinados" at bounding box center [961, 232] width 270 height 28
select select "1"
click at [826, 218] on select "Todos Novos Impressos Assinados" at bounding box center [961, 232] width 270 height 28
click at [158, 335] on button "Filtrar Lista" at bounding box center [127, 333] width 172 height 28
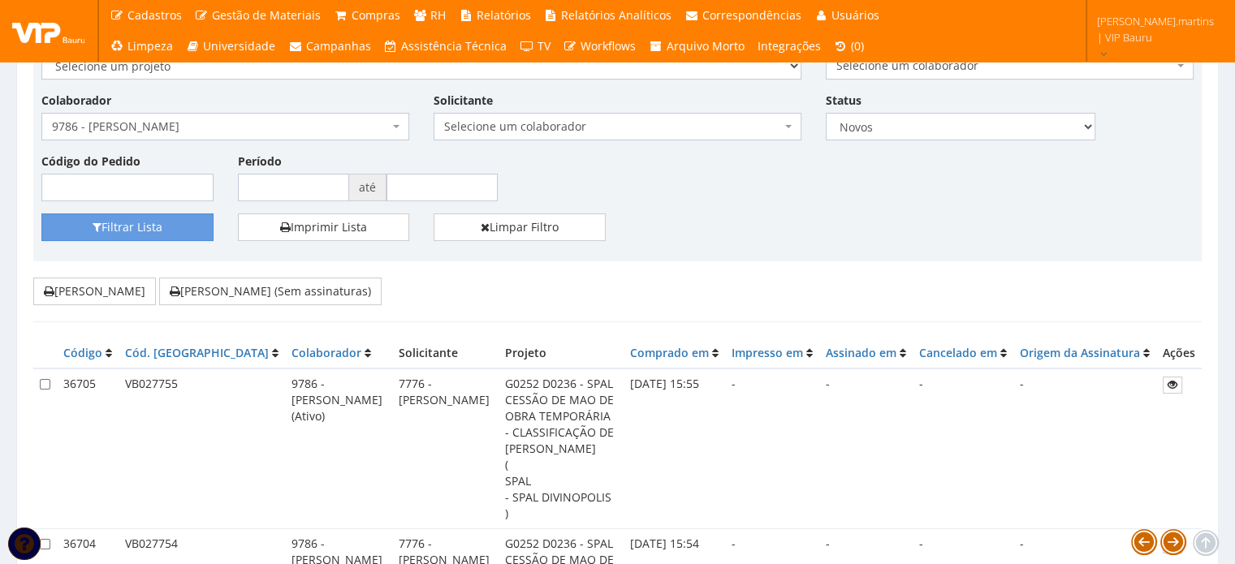
scroll to position [108, 0]
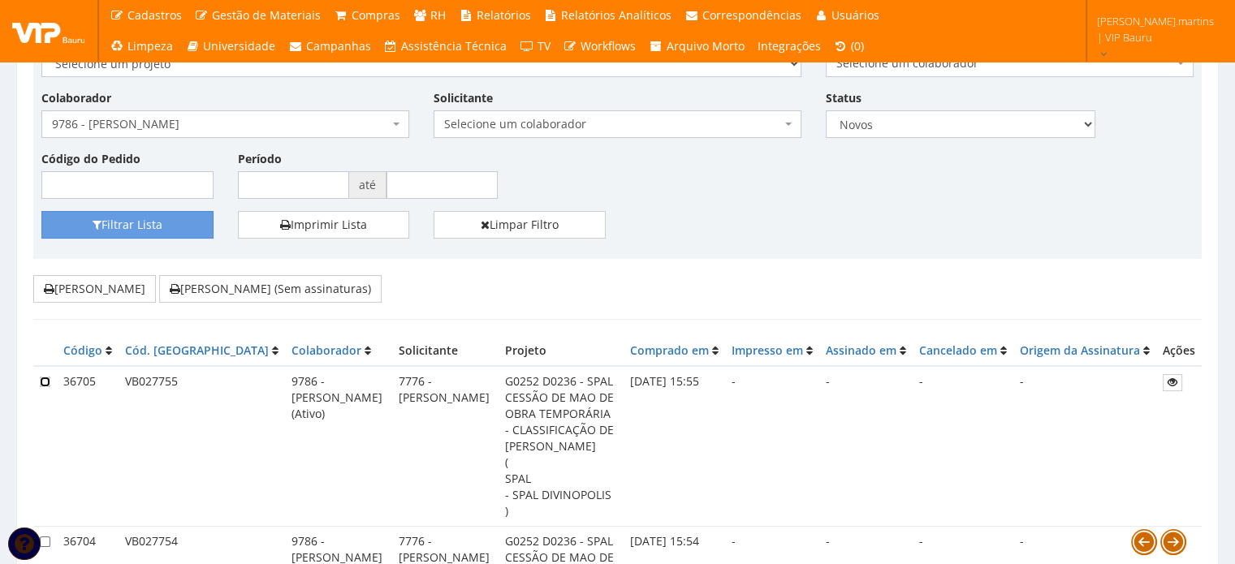
drag, startPoint x: 47, startPoint y: 382, endPoint x: 49, endPoint y: 491, distance: 109.6
click at [47, 382] on input "checkbox" at bounding box center [45, 382] width 11 height 11
checkbox input "true"
click at [44, 537] on input "checkbox" at bounding box center [45, 542] width 11 height 11
checkbox input "true"
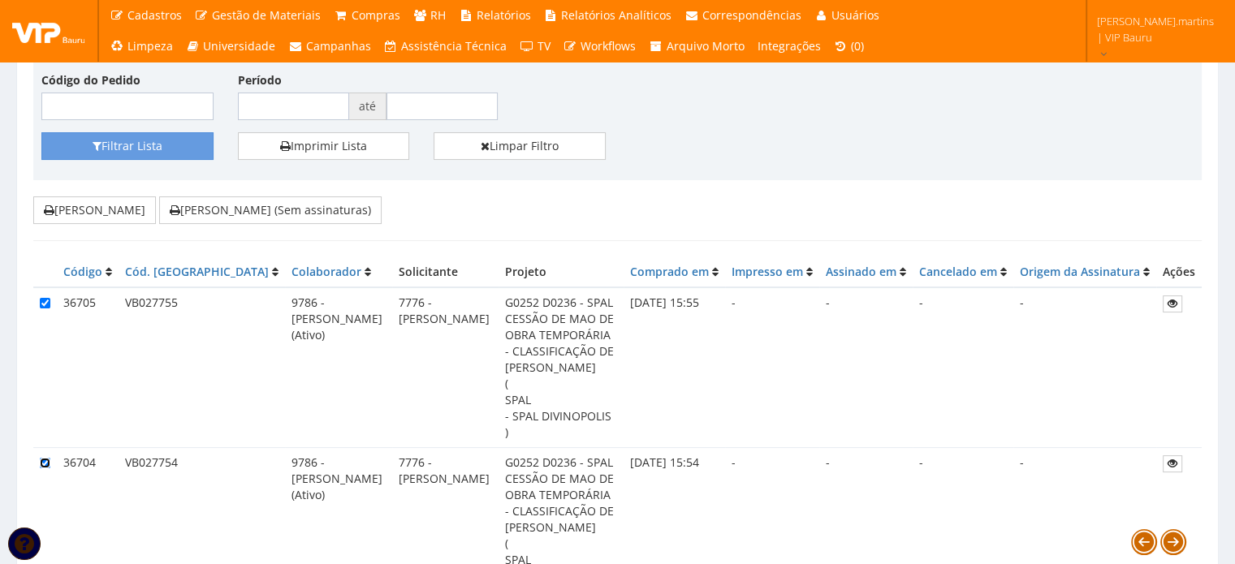
scroll to position [162, 0]
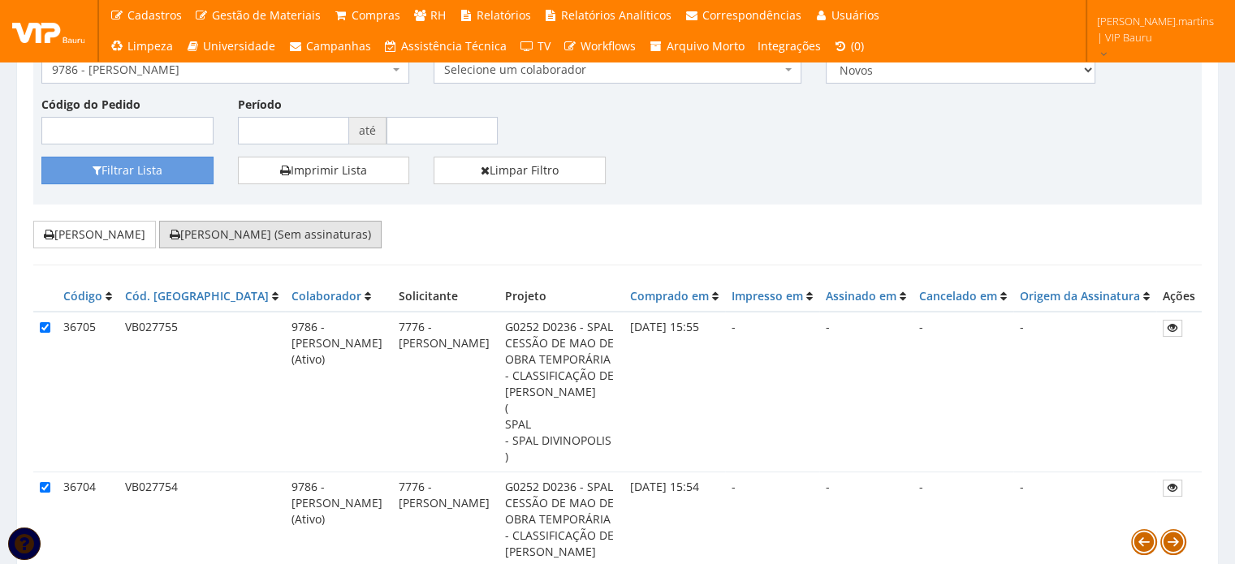
click at [266, 231] on button "[PERSON_NAME] (Sem assinaturas)" at bounding box center [270, 235] width 222 height 28
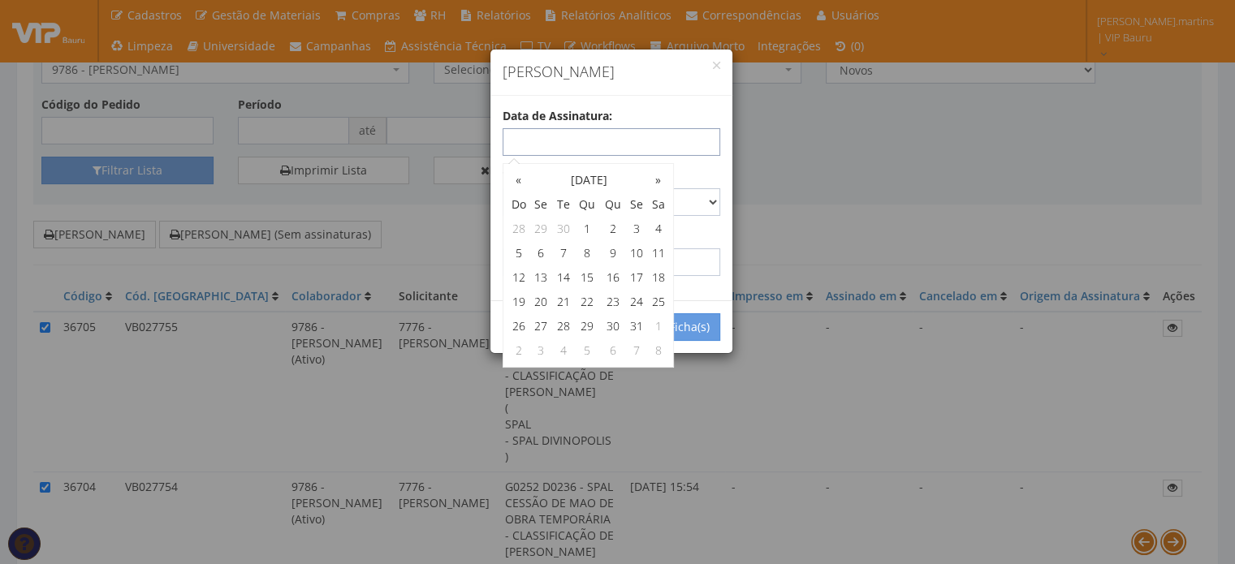
click at [547, 143] on input "text" at bounding box center [612, 142] width 218 height 28
type input "[DATE]"
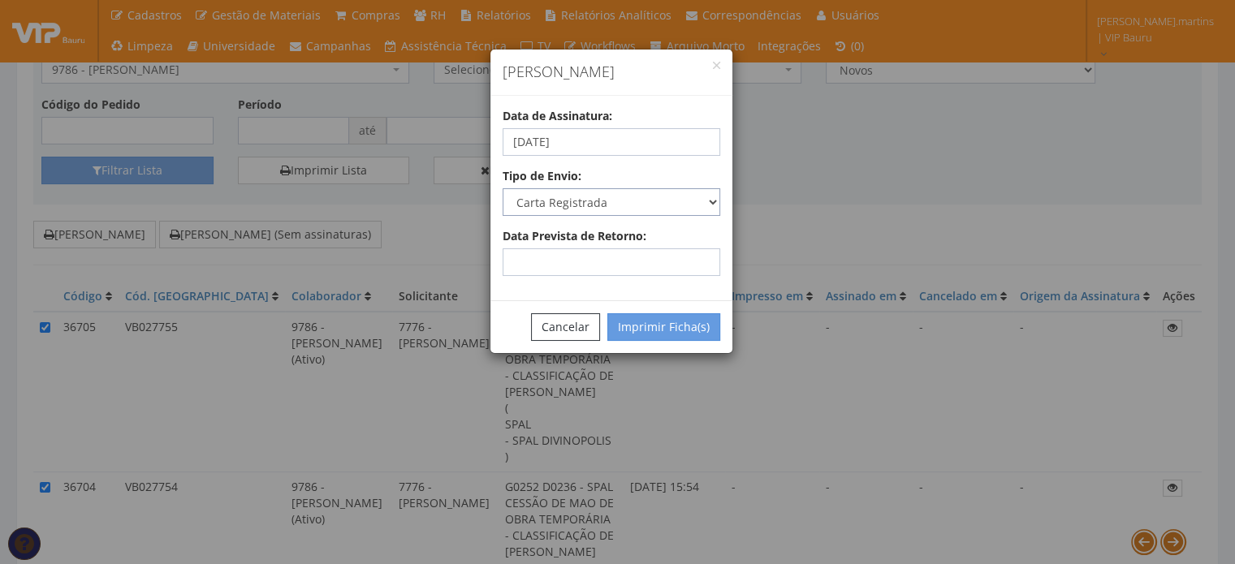
click at [702, 208] on select "Carta Registrada Carta Simples PAC Sedex Sedex 10 Sedex 12 Sedex Hoje E-mail Tr…" at bounding box center [612, 202] width 218 height 28
select select "email"
click at [503, 188] on select "Carta Registrada Carta Simples PAC Sedex Sedex 10 Sedex 12 Sedex Hoje E-mail Tr…" at bounding box center [612, 202] width 218 height 28
click at [653, 332] on button "Imprimir Ficha(s)" at bounding box center [663, 327] width 113 height 28
select select "2"
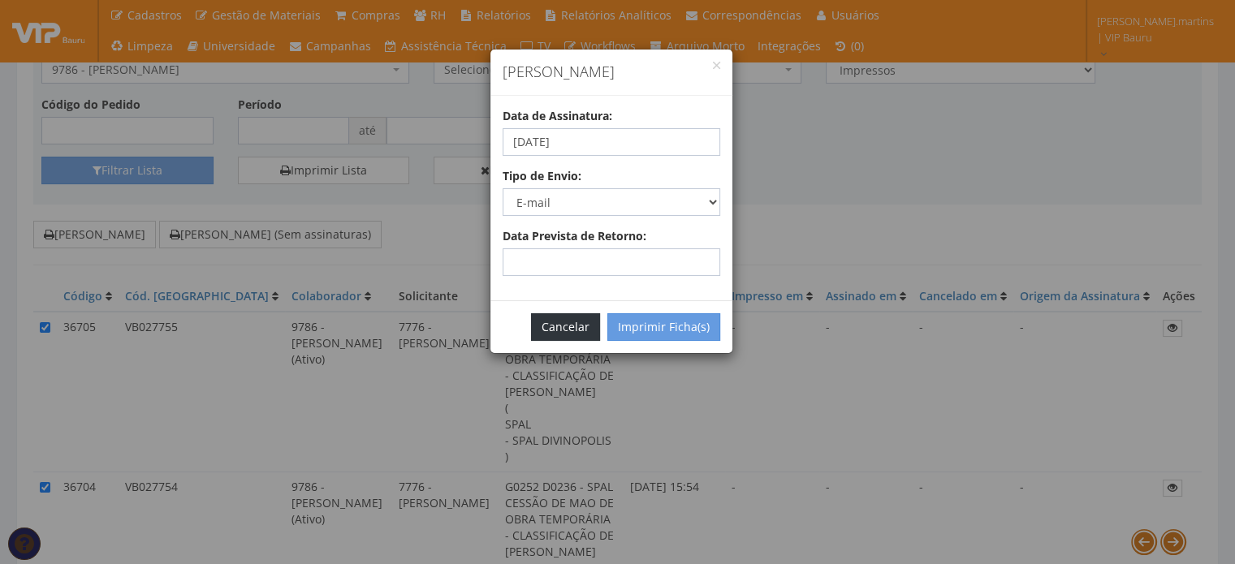
click at [565, 323] on button "Cancelar" at bounding box center [565, 327] width 69 height 28
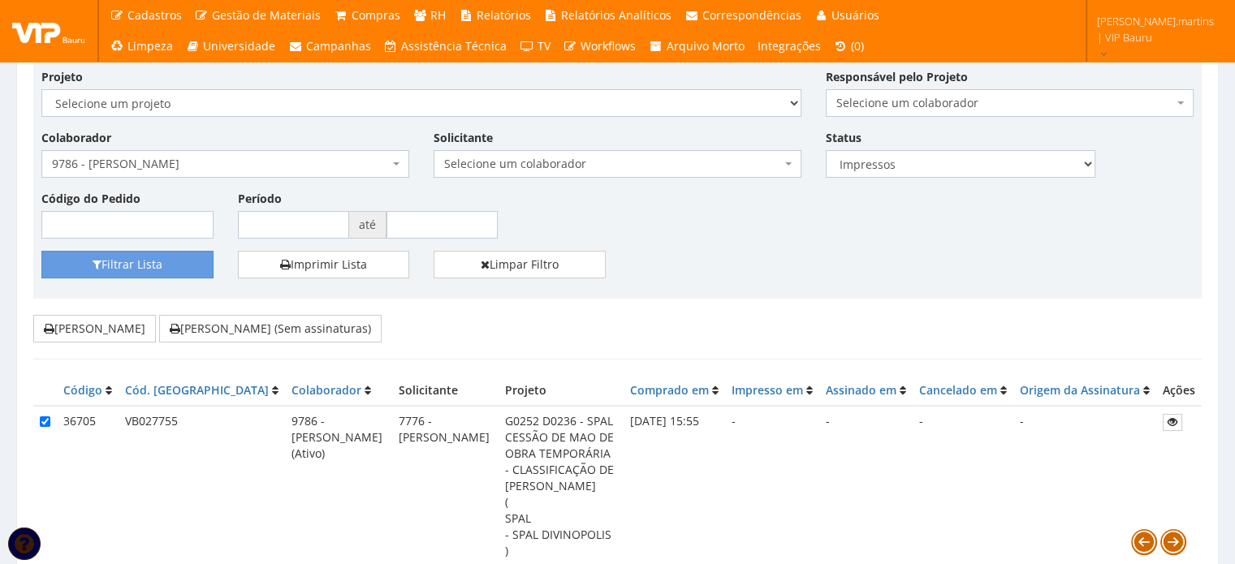
scroll to position [54, 0]
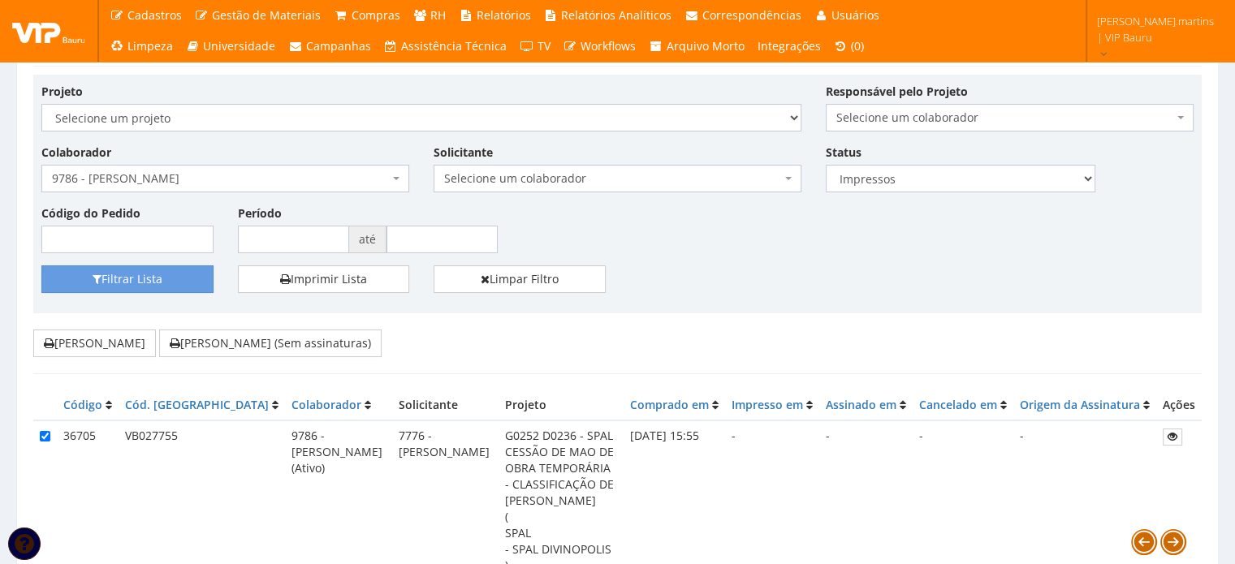
click at [227, 178] on span "9786 - [PERSON_NAME]" at bounding box center [220, 179] width 337 height 16
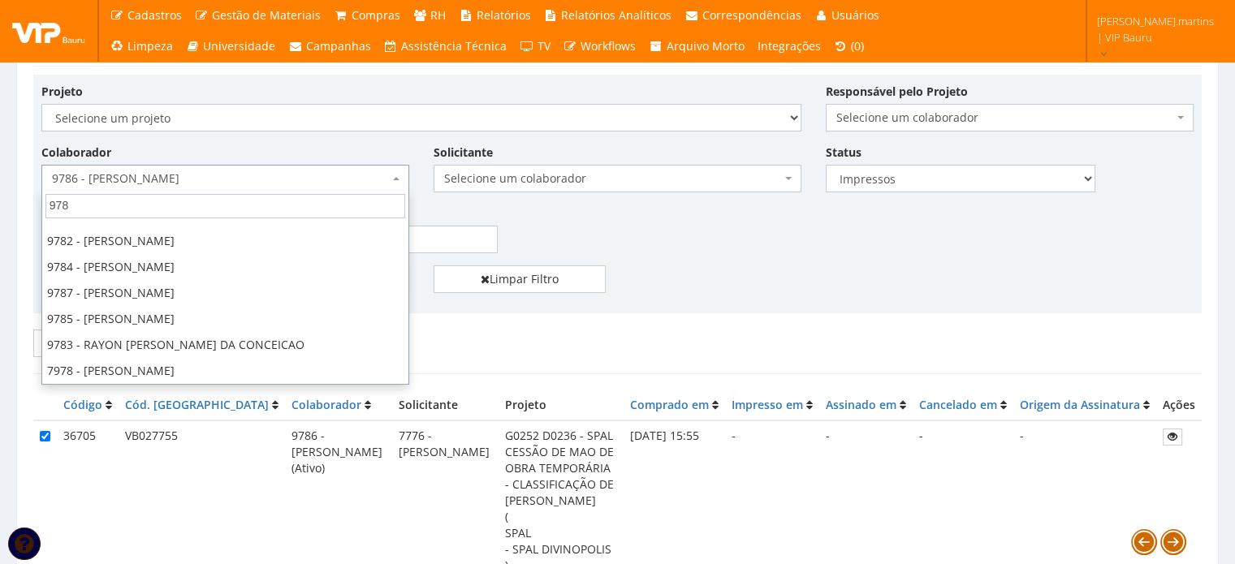
scroll to position [0, 0]
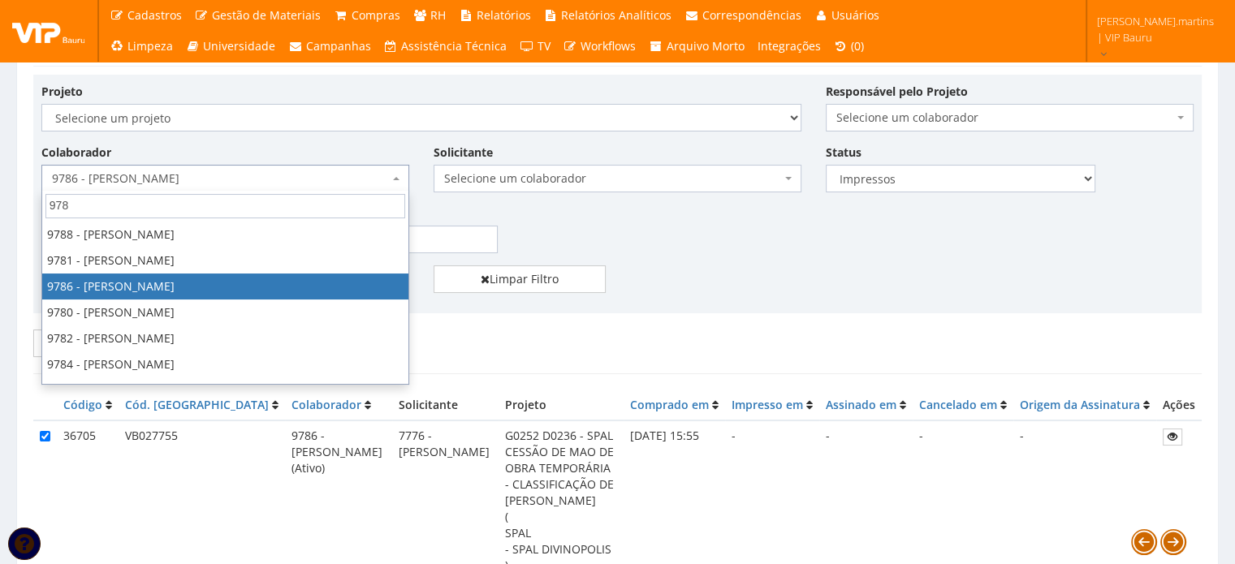
type input "9787"
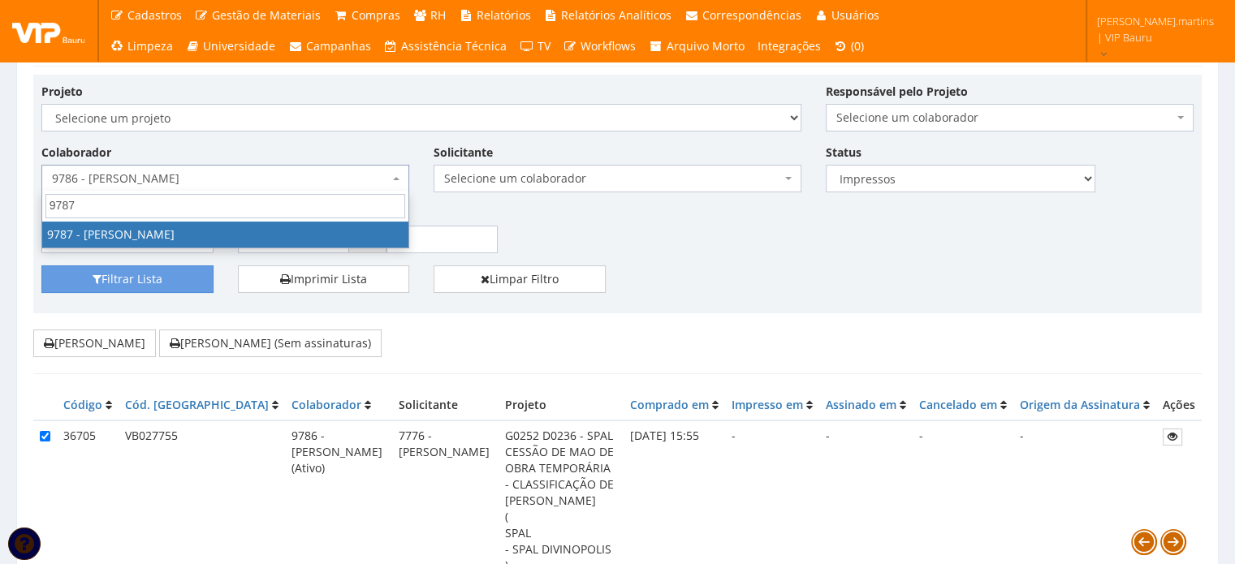
select select "4113"
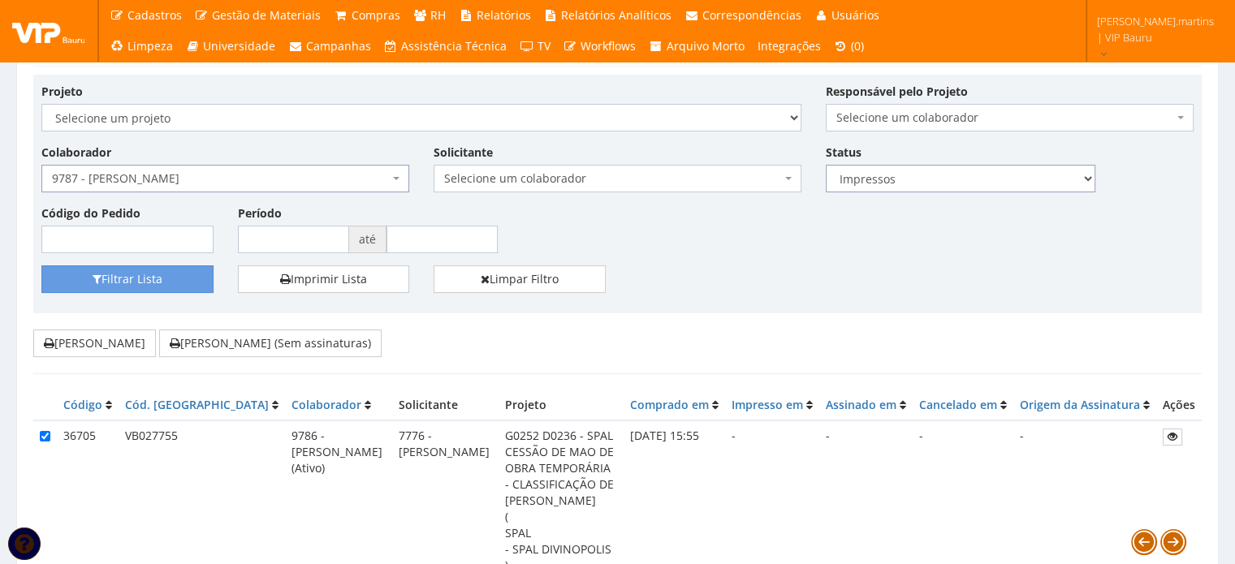
click at [878, 180] on select "Todos Novos Impressos Assinados" at bounding box center [961, 179] width 270 height 28
select select "1"
click at [826, 165] on select "Todos Novos Impressos Assinados" at bounding box center [961, 179] width 270 height 28
click at [172, 275] on button "Filtrar Lista" at bounding box center [127, 279] width 172 height 28
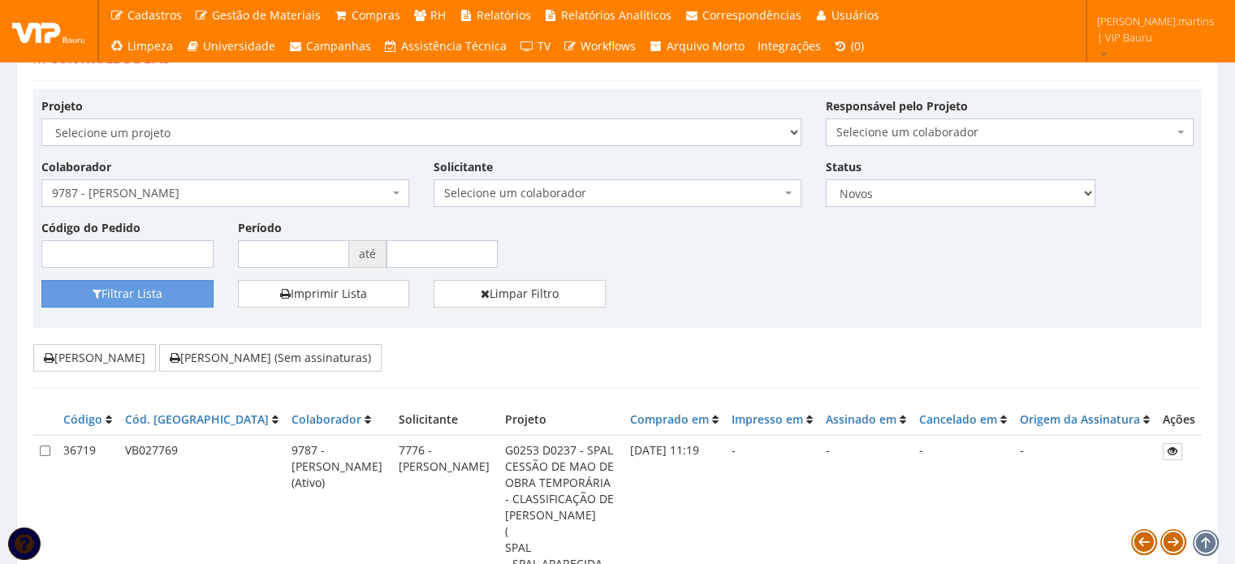
scroll to position [108, 0]
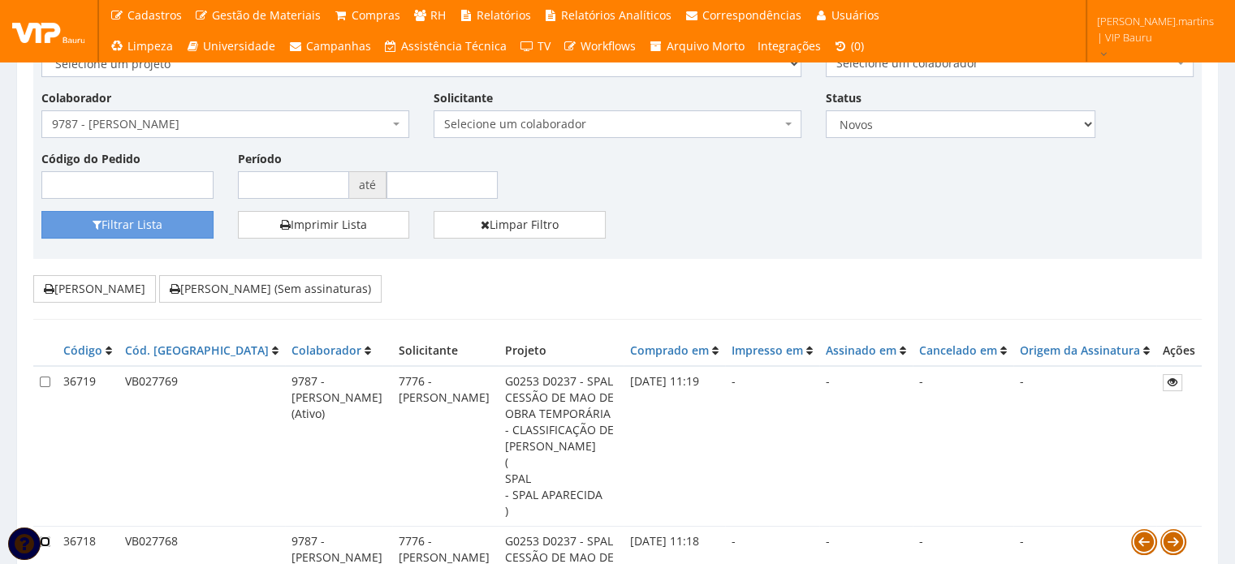
drag, startPoint x: 43, startPoint y: 507, endPoint x: 45, endPoint y: 492, distance: 14.8
click at [43, 537] on input "checkbox" at bounding box center [45, 542] width 11 height 11
checkbox input "true"
click at [46, 377] on input "checkbox" at bounding box center [45, 382] width 11 height 11
checkbox input "true"
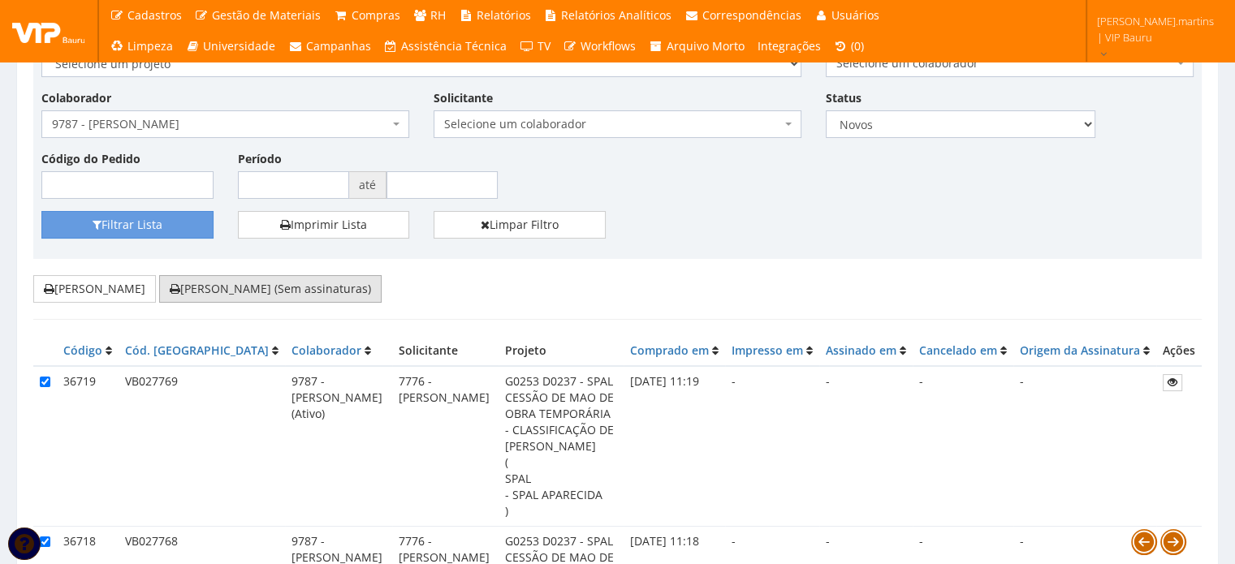
click at [218, 288] on button "[PERSON_NAME] (Sem assinaturas)" at bounding box center [270, 289] width 222 height 28
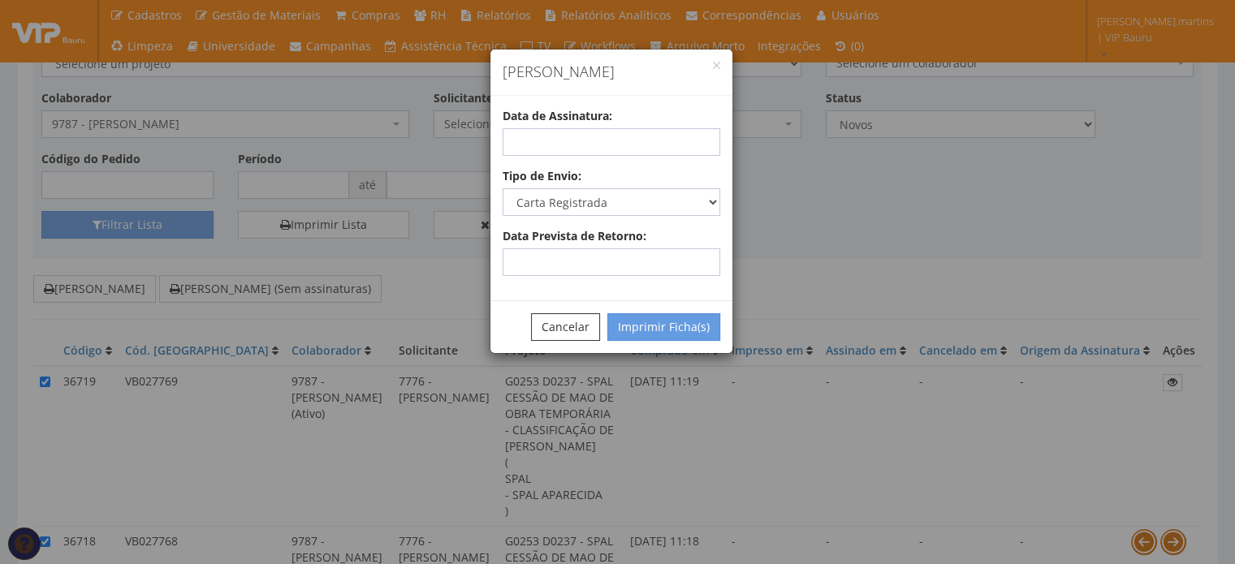
click at [537, 126] on div "Data de Assinatura:" at bounding box center [611, 132] width 242 height 48
click at [544, 146] on input "text" at bounding box center [612, 142] width 218 height 28
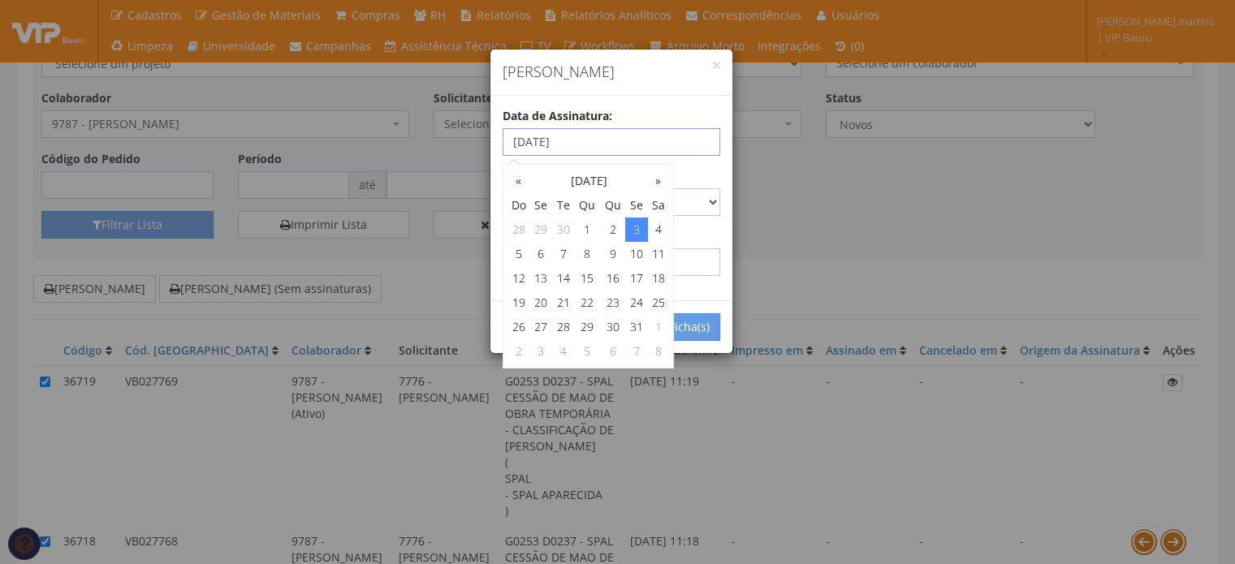
type input "03/10/2025"
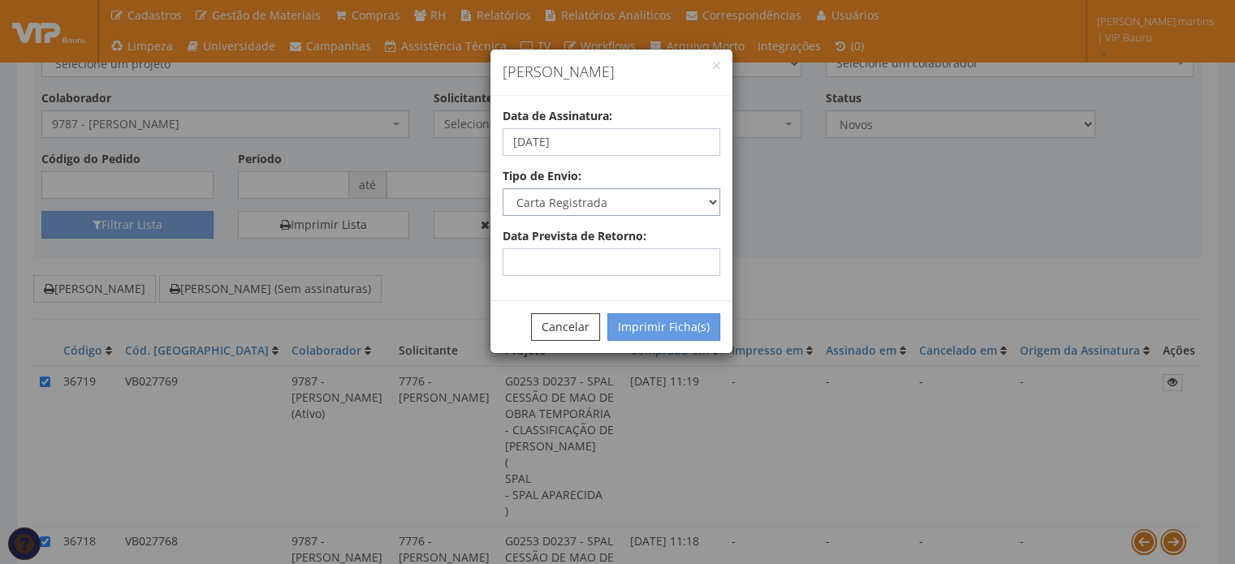
click at [697, 188] on select "Carta Registrada Carta Simples PAC Sedex Sedex 10 Sedex 12 Sedex Hoje E-mail Tr…" at bounding box center [612, 202] width 218 height 28
select select "email"
click at [503, 188] on select "Carta Registrada Carta Simples PAC Sedex Sedex 10 Sedex 12 Sedex Hoje E-mail Tr…" at bounding box center [612, 202] width 218 height 28
click at [656, 333] on button "Imprimir Ficha(s)" at bounding box center [663, 327] width 113 height 28
select select "2"
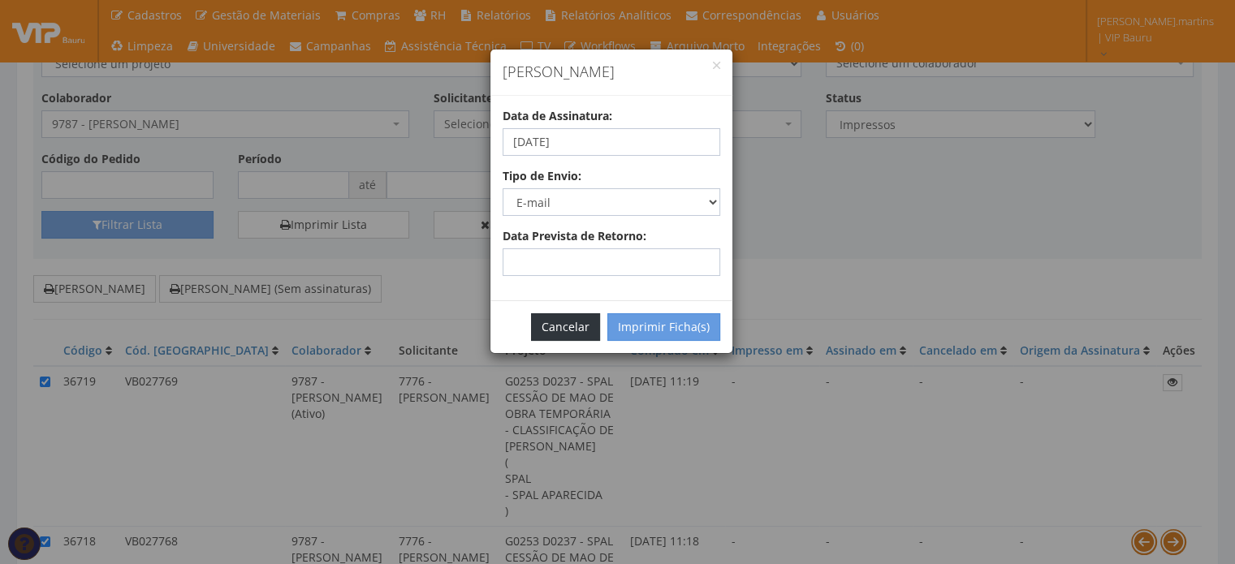
click at [569, 324] on button "Cancelar" at bounding box center [565, 327] width 69 height 28
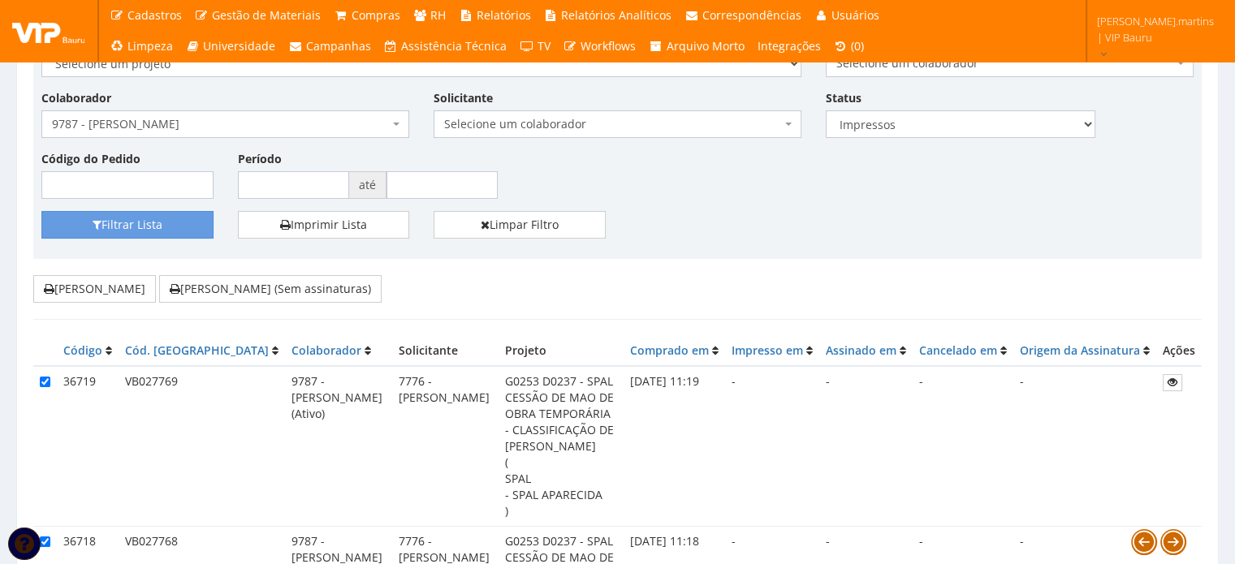
click at [289, 124] on span "9787 - [PERSON_NAME]" at bounding box center [220, 124] width 337 height 16
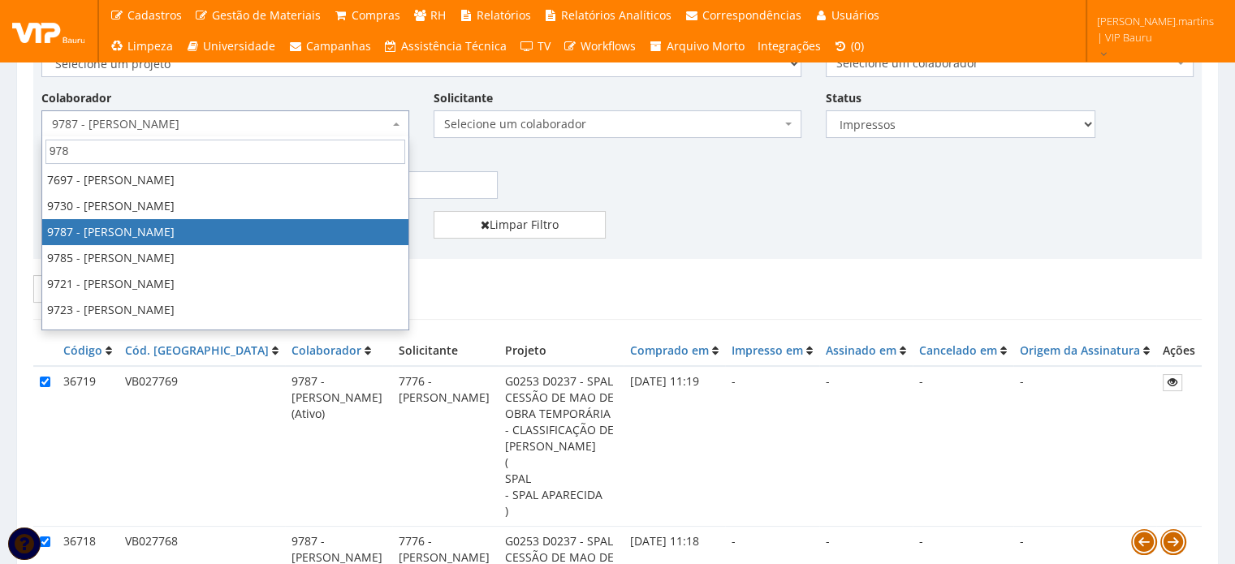
scroll to position [97, 0]
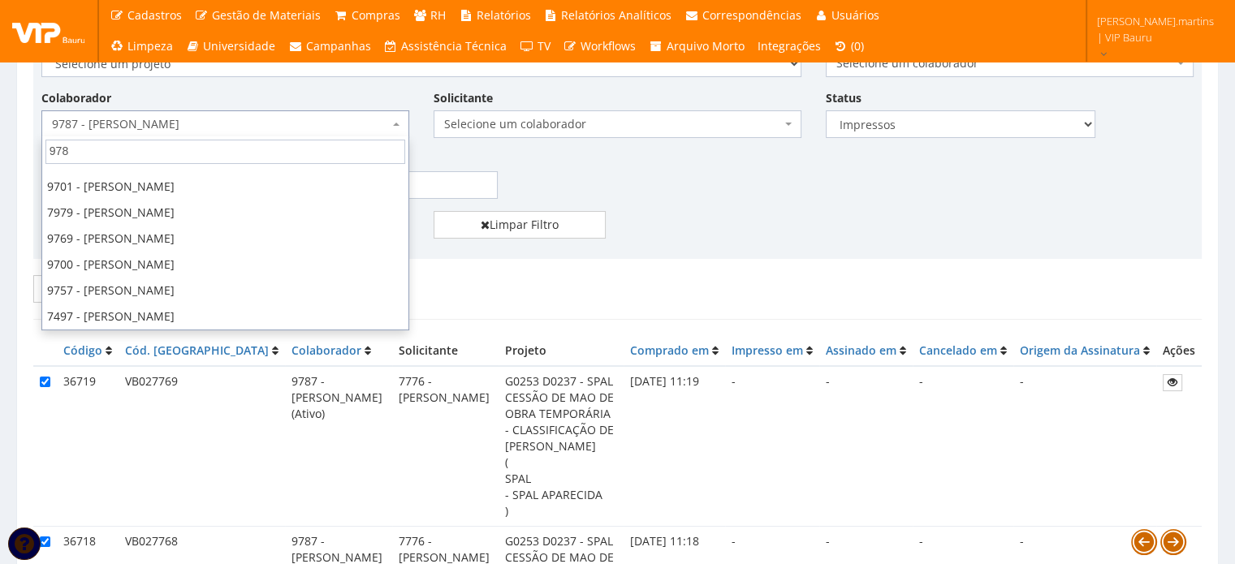
type input "9788"
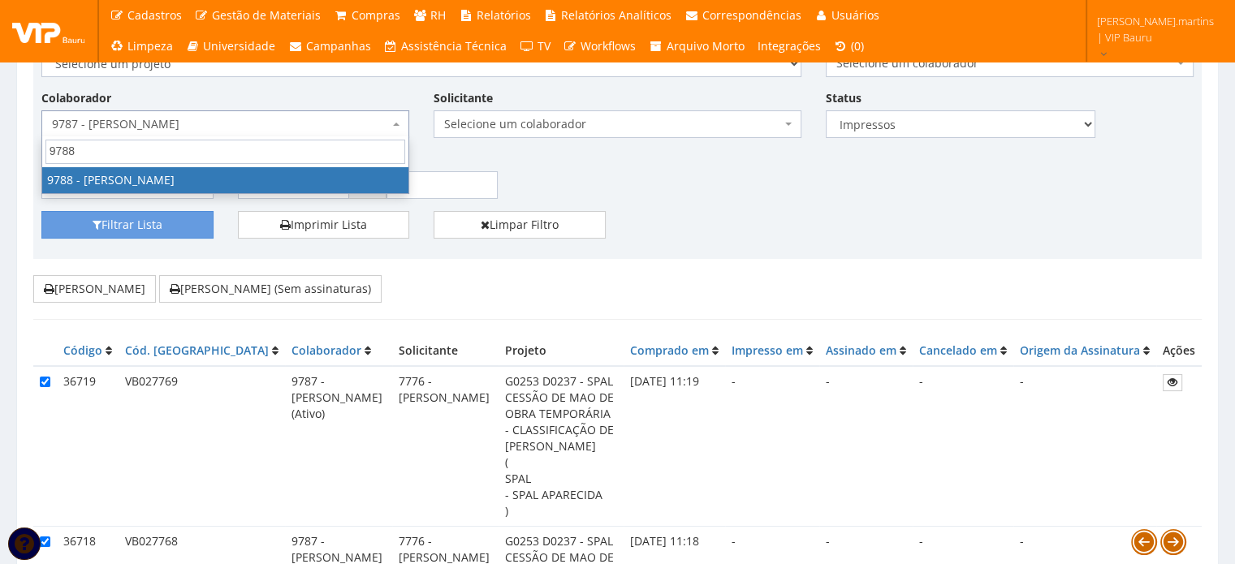
scroll to position [0, 0]
select select "4115"
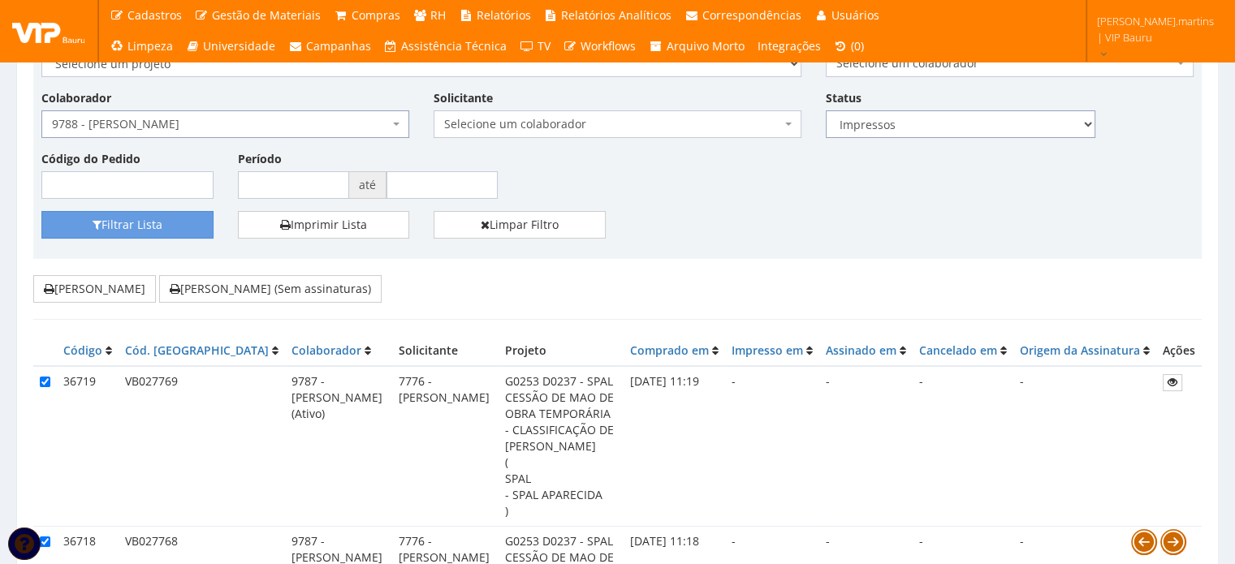
click at [916, 110] on select "Todos Novos Impressos Assinados" at bounding box center [961, 124] width 270 height 28
select select
click at [826, 110] on select "Todos Novos Impressos Assinados" at bounding box center [961, 124] width 270 height 28
click at [173, 217] on button "Filtrar Lista" at bounding box center [127, 225] width 172 height 28
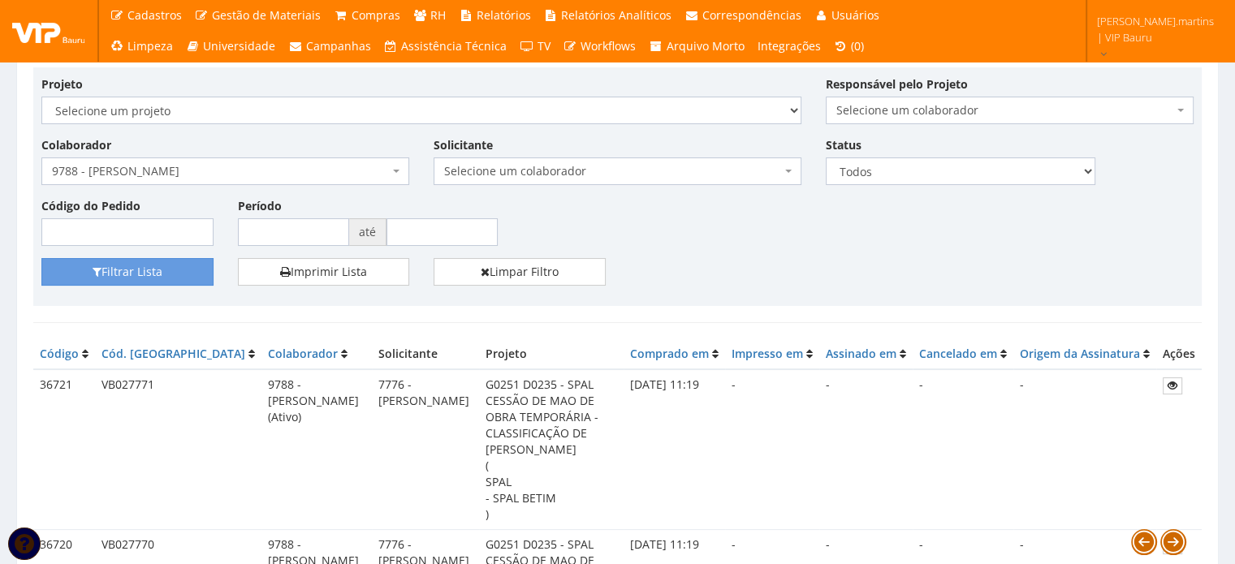
scroll to position [54, 0]
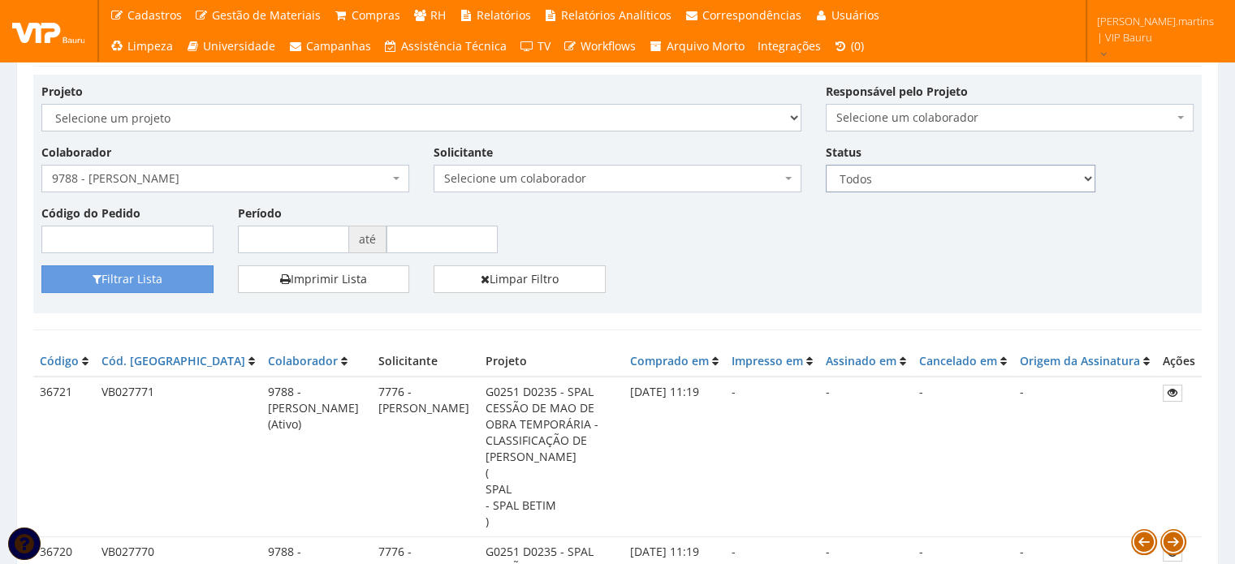
click at [867, 178] on select "Todos Novos Impressos Assinados" at bounding box center [961, 179] width 270 height 28
select select "1"
click at [826, 165] on select "Todos Novos Impressos Assinados" at bounding box center [961, 179] width 270 height 28
click at [93, 271] on button "Filtrar Lista" at bounding box center [127, 279] width 172 height 28
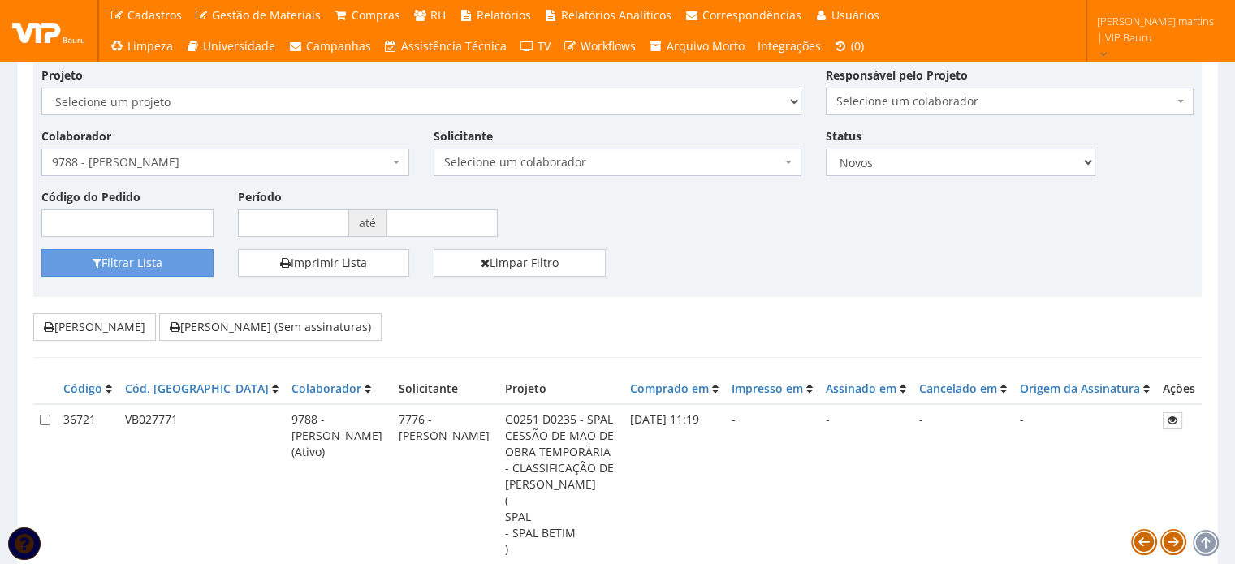
scroll to position [162, 0]
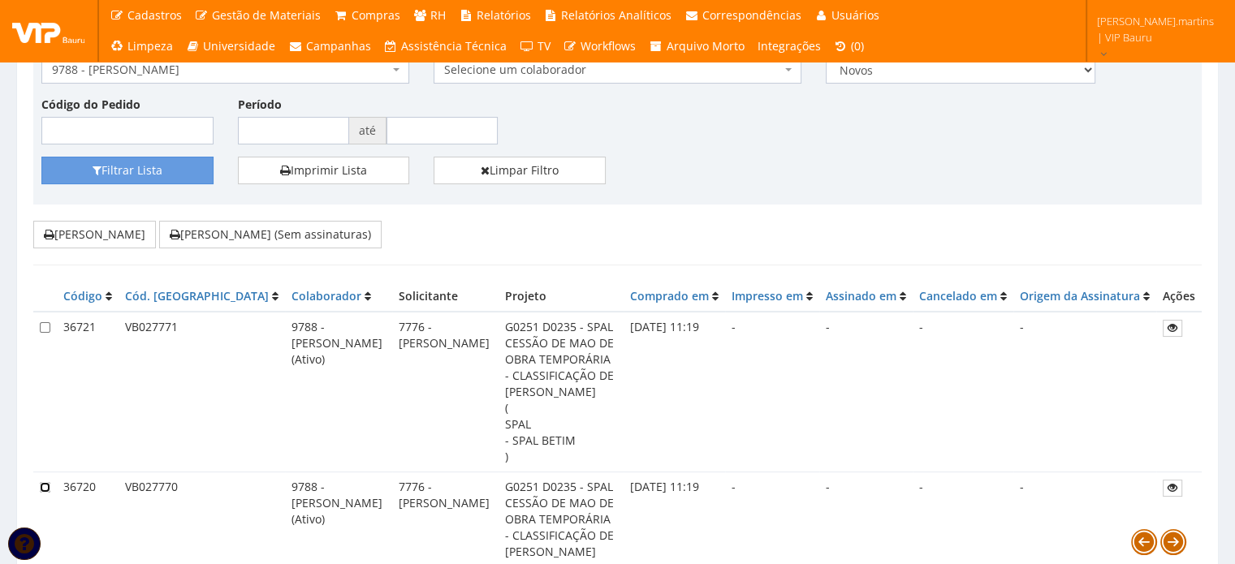
drag, startPoint x: 45, startPoint y: 454, endPoint x: 50, endPoint y: 340, distance: 113.8
click at [45, 482] on input "checkbox" at bounding box center [45, 487] width 11 height 11
checkbox input "true"
click at [45, 324] on input "checkbox" at bounding box center [45, 327] width 11 height 11
checkbox input "true"
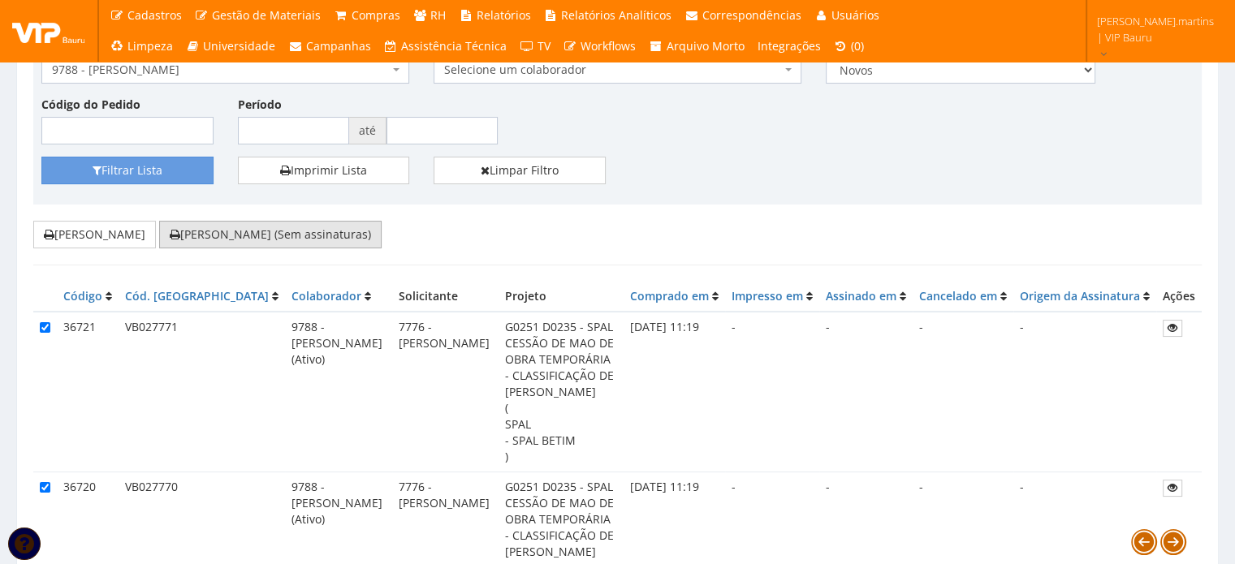
click at [240, 236] on button "[PERSON_NAME] (Sem assinaturas)" at bounding box center [270, 235] width 222 height 28
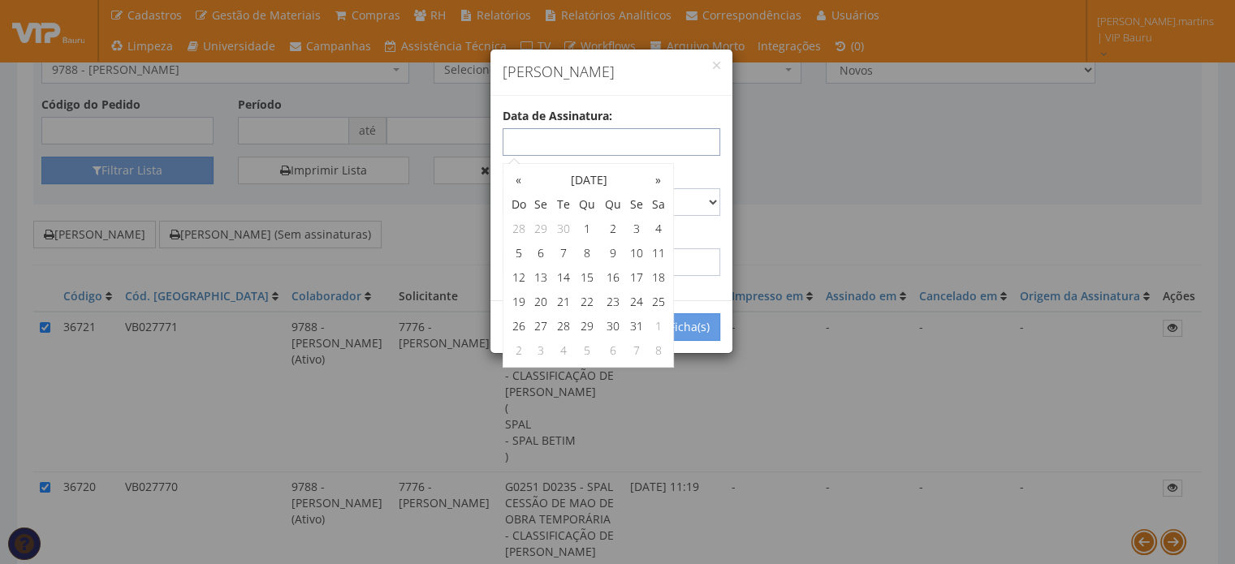
click at [669, 145] on input "text" at bounding box center [612, 142] width 218 height 28
type input "03/10/2025"
click at [693, 102] on div "Data de Assinatura: 03/10/2025 Tipo de Envio: Carta Registrada Carta Simples PA…" at bounding box center [611, 198] width 242 height 205
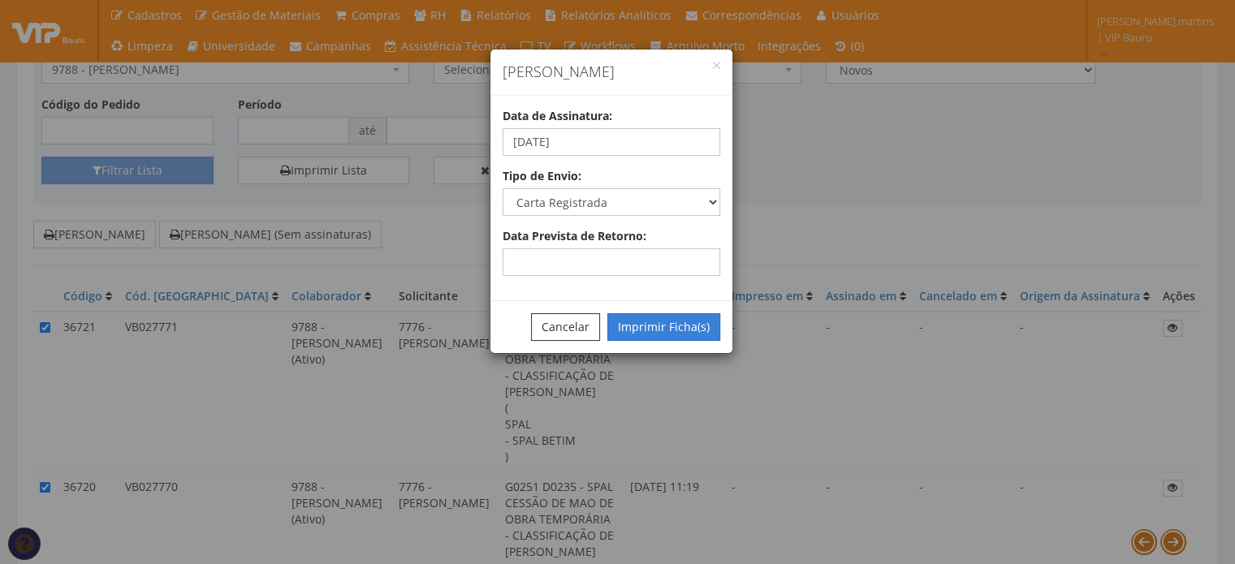
click at [669, 318] on button "Imprimir Ficha(s)" at bounding box center [663, 327] width 113 height 28
select select "2"
click at [562, 336] on button "Cancelar" at bounding box center [565, 327] width 69 height 28
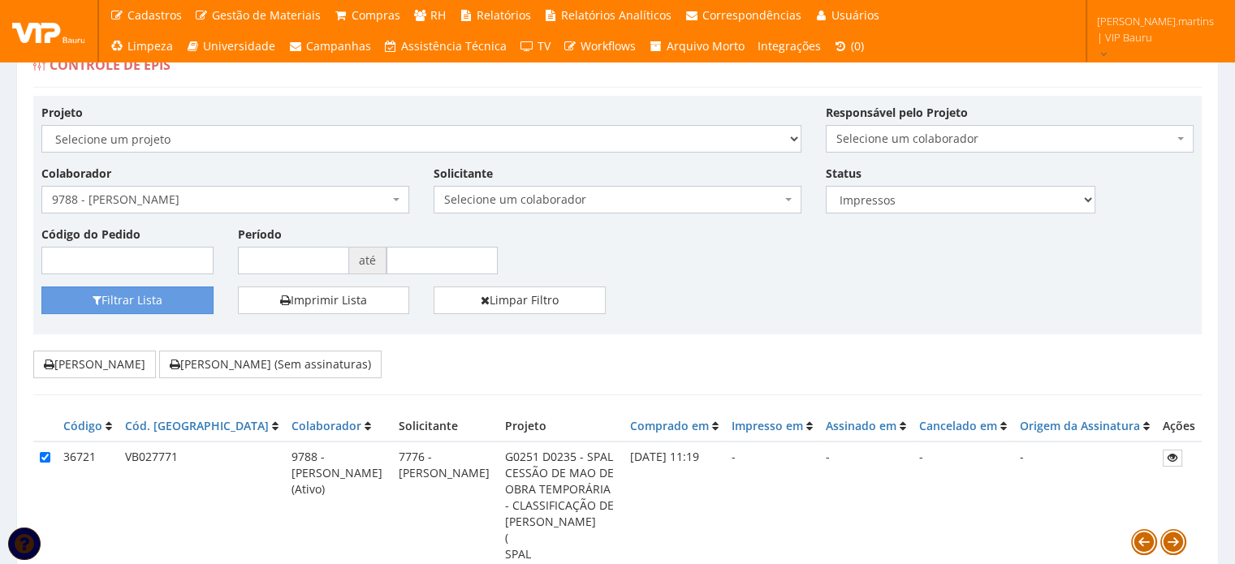
scroll to position [0, 0]
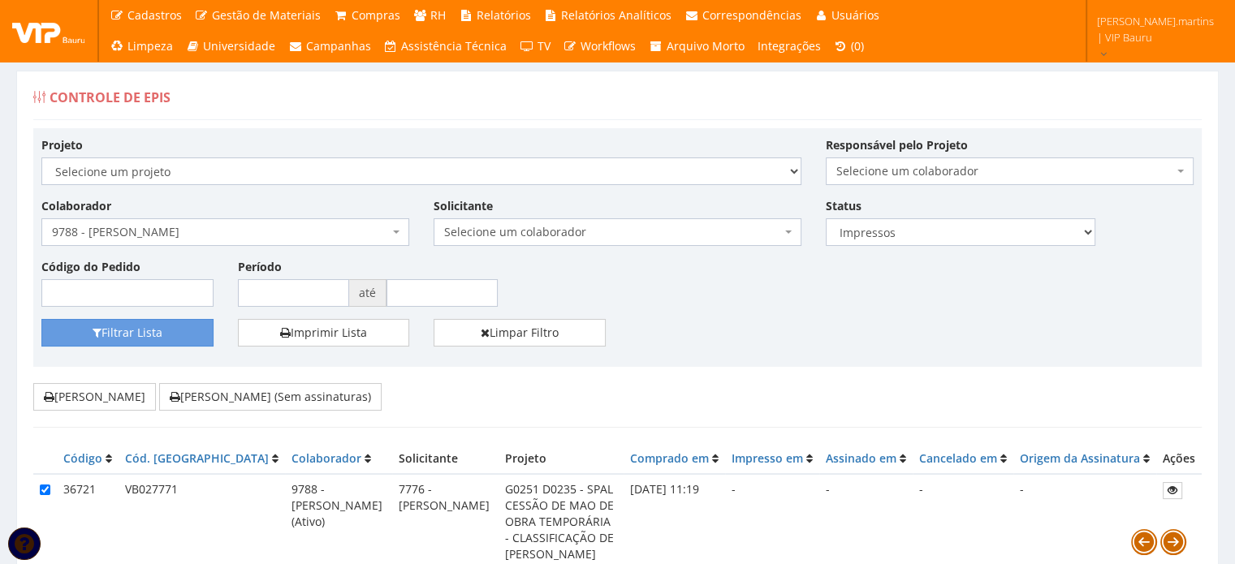
click at [188, 236] on span "9788 - [PERSON_NAME]" at bounding box center [220, 232] width 337 height 16
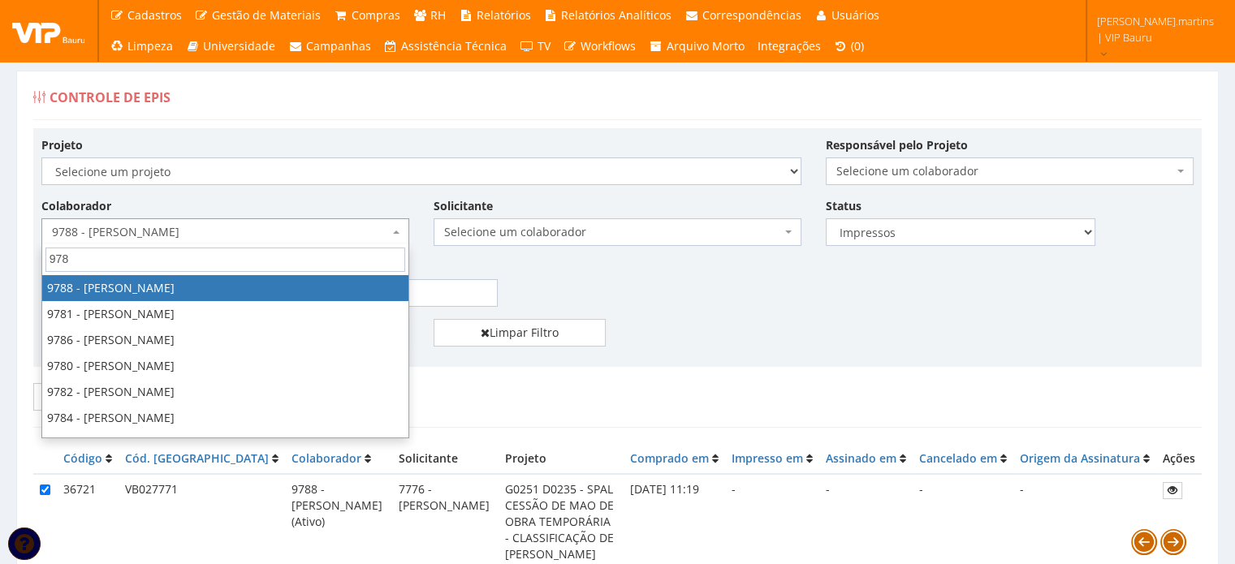
type input "9780"
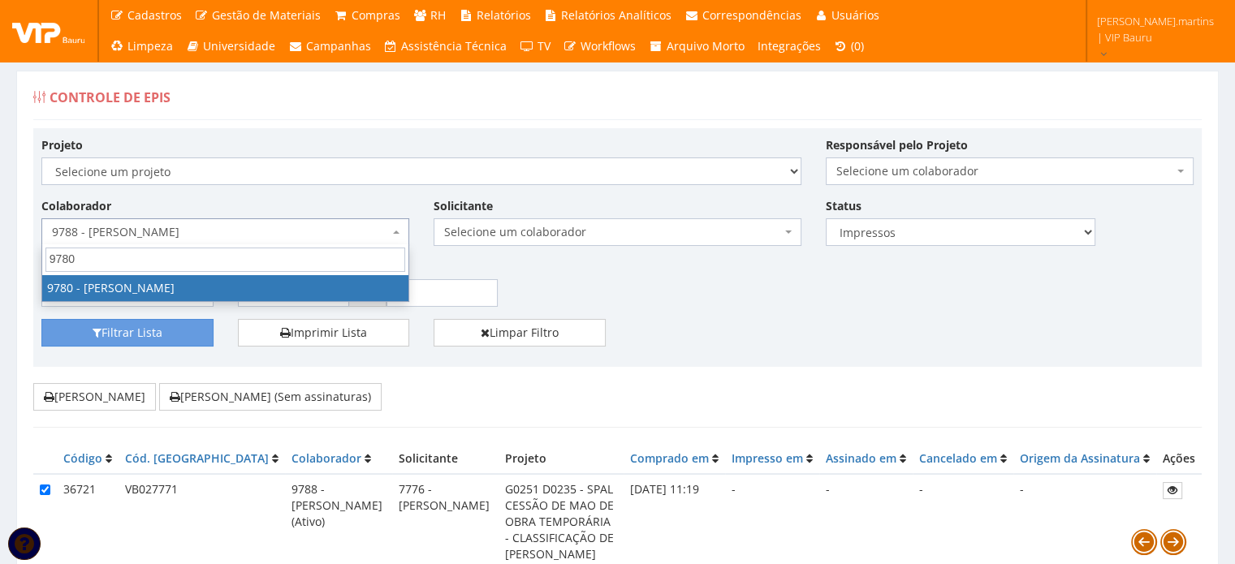
select select "4106"
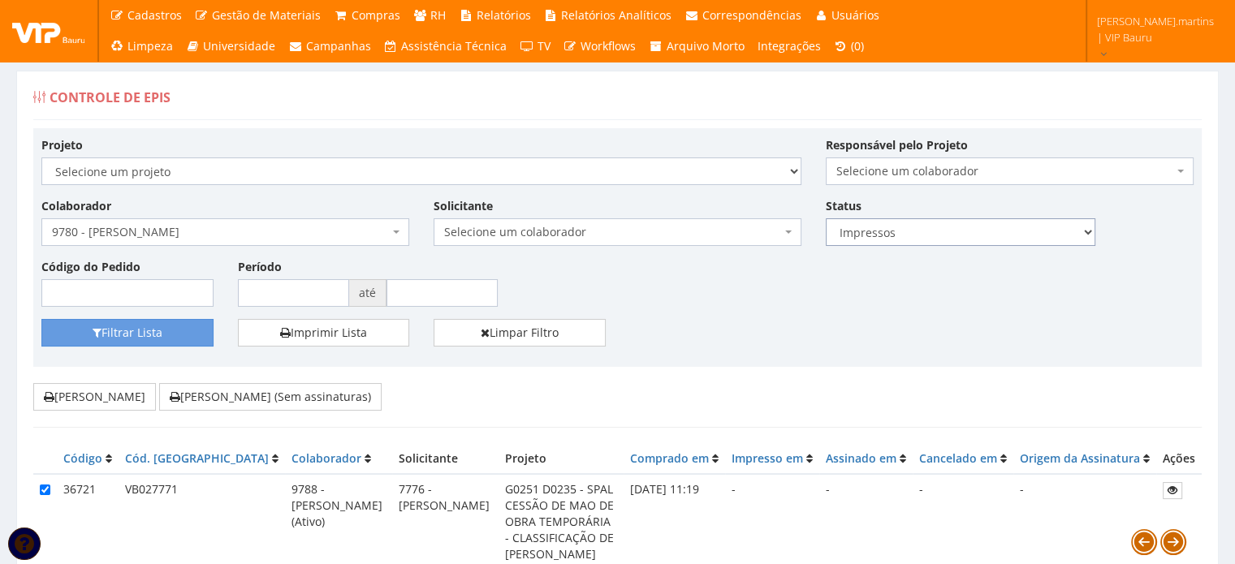
click at [909, 222] on select "Todos Novos Impressos Assinados" at bounding box center [961, 232] width 270 height 28
select select "1"
click at [826, 218] on select "Todos Novos Impressos Assinados" at bounding box center [961, 232] width 270 height 28
click at [130, 327] on button "Filtrar Lista" at bounding box center [127, 333] width 172 height 28
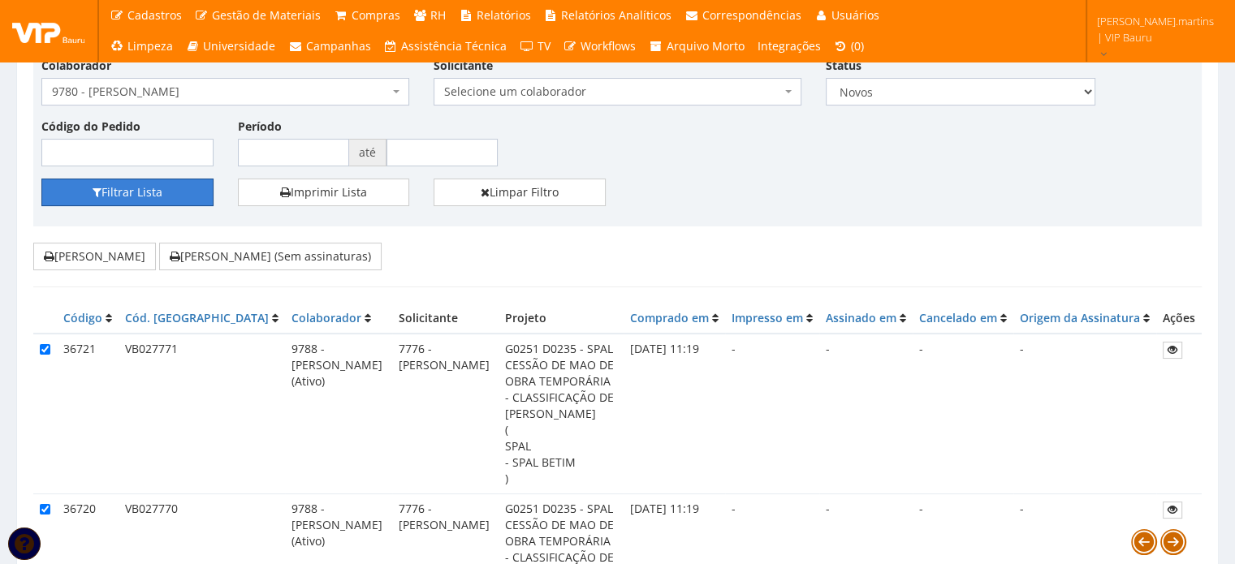
scroll to position [162, 0]
